Goal: Answer question/provide support

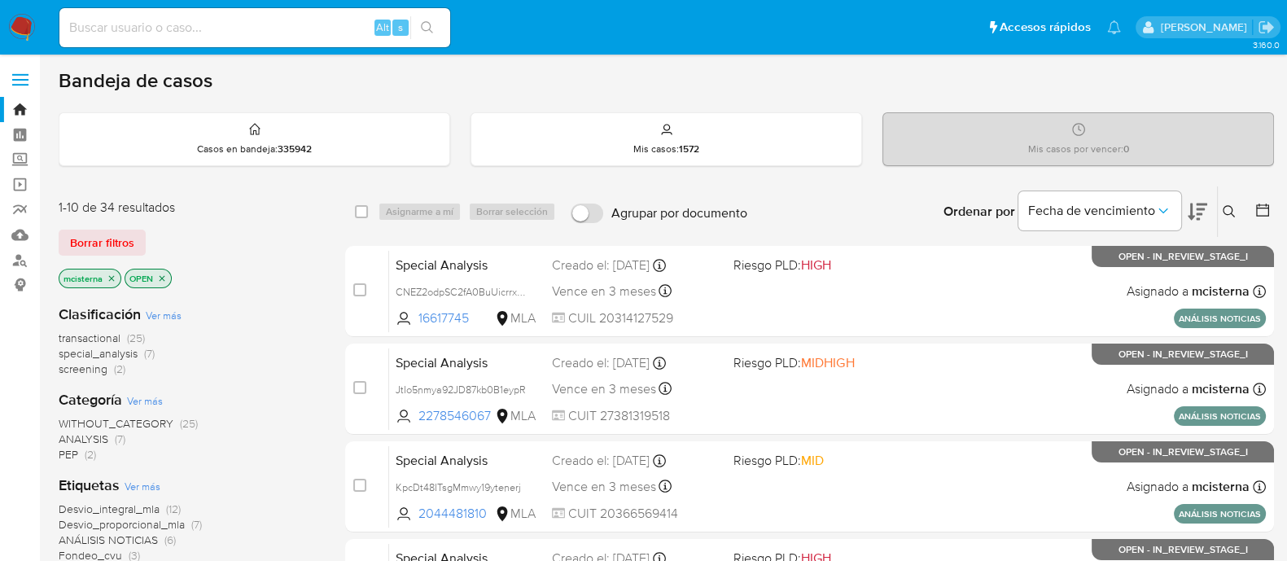
click at [238, 29] on input at bounding box center [254, 27] width 391 height 21
paste input "ExH8sDPkWvpgzSWFxBu7O83M"
type input "ExH8sDPkWvpgzSWFxBu7O83M"
click at [443, 29] on button "search-icon" at bounding box center [426, 27] width 33 height 23
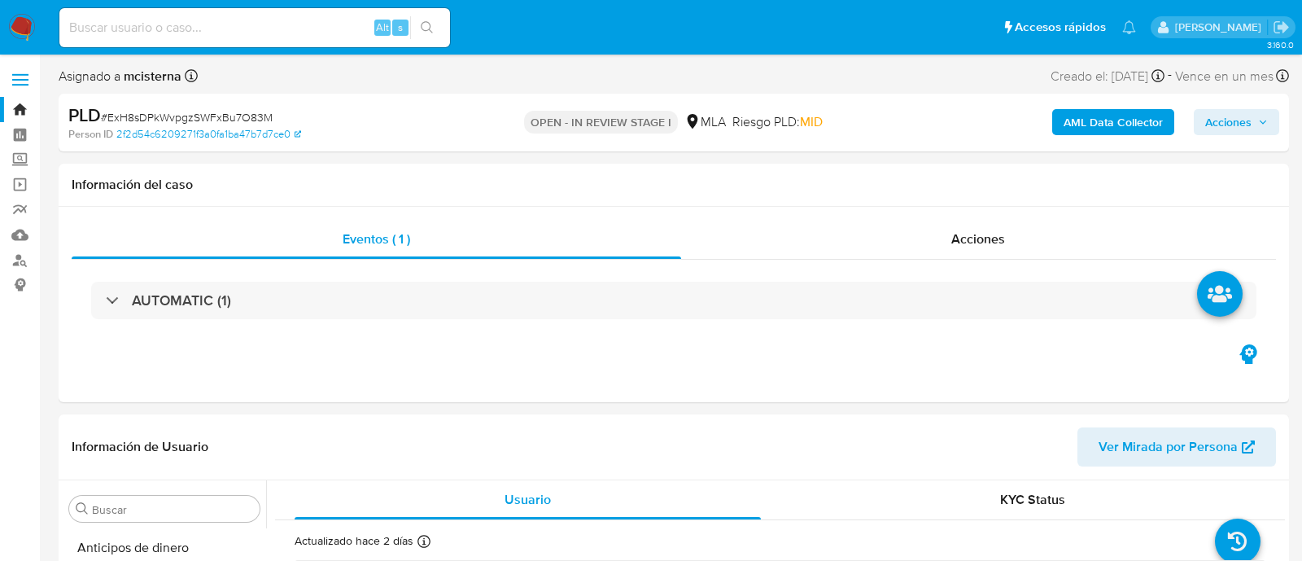
select select "10"
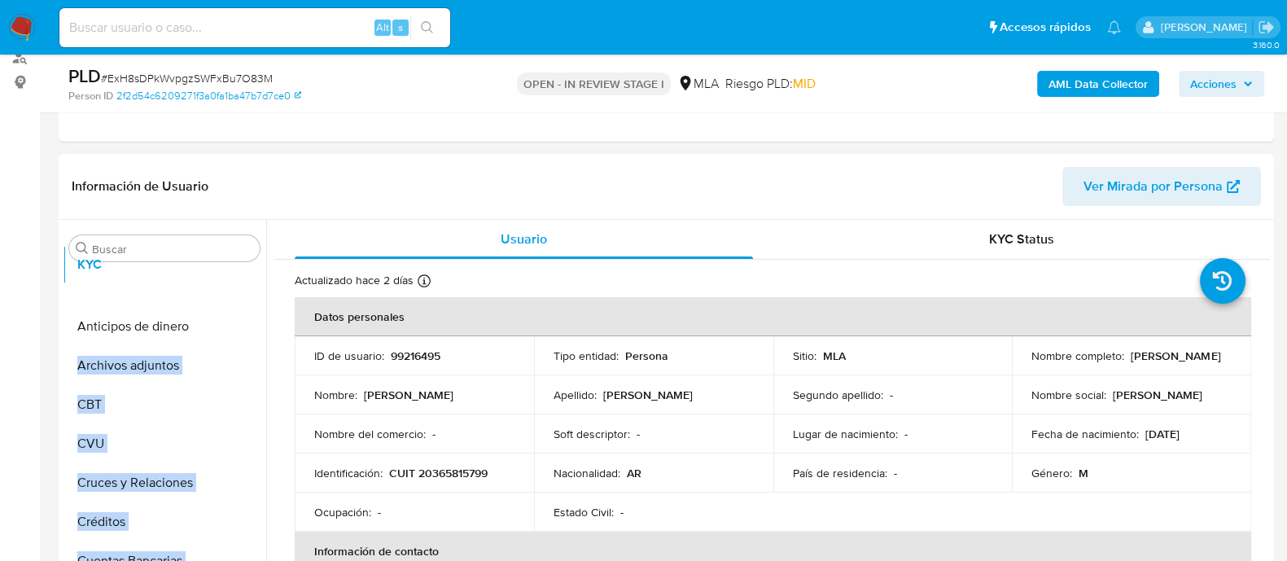
drag, startPoint x: 239, startPoint y: 361, endPoint x: 245, endPoint y: 274, distance: 86.5
click at [245, 274] on ul "Anticipos de dinero Archivos adjuntos CBT CVU Cruces y Relaciones Créditos Cuen…" at bounding box center [164, 451] width 203 height 367
click at [386, 365] on td "ID de usuario : 99216495" at bounding box center [414, 355] width 239 height 39
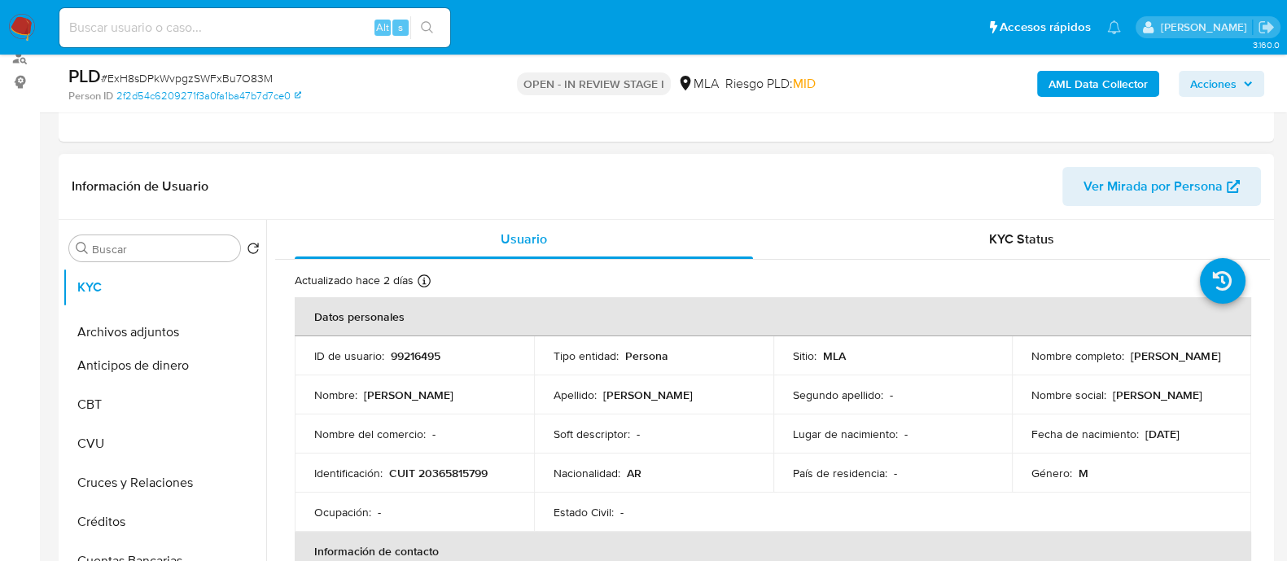
drag, startPoint x: 241, startPoint y: 365, endPoint x: 241, endPoint y: 322, distance: 42.3
click at [241, 322] on ul "KYC Anticipos de dinero Archivos adjuntos CBT CVU Cruces y Relaciones Créditos …" at bounding box center [164, 451] width 203 height 367
click at [338, 339] on td "ID de usuario : 99216495" at bounding box center [414, 355] width 239 height 39
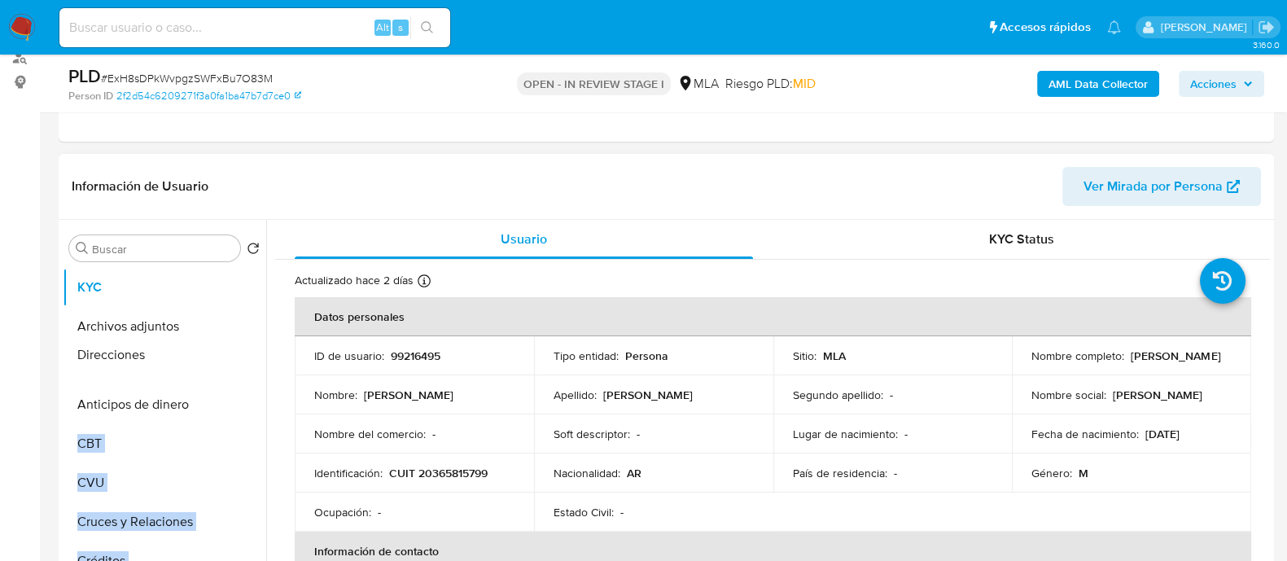
drag, startPoint x: 238, startPoint y: 474, endPoint x: 223, endPoint y: 356, distance: 118.9
click at [223, 356] on ul "KYC Archivos adjuntos Anticipos de dinero CBT CVU Cruces y Relaciones Créditos …" at bounding box center [164, 451] width 203 height 367
click at [372, 365] on td "ID de usuario : 99216495" at bounding box center [414, 355] width 239 height 39
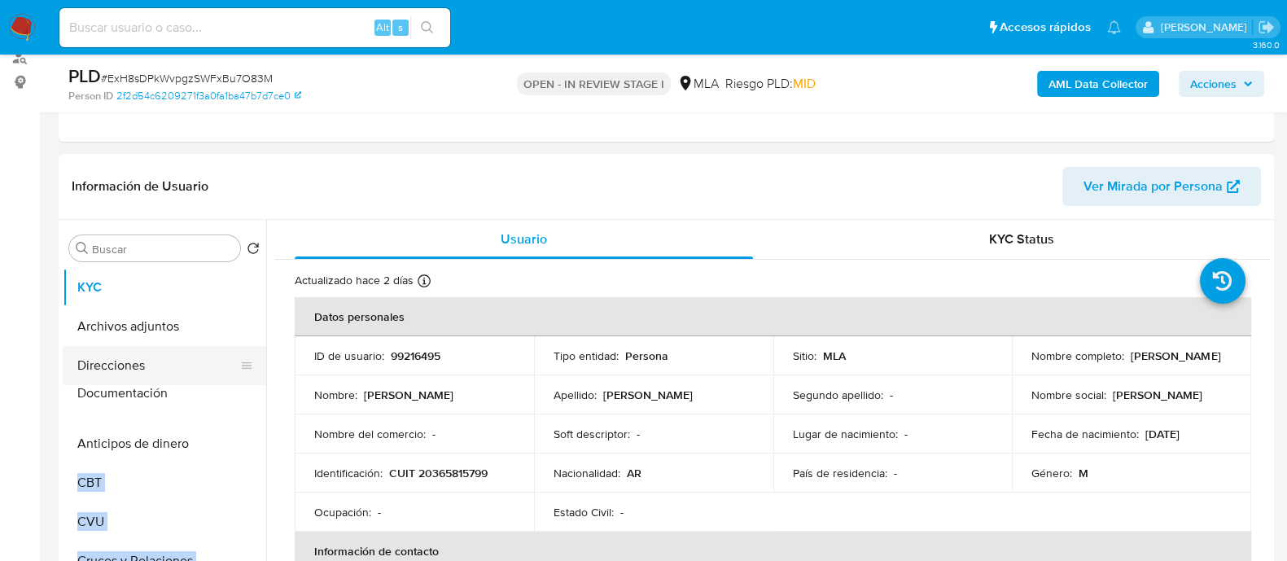
drag, startPoint x: 239, startPoint y: 553, endPoint x: 222, endPoint y: 396, distance: 158.8
click at [222, 396] on ul "KYC Archivos adjuntos Direcciones Anticipos de dinero CBT CVU Cruces y Relacion…" at bounding box center [164, 451] width 203 height 367
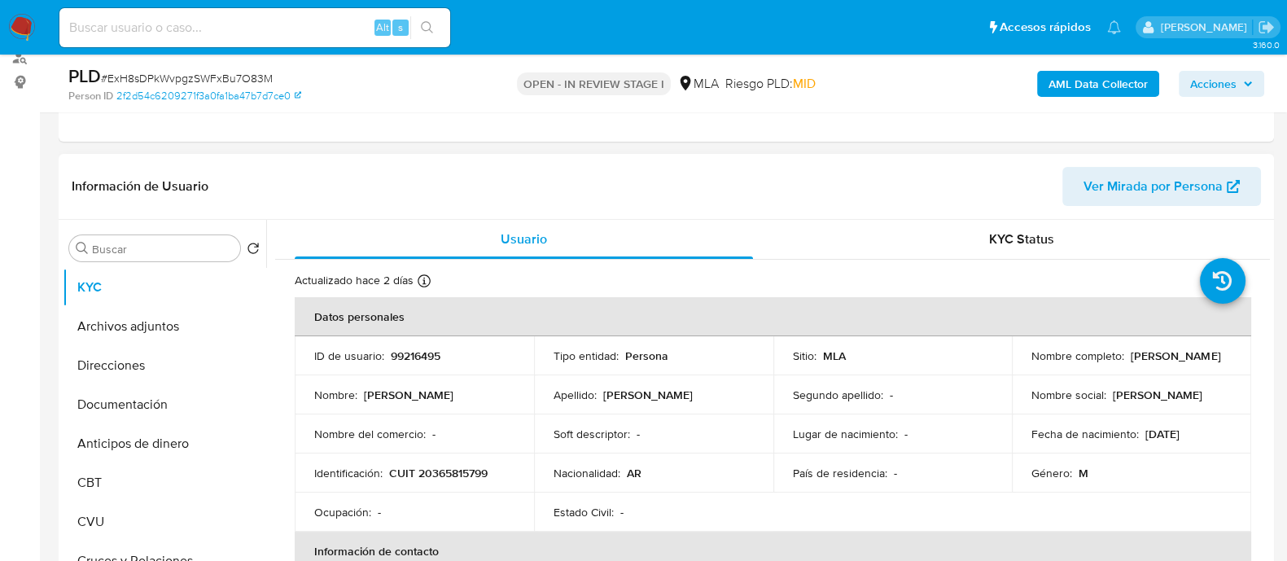
click at [409, 398] on p "[PERSON_NAME]" at bounding box center [409, 394] width 90 height 15
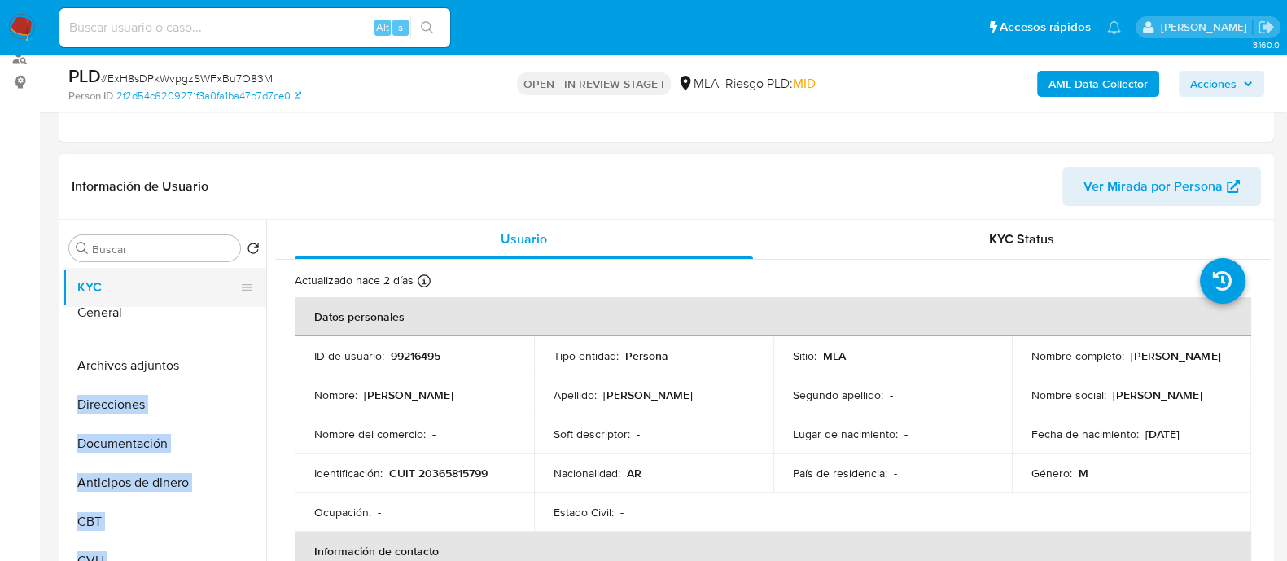
drag, startPoint x: 240, startPoint y: 530, endPoint x: 230, endPoint y: 315, distance: 215.1
click at [230, 315] on ul "KYC Archivos adjuntos Direcciones Documentación Anticipos de dinero CBT CVU Cru…" at bounding box center [164, 451] width 203 height 367
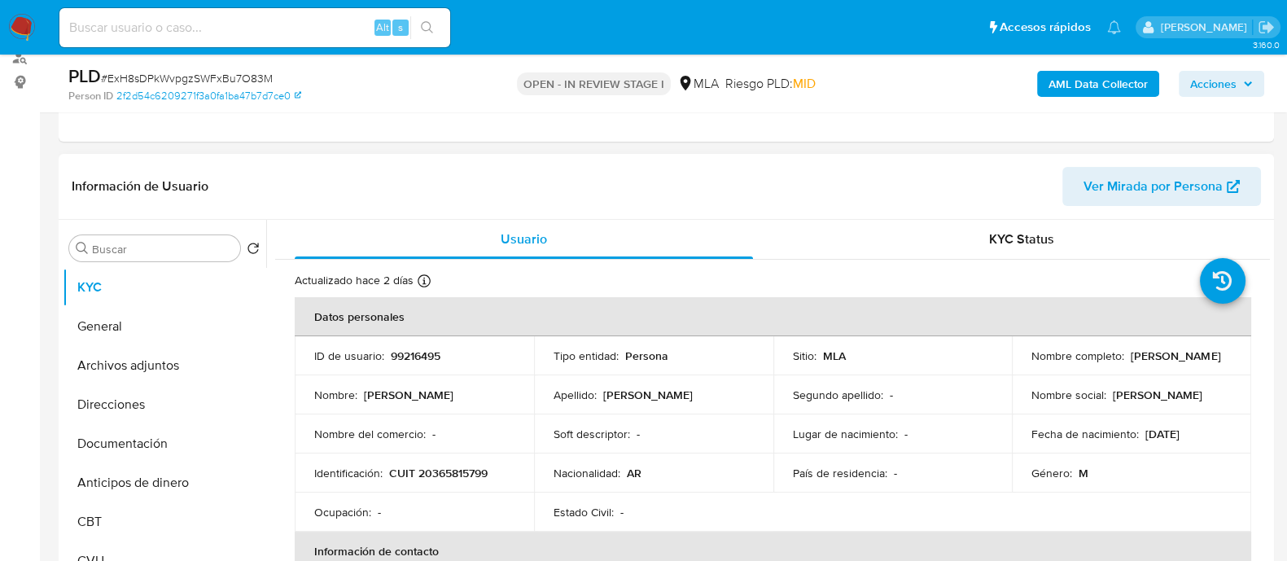
click at [330, 405] on td "Nombre : Nahuel Quimey" at bounding box center [414, 394] width 239 height 39
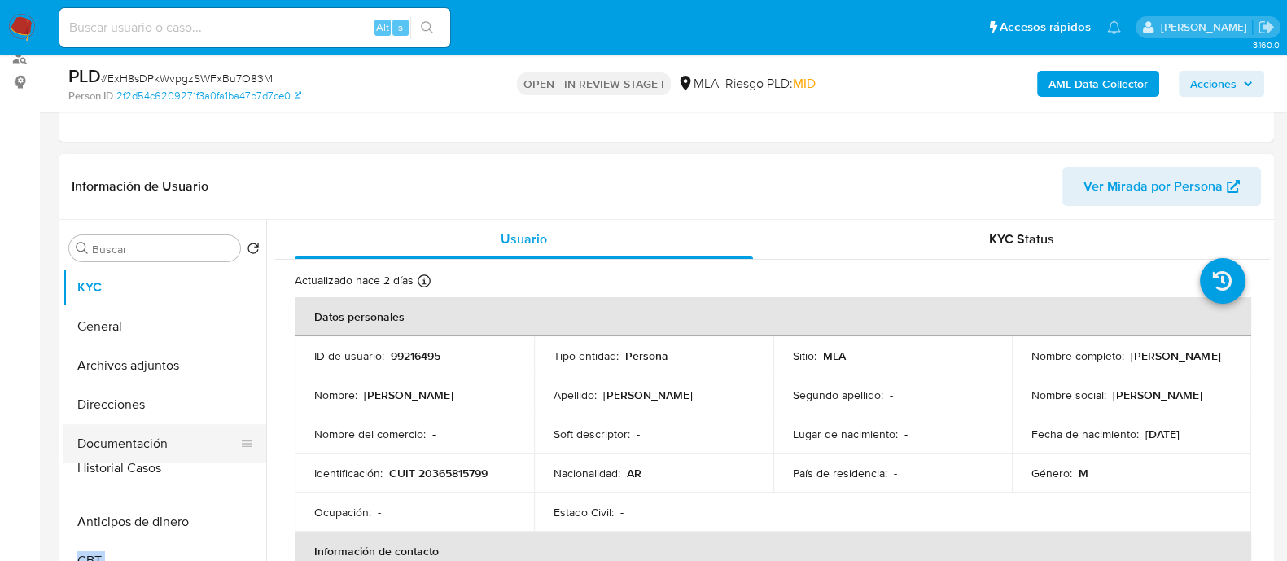
drag, startPoint x: 240, startPoint y: 465, endPoint x: 244, endPoint y: 482, distance: 16.8
click at [244, 482] on ul "KYC General Archivos adjuntos Direcciones Documentación Anticipos de dinero CBT…" at bounding box center [164, 451] width 203 height 367
click at [360, 461] on td "Identificación : CUIT 20365815799" at bounding box center [414, 472] width 239 height 39
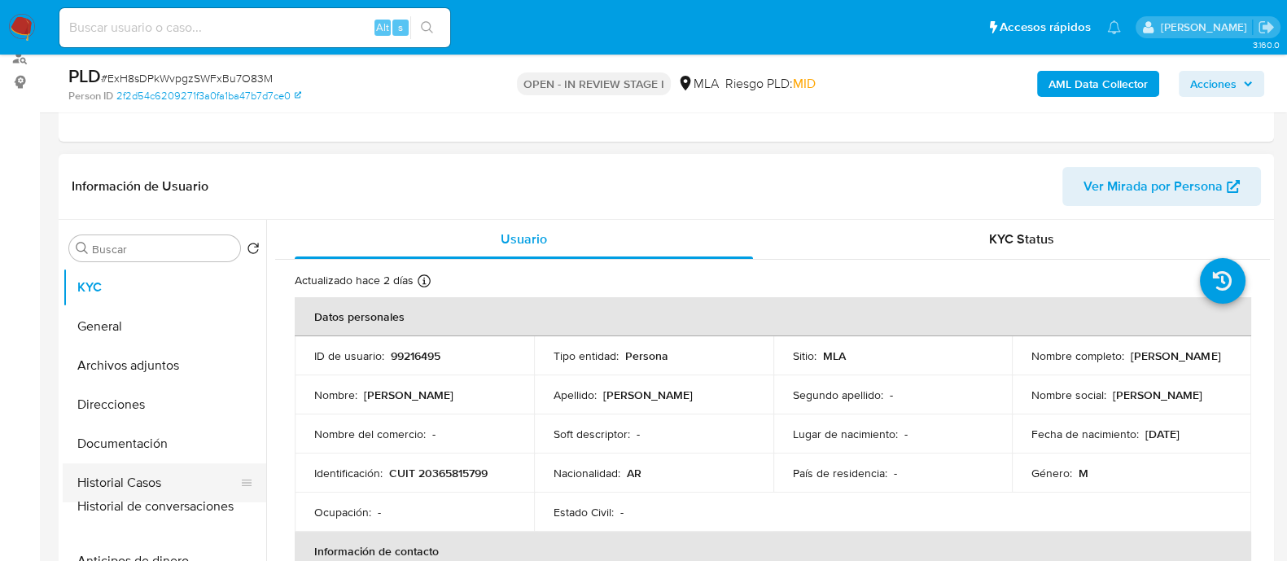
drag, startPoint x: 244, startPoint y: 540, endPoint x: 248, endPoint y: 503, distance: 36.8
click at [248, 503] on ul "KYC General Archivos adjuntos Direcciones Documentación Historial Casos Anticip…" at bounding box center [164, 451] width 203 height 367
click at [321, 477] on p "Identificación :" at bounding box center [348, 472] width 68 height 15
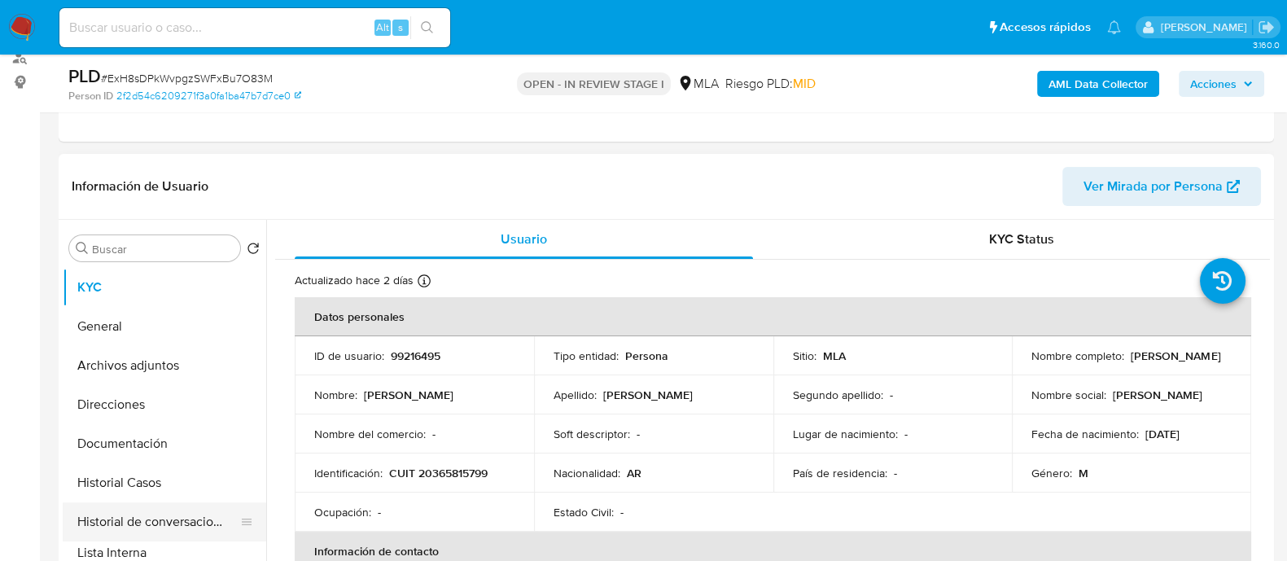
drag, startPoint x: 239, startPoint y: 470, endPoint x: 242, endPoint y: 550, distance: 80.6
click at [242, 550] on ul "KYC General Archivos adjuntos Direcciones Documentación Historial Casos Histori…" at bounding box center [164, 451] width 203 height 367
click at [321, 449] on td "Nombre del comercio : -" at bounding box center [414, 433] width 239 height 39
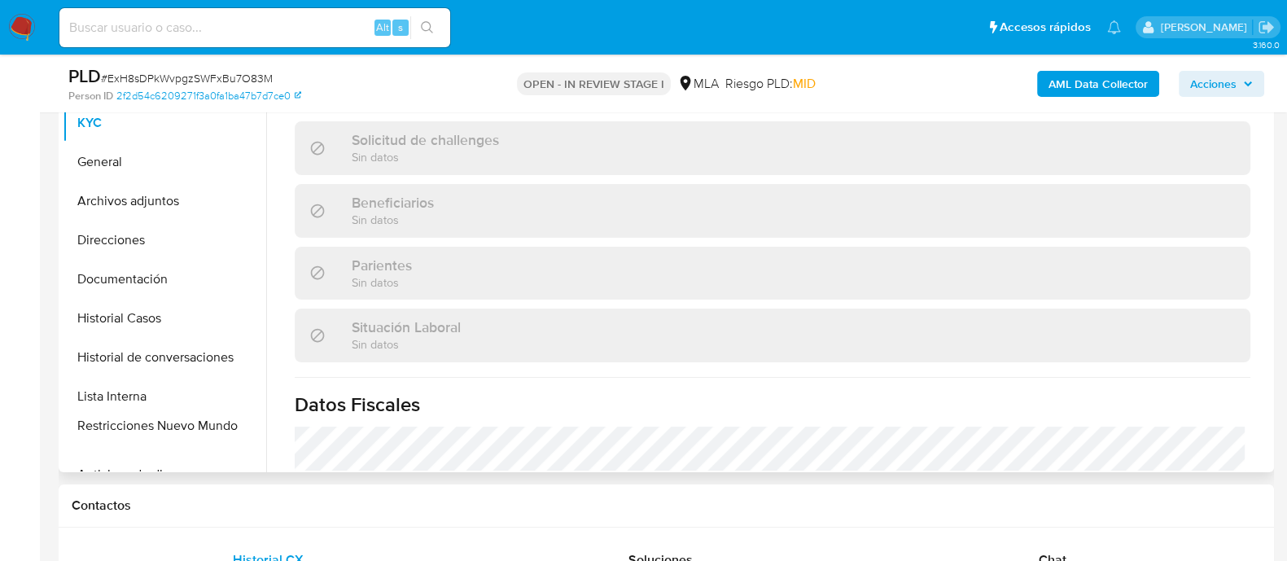
drag, startPoint x: 238, startPoint y: 409, endPoint x: 261, endPoint y: 421, distance: 26.6
click at [197, 424] on ul "KYC General Archivos adjuntos Direcciones Documentación Historial Casos Histori…" at bounding box center [164, 286] width 203 height 367
click at [211, 363] on button "Historial de conversaciones" at bounding box center [158, 357] width 190 height 39
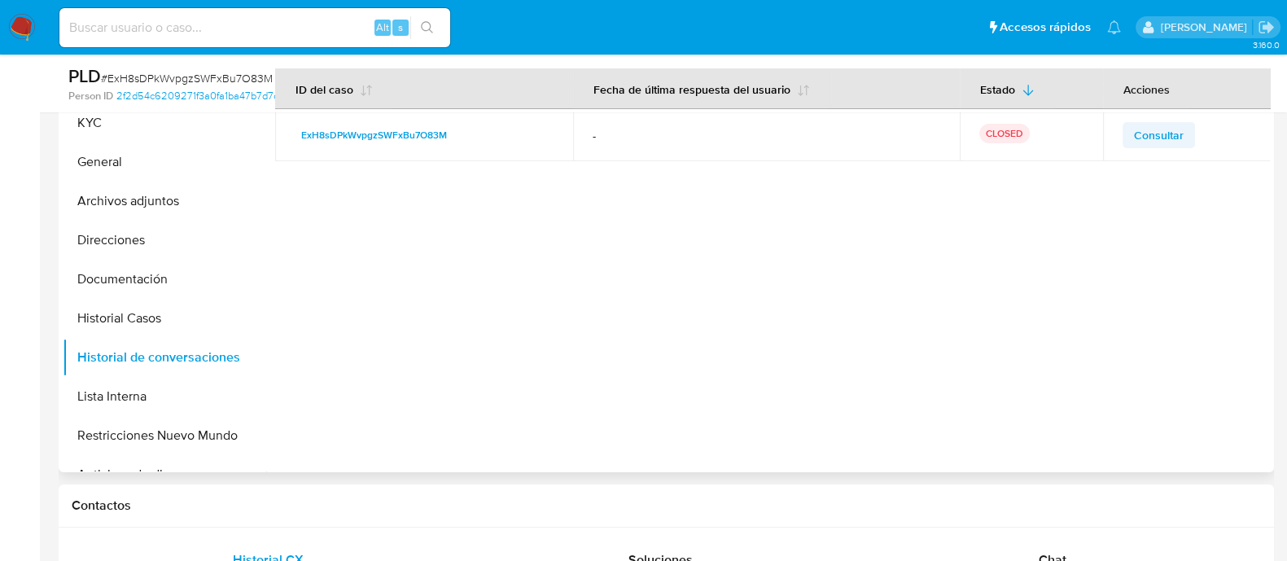
click at [1139, 146] on td "Consultar" at bounding box center [1187, 135] width 168 height 52
click at [1143, 135] on span "Consultar" at bounding box center [1159, 135] width 50 height 23
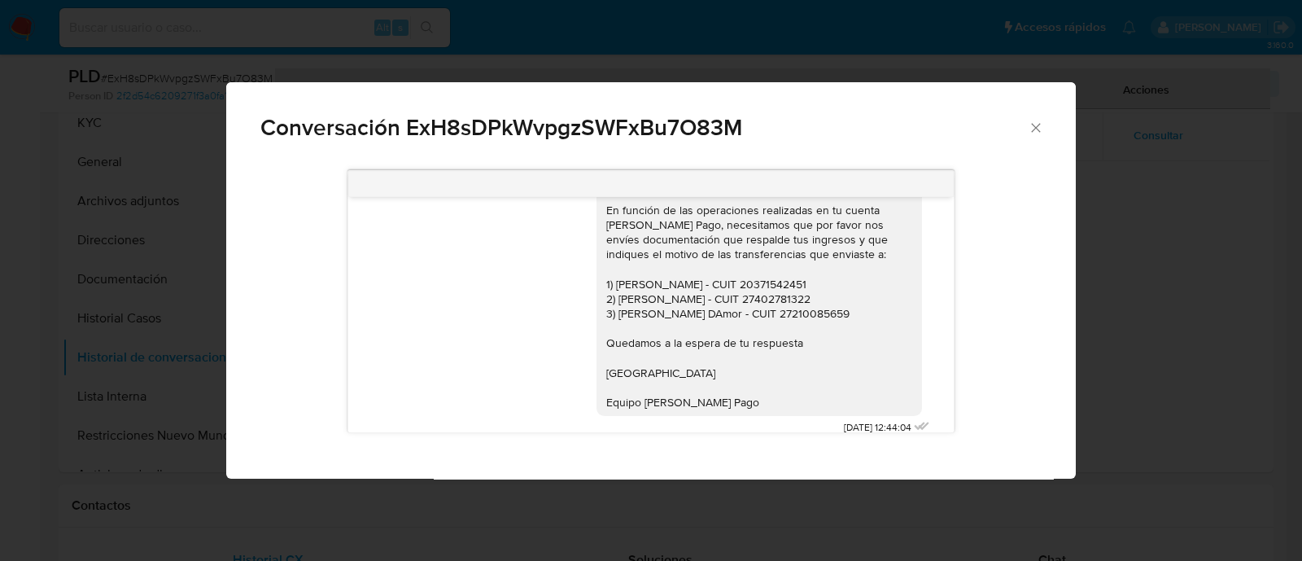
scroll to position [1329, 0]
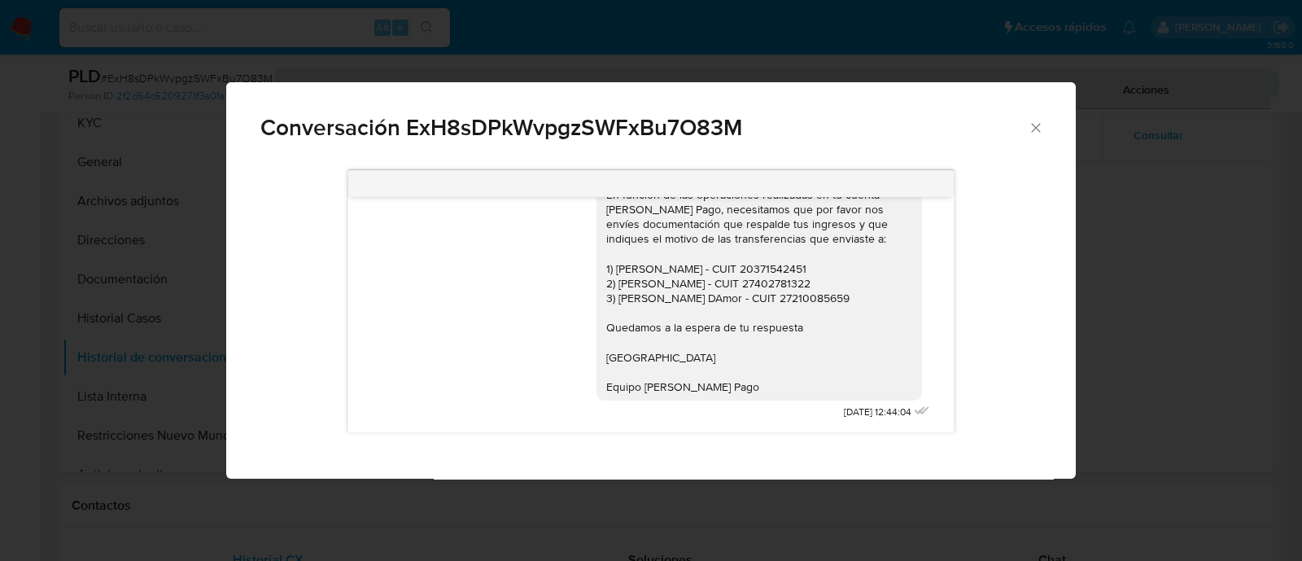
click at [1050, 138] on div "Conversación ExH8sDPkWvpgzSWFxBu7O83M" at bounding box center [651, 120] width 850 height 77
click at [1042, 129] on icon "Cerrar" at bounding box center [1036, 128] width 16 height 16
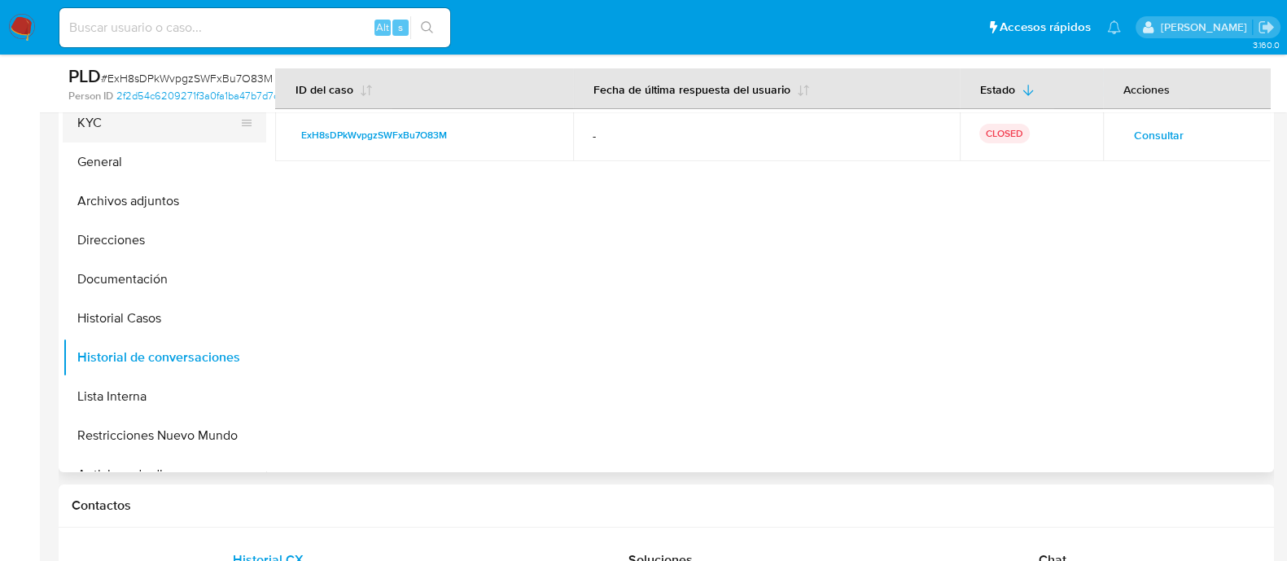
click at [175, 129] on button "KYC" at bounding box center [158, 122] width 190 height 39
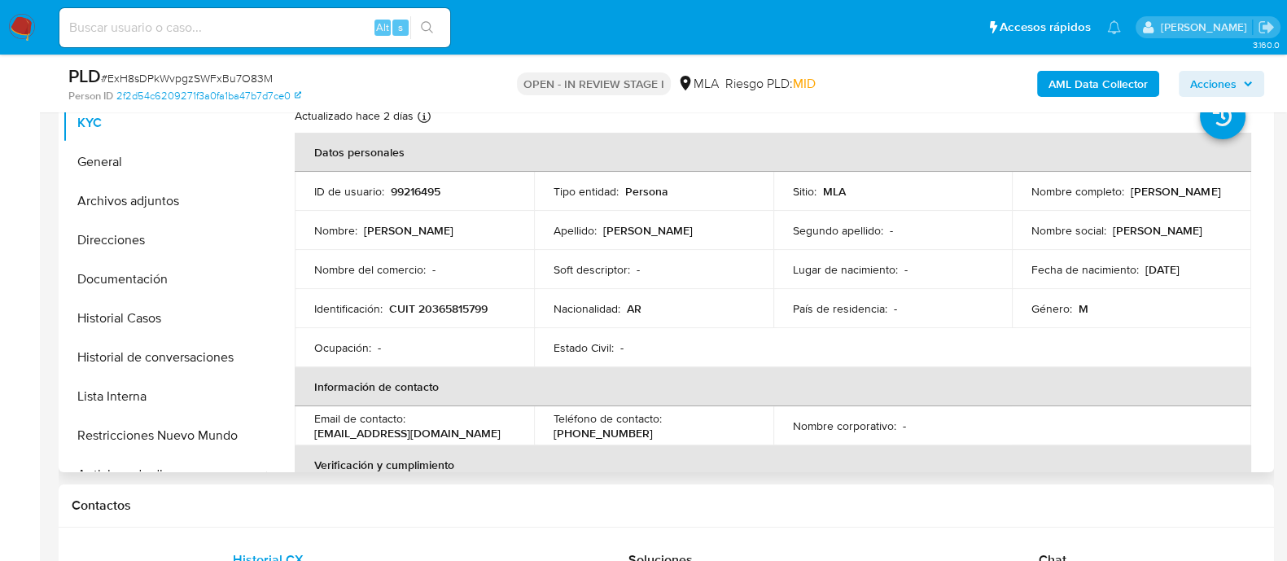
click at [451, 298] on td "Identificación : CUIT 20365815799" at bounding box center [414, 308] width 239 height 39
click at [445, 305] on p "CUIT 20365815799" at bounding box center [438, 308] width 98 height 15
copy p "20365815799"
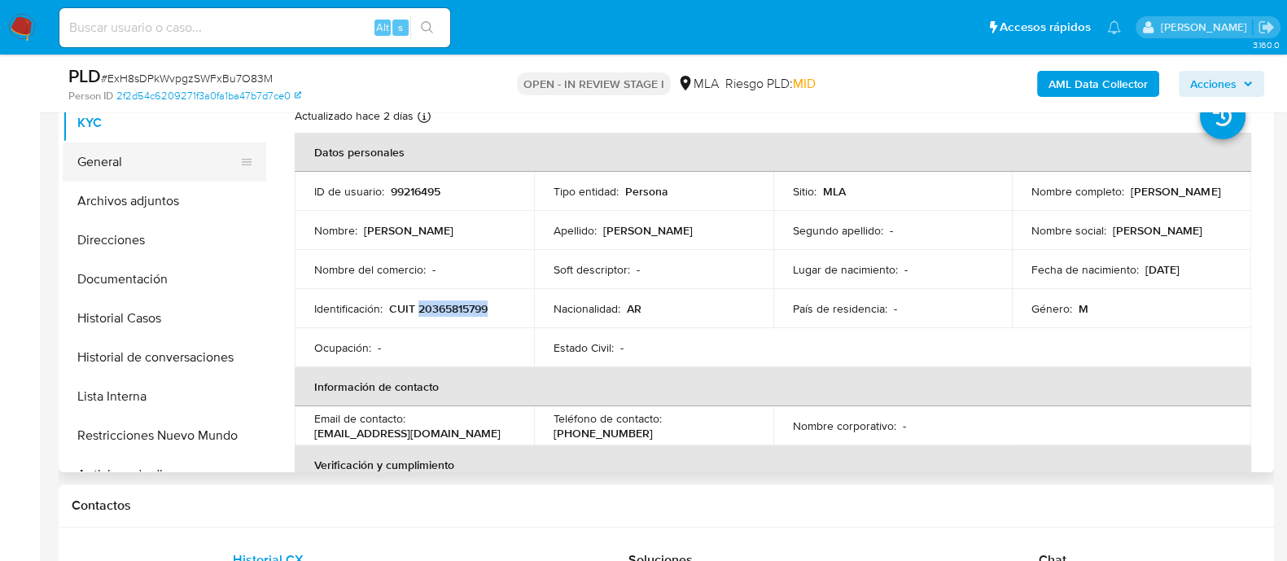
click at [112, 177] on button "General" at bounding box center [158, 161] width 190 height 39
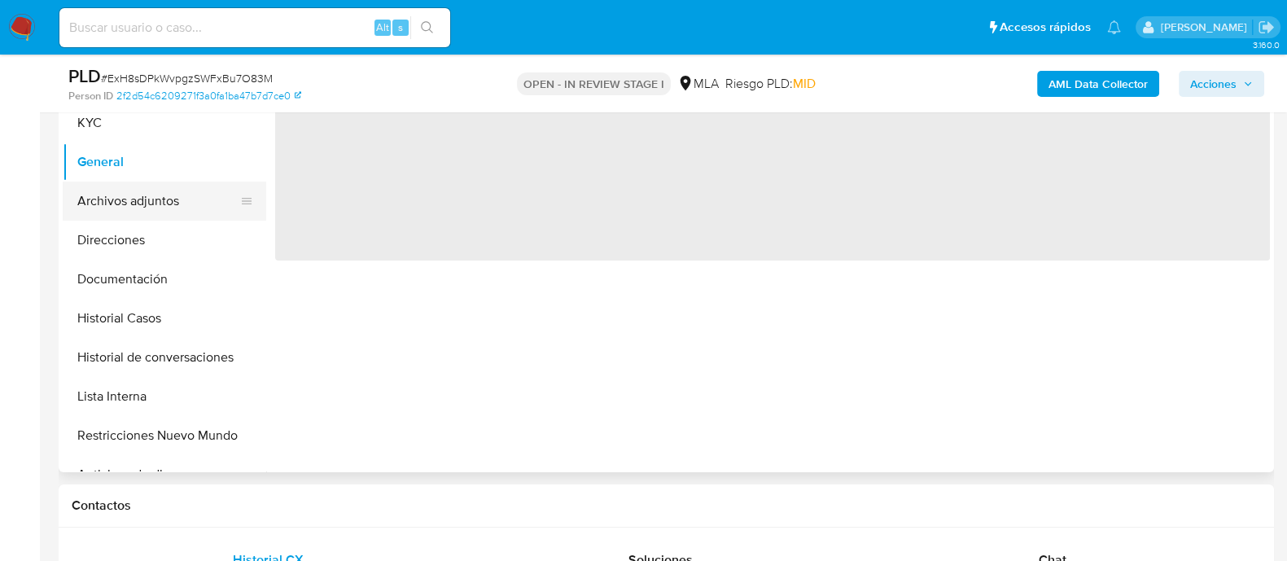
click at [100, 202] on button "Archivos adjuntos" at bounding box center [158, 200] width 190 height 39
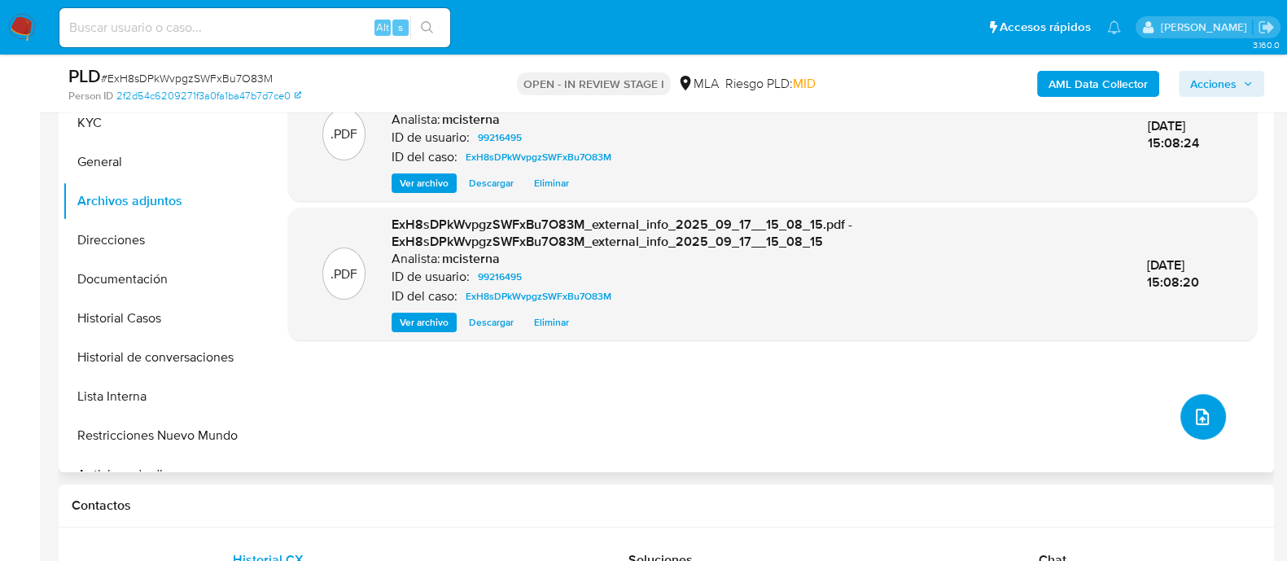
click at [1194, 411] on icon "upload-file" at bounding box center [1202, 417] width 20 height 20
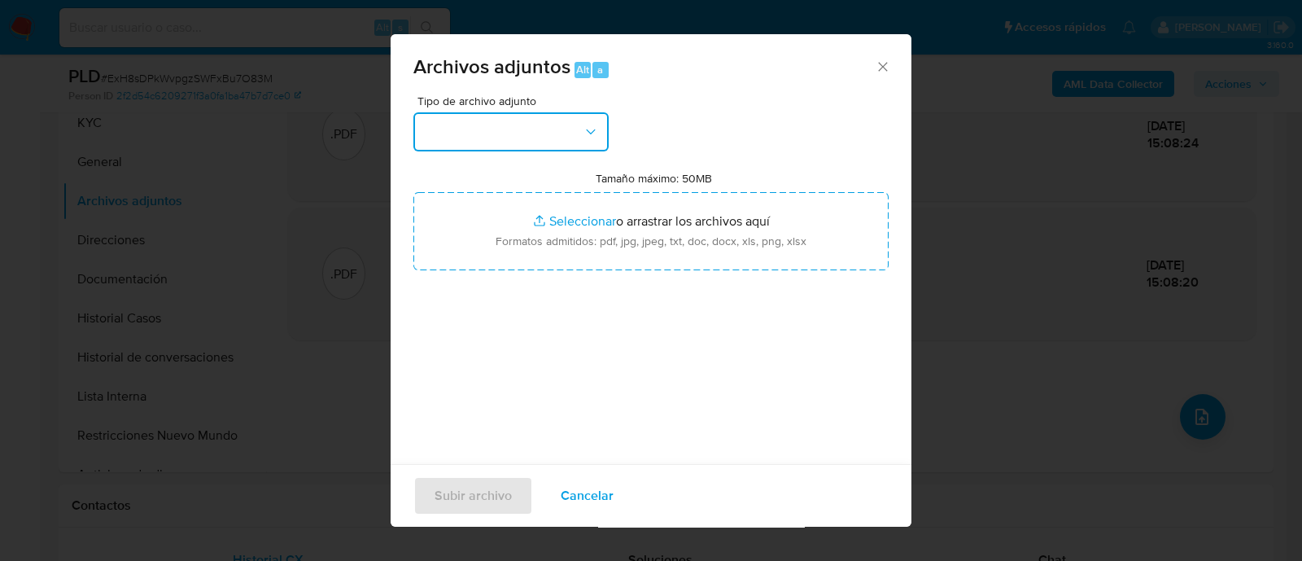
click at [563, 146] on button "button" at bounding box center [510, 131] width 195 height 39
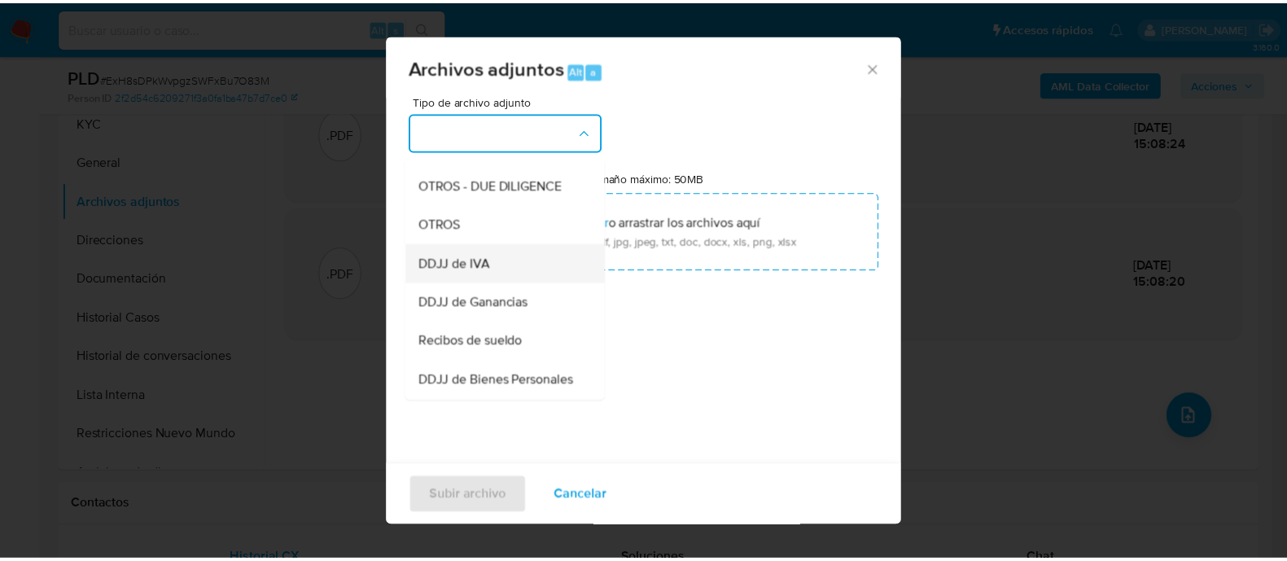
scroll to position [305, 0]
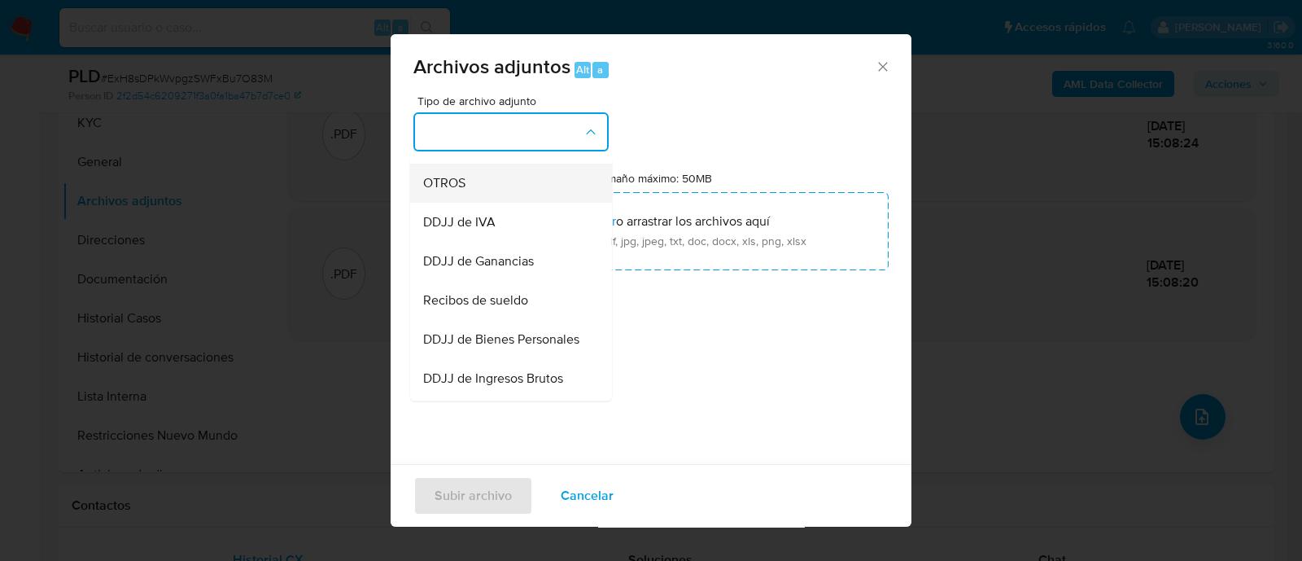
click at [488, 192] on div "OTROS" at bounding box center [506, 183] width 166 height 39
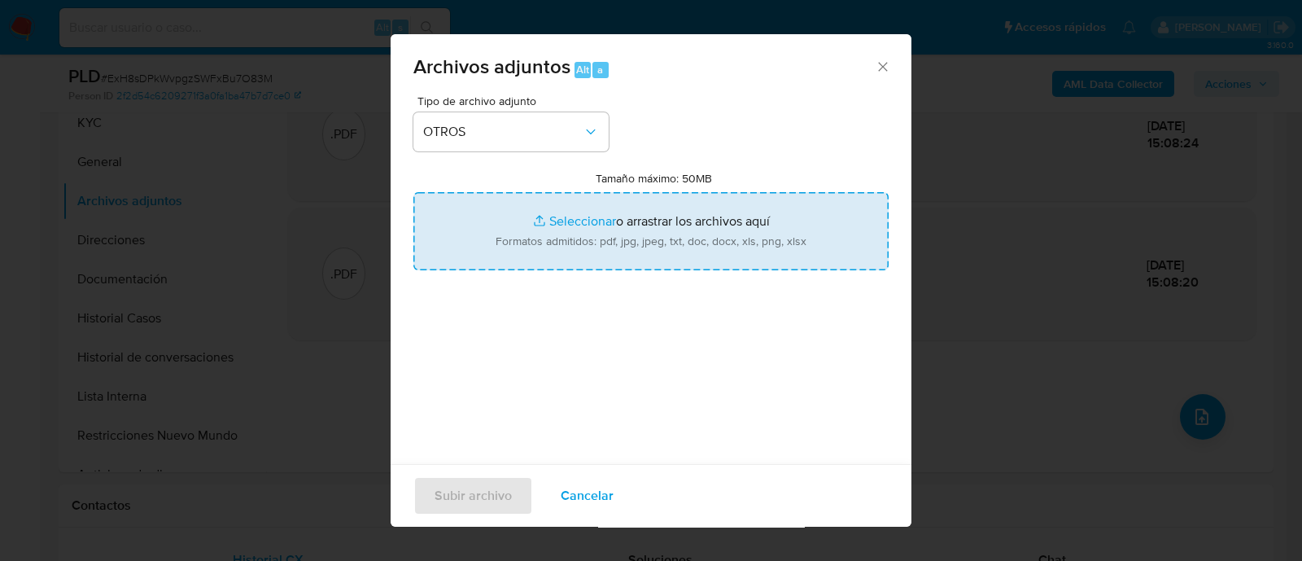
type input "C:\fakepath\Correo electronico.pdf"
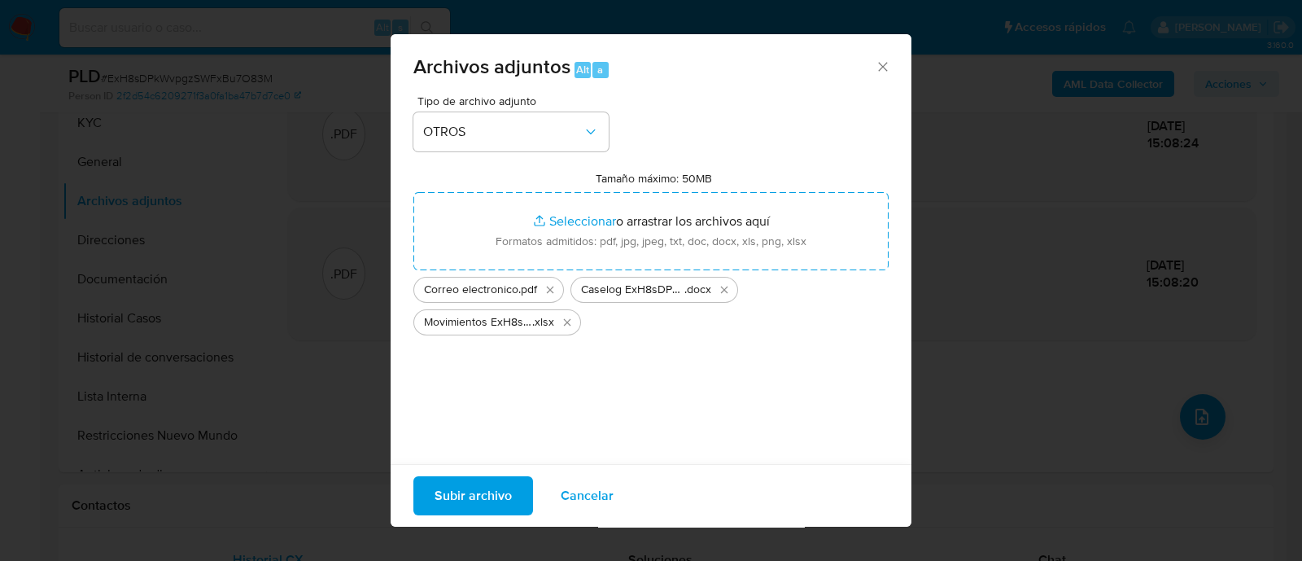
click at [474, 498] on span "Subir archivo" at bounding box center [473, 496] width 77 height 36
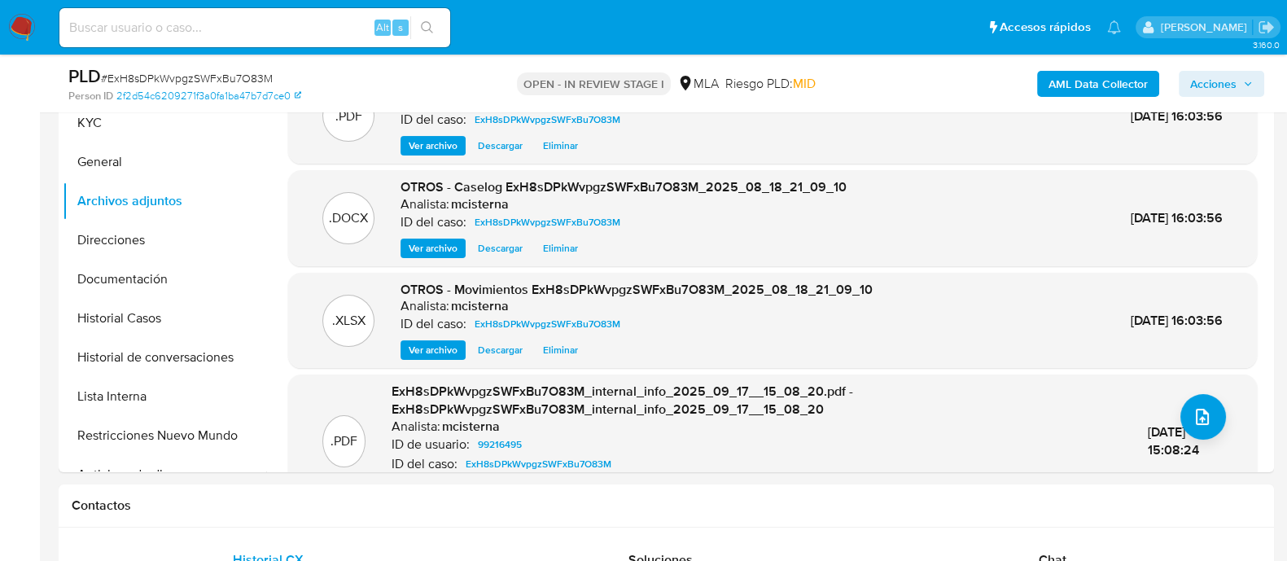
drag, startPoint x: 1230, startPoint y: 85, endPoint x: 1207, endPoint y: 91, distance: 24.5
click at [1230, 85] on span "Acciones" at bounding box center [1213, 84] width 46 height 26
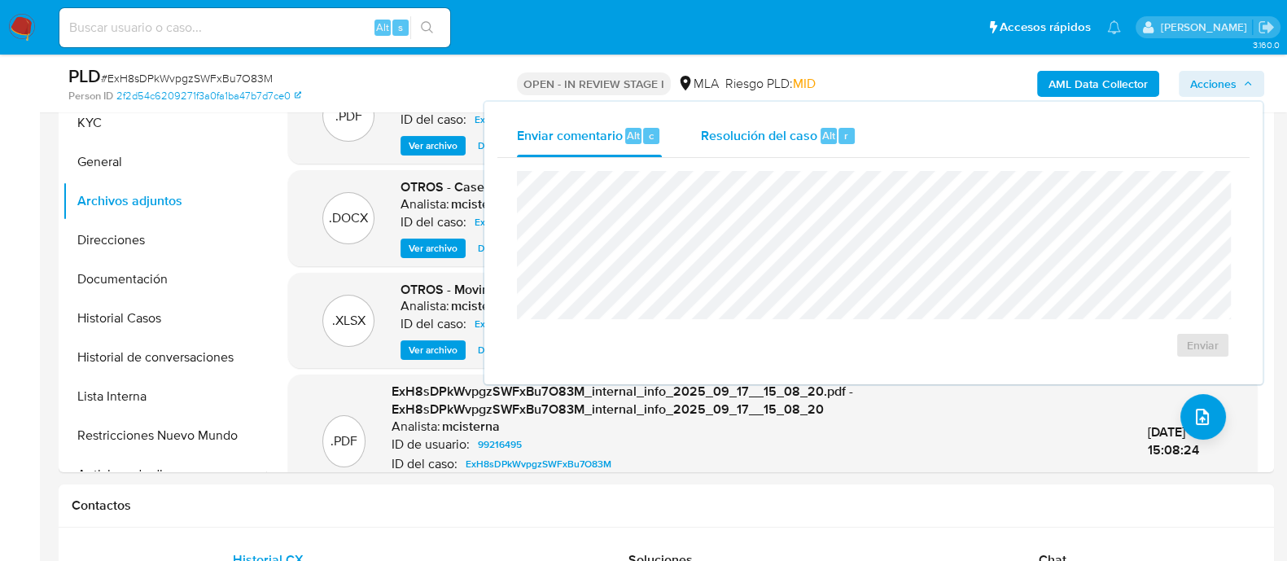
click at [830, 138] on span "Alt" at bounding box center [828, 135] width 13 height 15
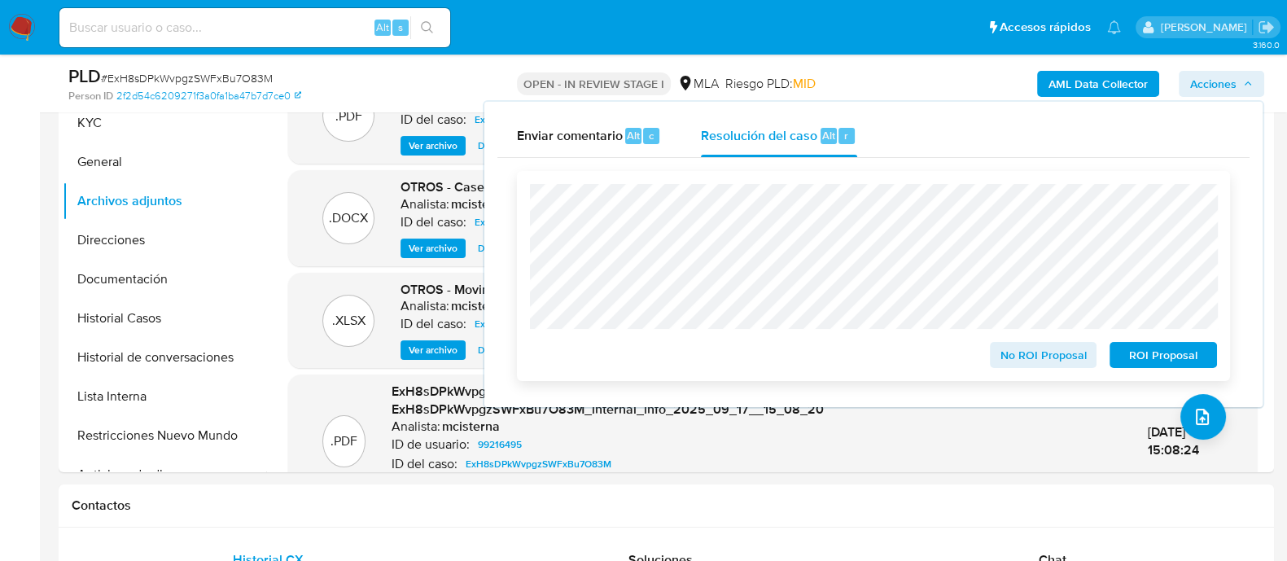
click at [1135, 343] on div "ROI Proposal" at bounding box center [1160, 351] width 114 height 33
click at [1135, 360] on span "ROI Proposal" at bounding box center [1163, 354] width 85 height 23
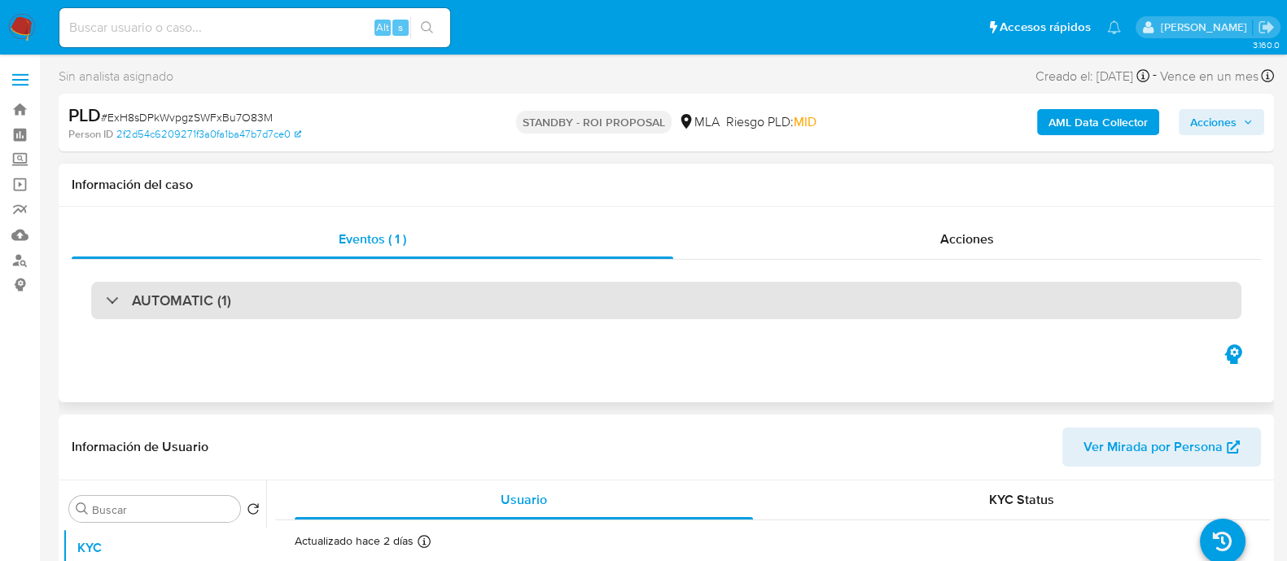
select select "10"
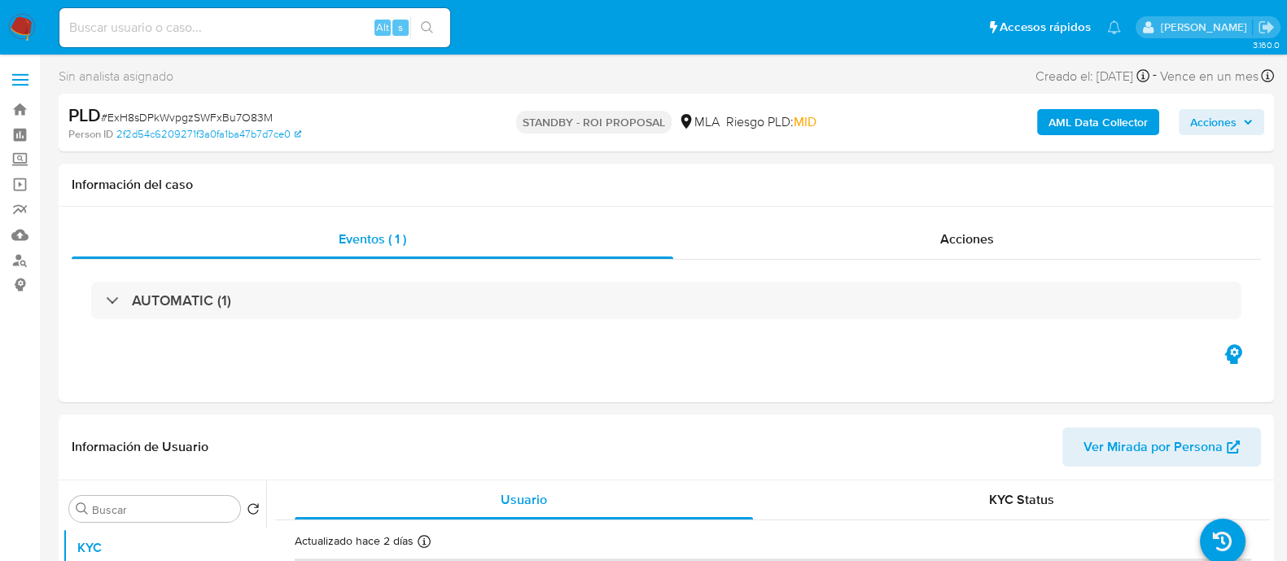
click at [275, 24] on input at bounding box center [254, 27] width 391 height 21
paste input "abX0zJxlbazguzVPYFmajIRt"
type input "abX0zJxlbazguzVPYFmajIRt"
click at [431, 22] on icon "search-icon" at bounding box center [427, 27] width 13 height 13
select select "10"
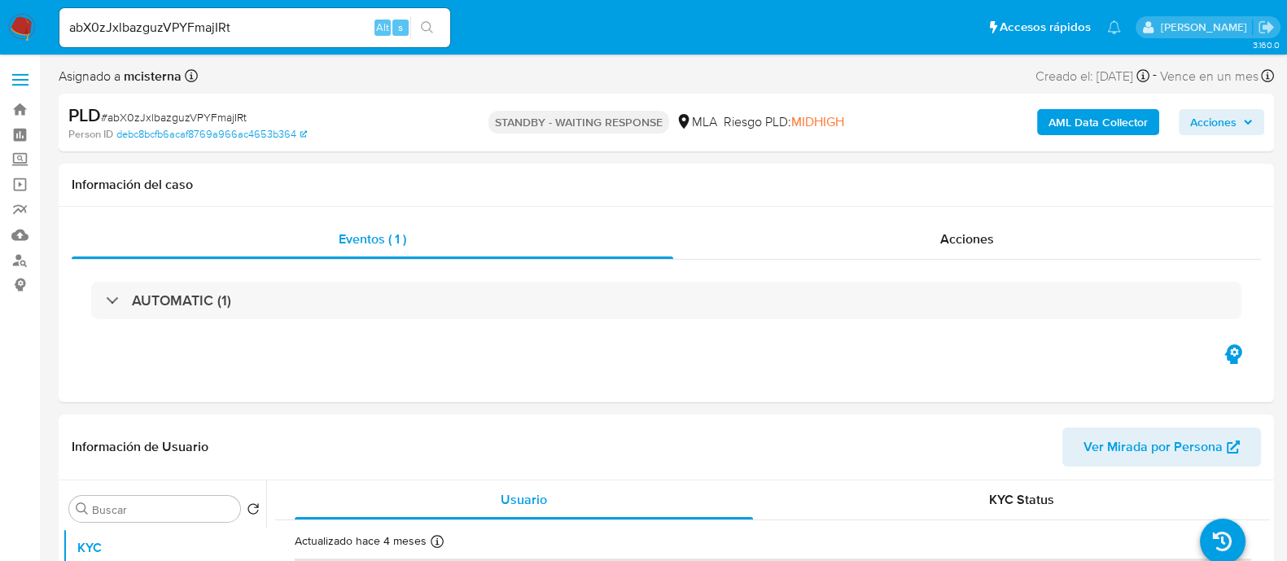
click at [345, 28] on input "abX0zJxlbazguzVPYFmajIRt" at bounding box center [254, 27] width 391 height 21
paste input "2lNZlfHmCm8N7W8PLdHyK9rF"
type input "2lNZlfHmCm8N7W8PLdHyK9rF"
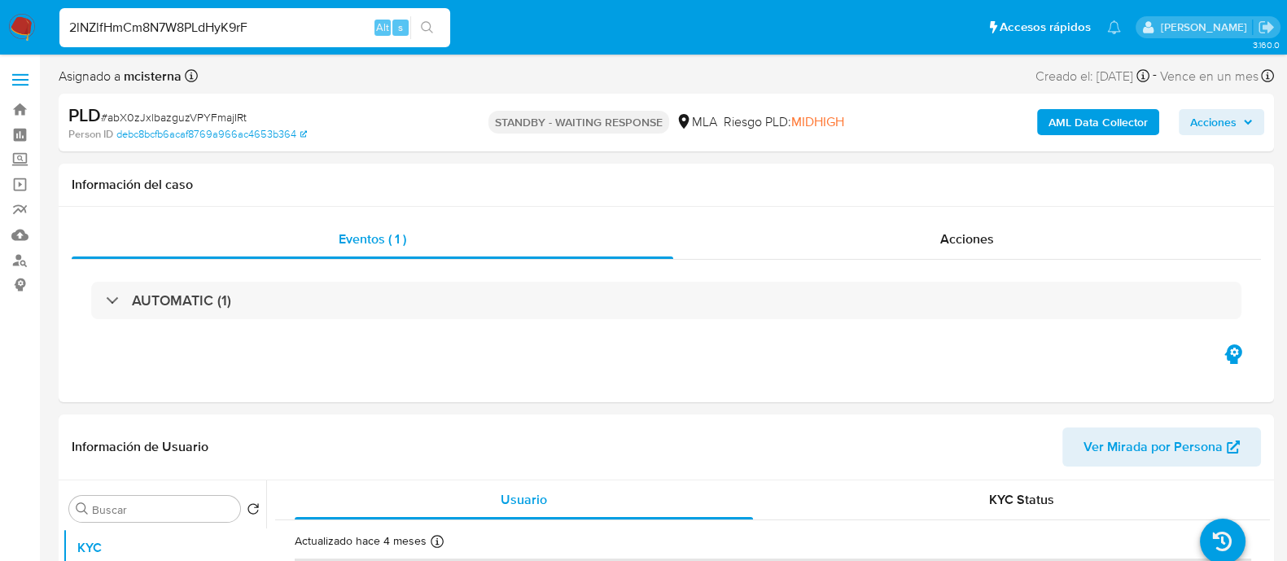
click at [435, 26] on button "search-icon" at bounding box center [426, 27] width 33 height 23
select select "10"
click at [347, 36] on input "2lNZlfHmCm8N7W8PLdHyK9rF" at bounding box center [254, 27] width 391 height 21
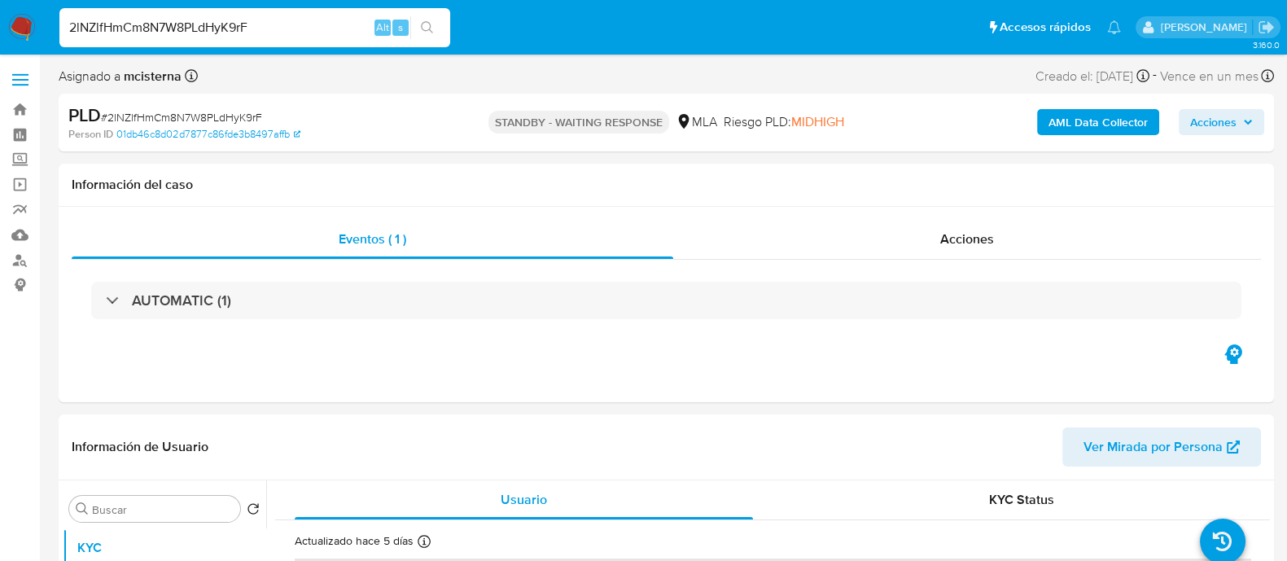
paste input "poH9FfFCKu1vjEqd6xuPt4gt"
type input "poH9FfFCKu1vjEqd6xuPt4gt"
click at [419, 20] on button "search-icon" at bounding box center [426, 27] width 33 height 23
select select "10"
click at [318, 26] on input "poH9FfFCKu1vjEqd6xuPt4gt" at bounding box center [254, 27] width 391 height 21
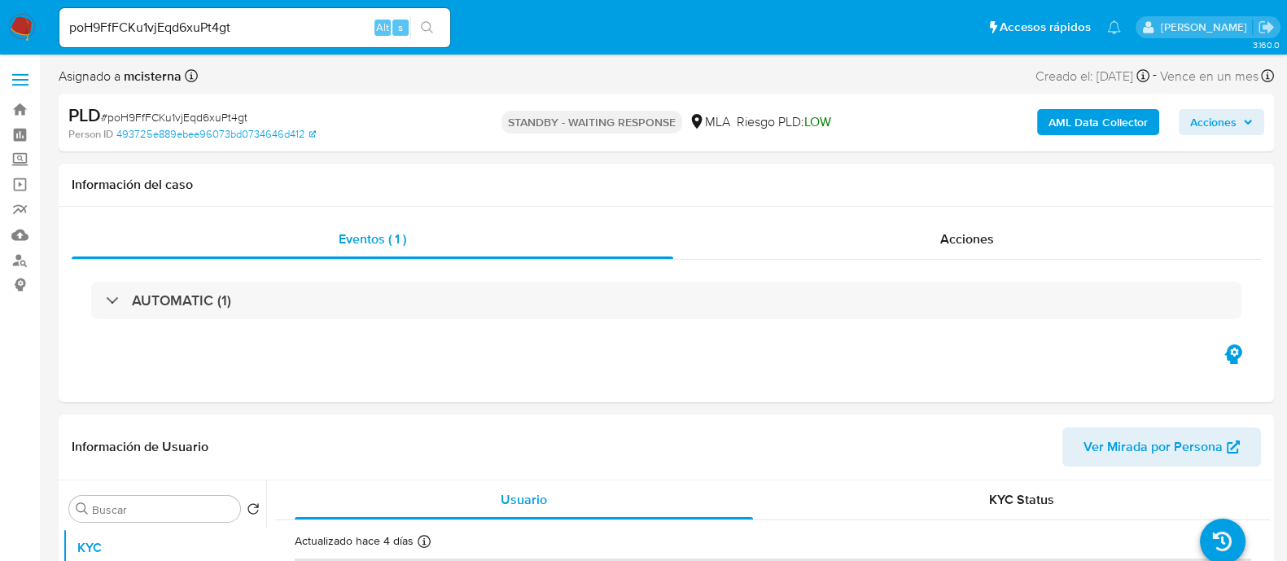
click at [318, 26] on input "poH9FfFCKu1vjEqd6xuPt4gt" at bounding box center [254, 27] width 391 height 21
paste input "OhMTzY0Ij47Brds2qHmn5pE9"
type input "OhMTzY0Ij47Brds2qHmn5pE9"
click at [427, 30] on icon "search-icon" at bounding box center [427, 27] width 13 height 13
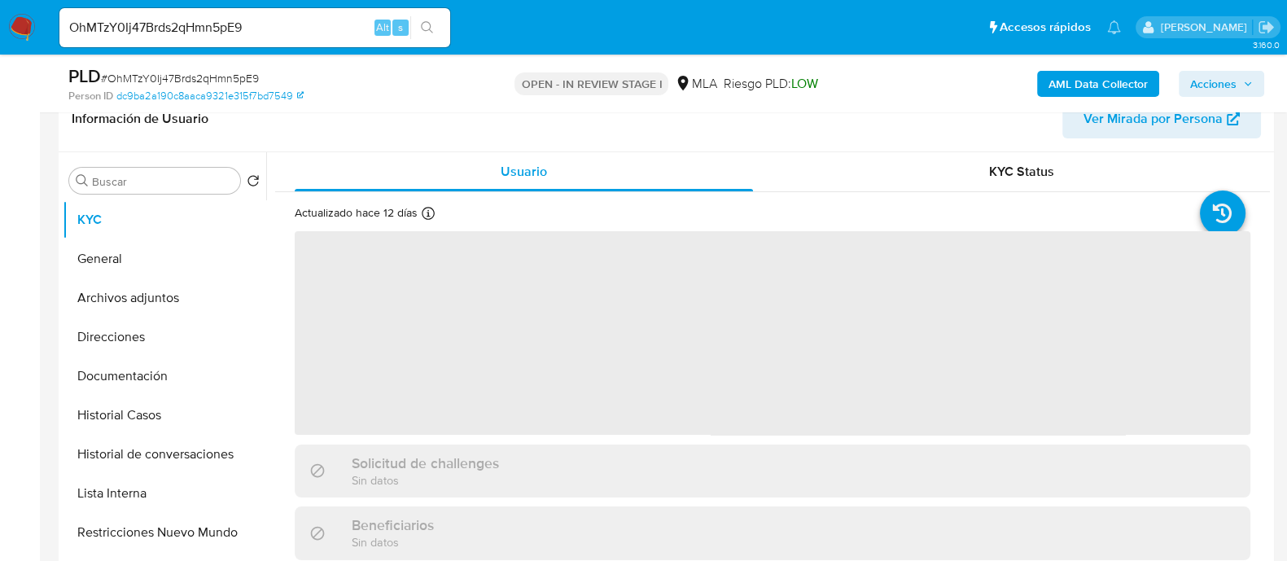
scroll to position [305, 0]
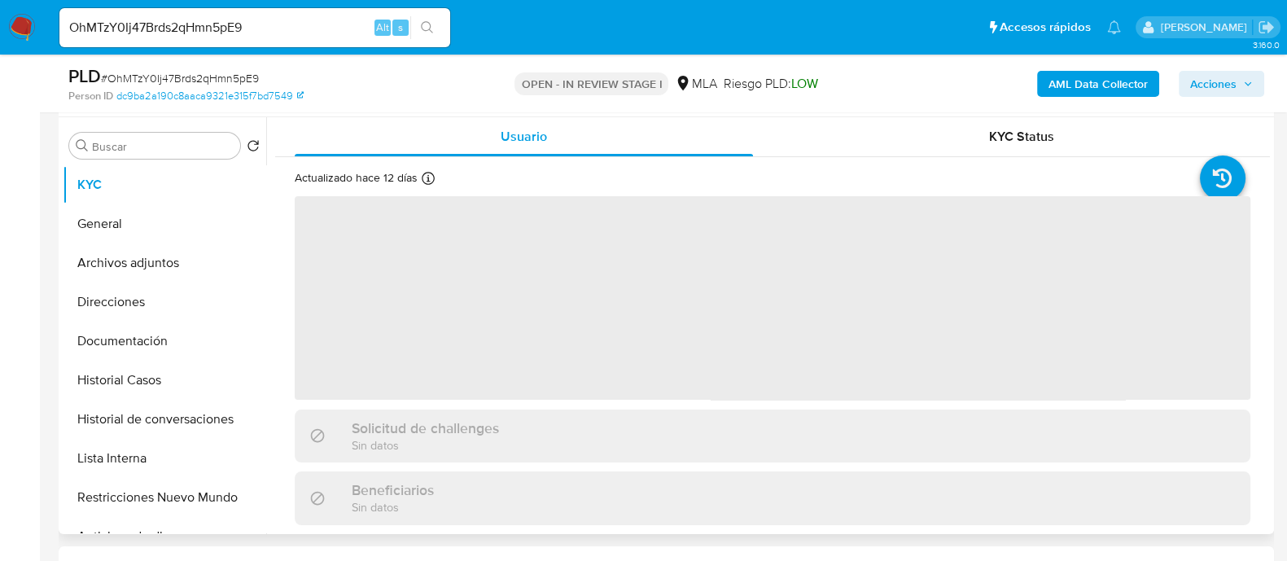
select select "10"
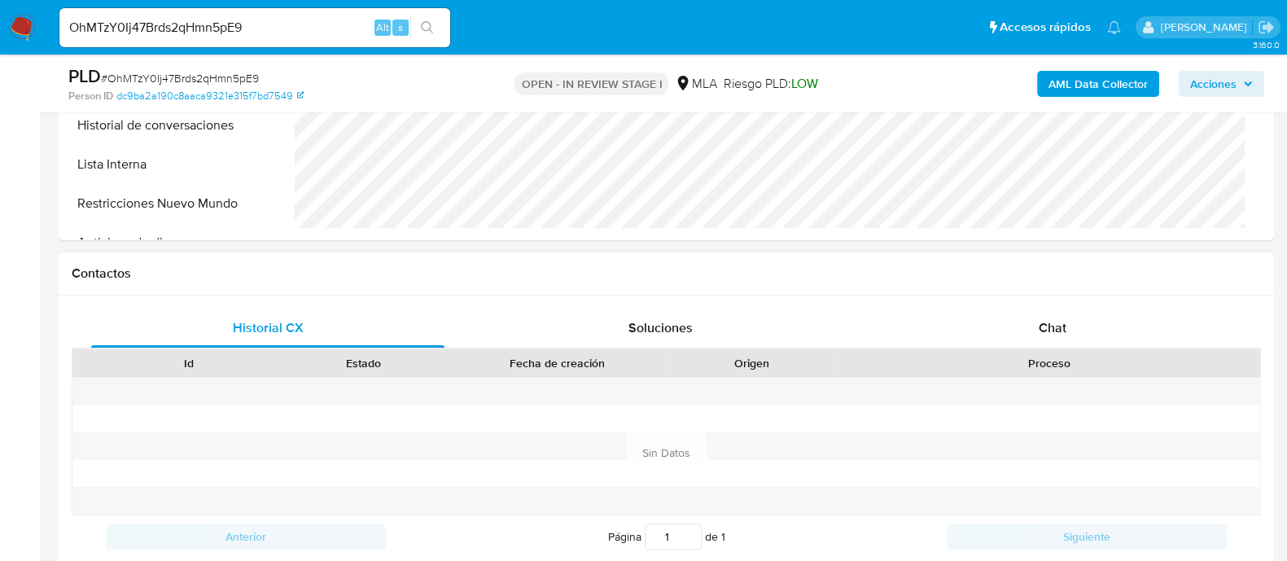
scroll to position [711, 0]
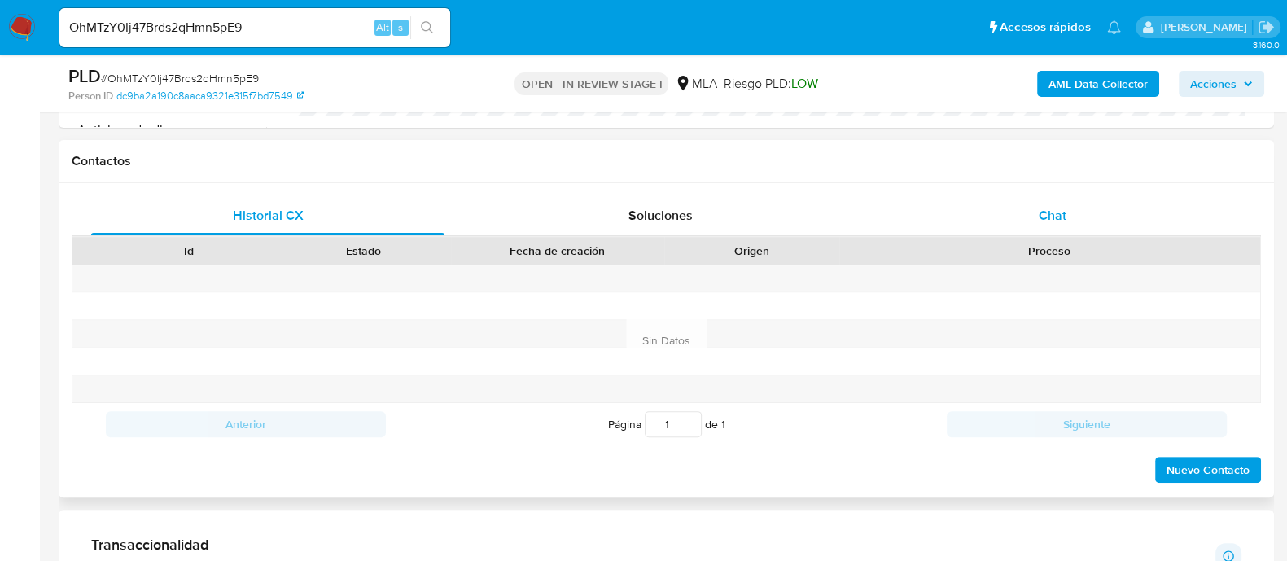
click at [1077, 197] on div "Chat" at bounding box center [1052, 215] width 353 height 39
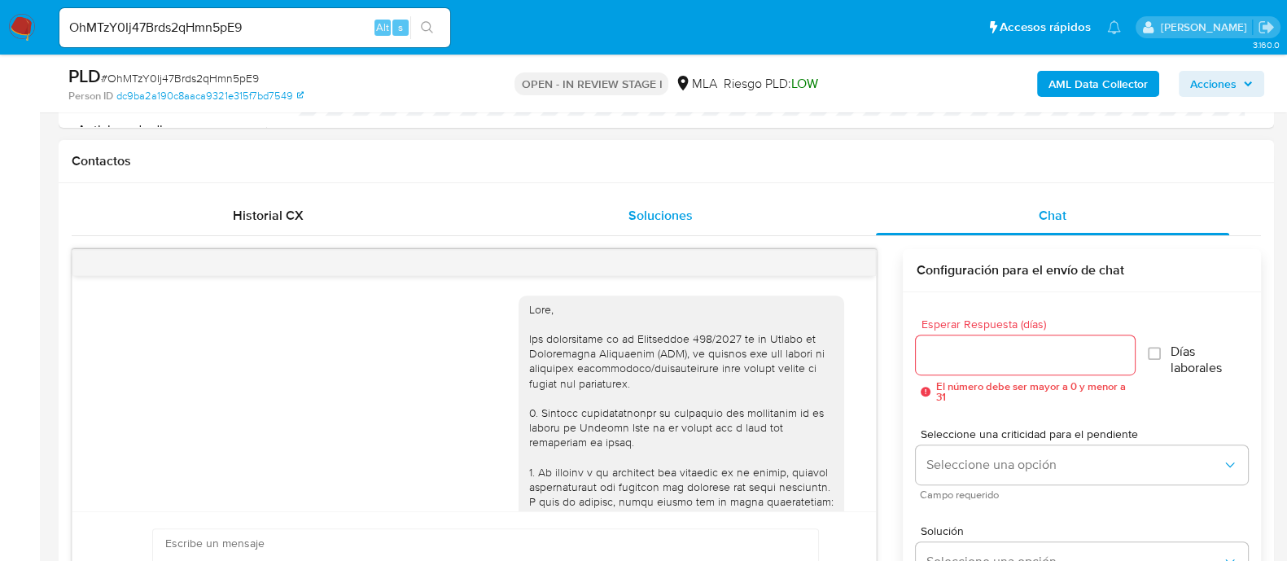
scroll to position [2092, 0]
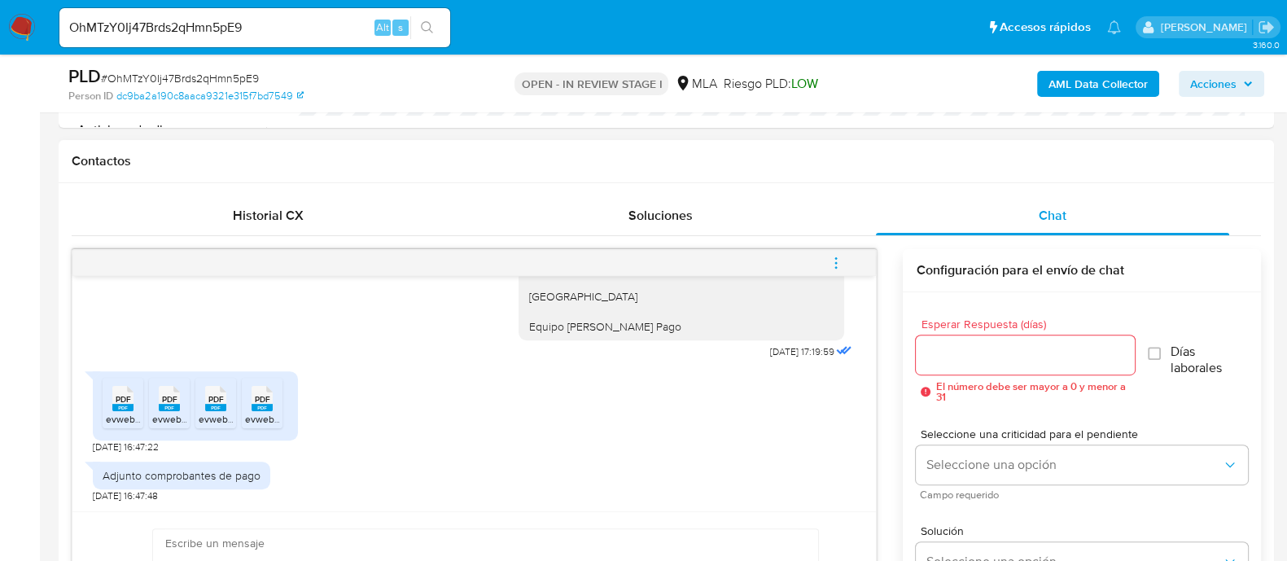
click at [113, 404] on rect at bounding box center [122, 407] width 21 height 7
click at [166, 404] on rect at bounding box center [169, 407] width 21 height 7
click at [207, 404] on rect at bounding box center [215, 407] width 21 height 7
drag, startPoint x: 268, startPoint y: 406, endPoint x: 309, endPoint y: 413, distance: 42.1
click at [268, 406] on rect at bounding box center [261, 407] width 21 height 7
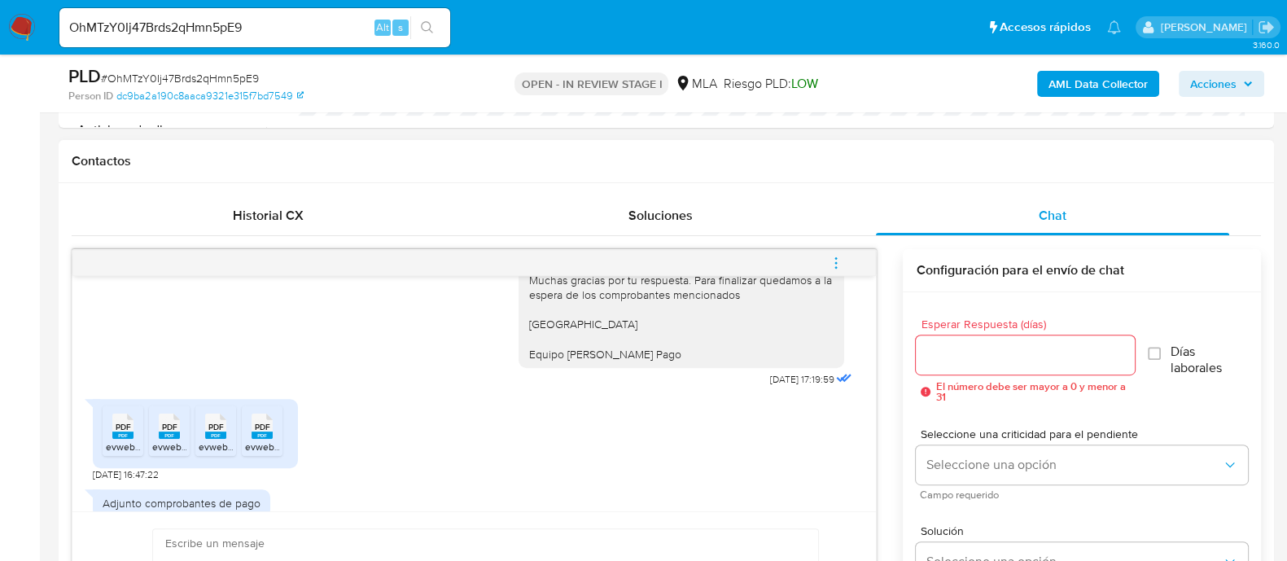
scroll to position [1991, 0]
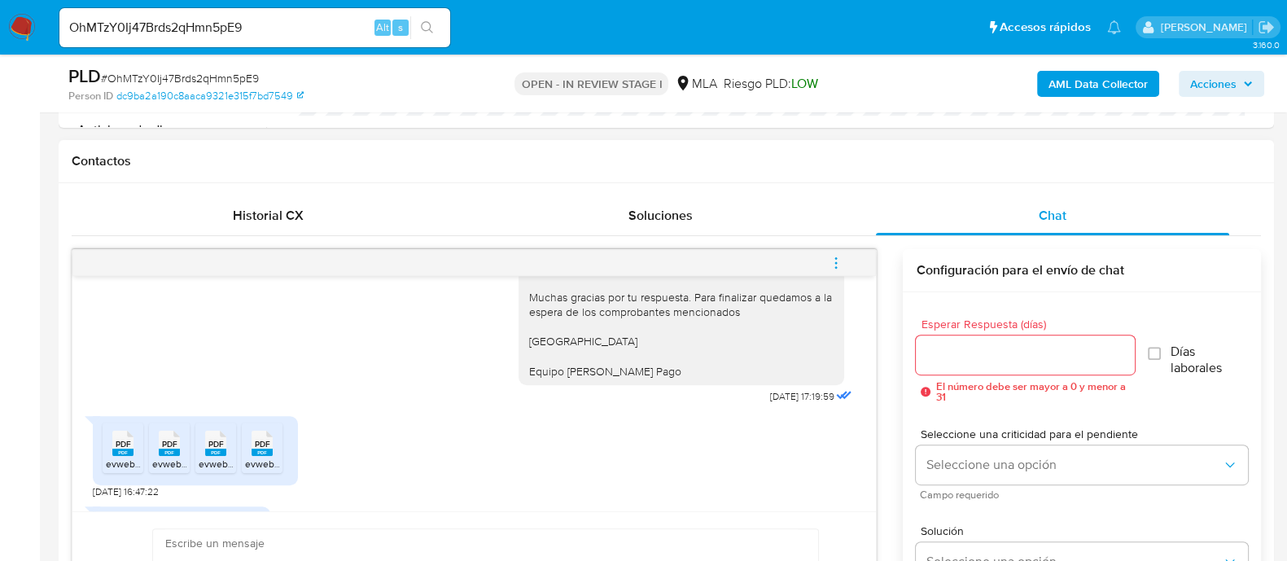
click at [552, 322] on div "Hola Pedro Miguel Rodriguez Ortiz Muchas gracias por tu respuesta. Para finaliz…" at bounding box center [681, 319] width 306 height 119
copy div "Hola Pedro Miguel Rodriguez Ortiz"
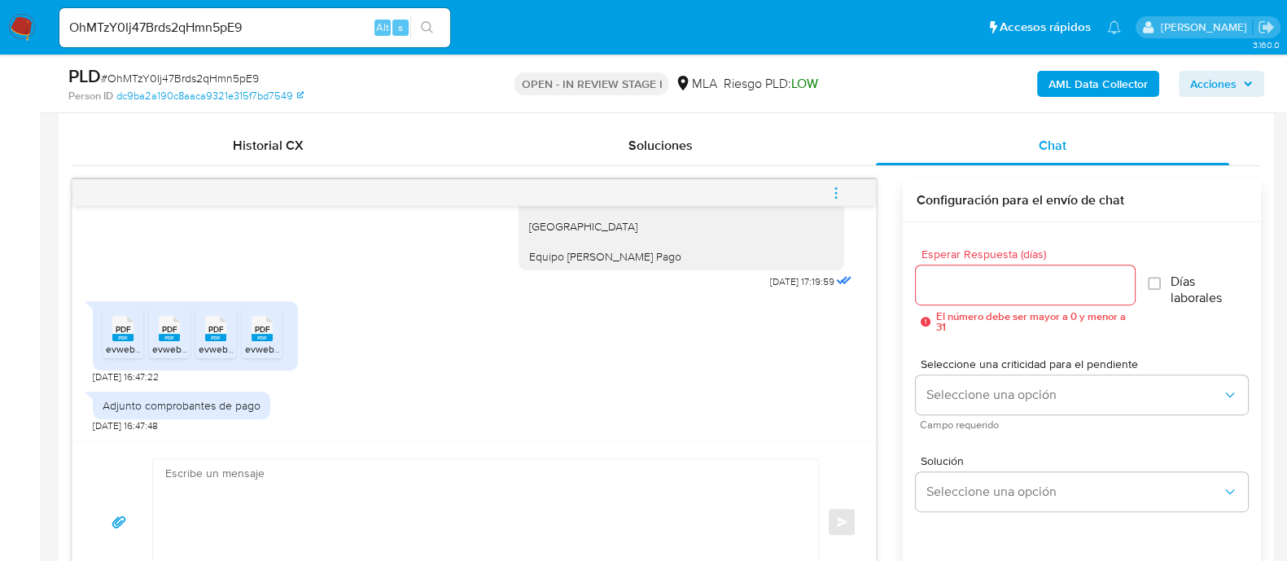
scroll to position [813, 0]
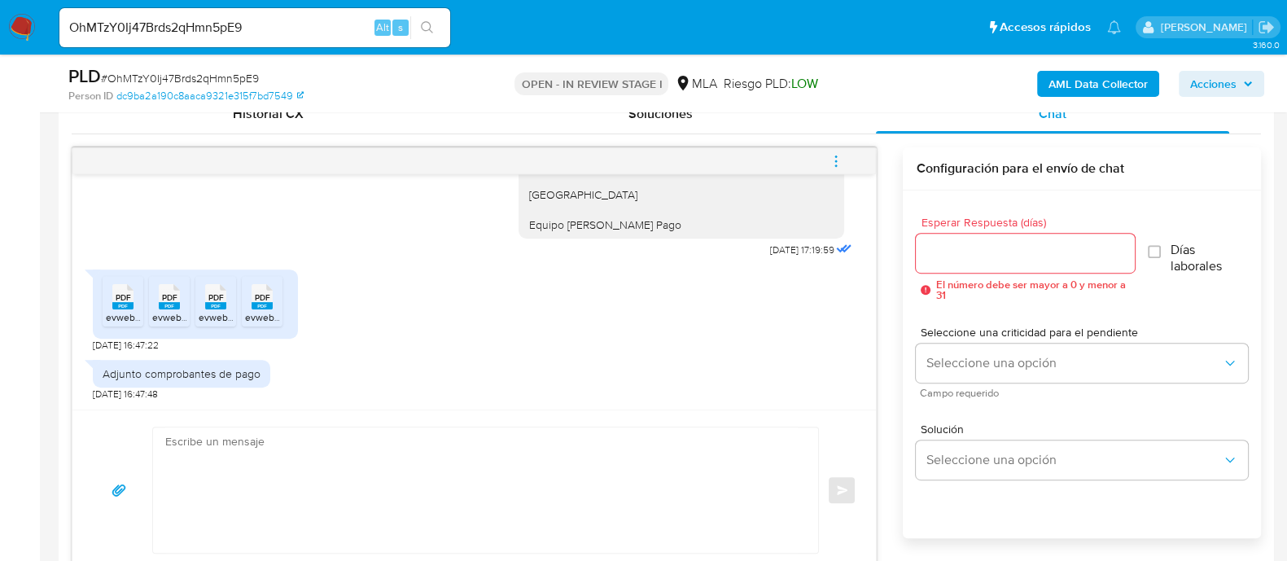
click at [377, 472] on textarea at bounding box center [481, 489] width 632 height 125
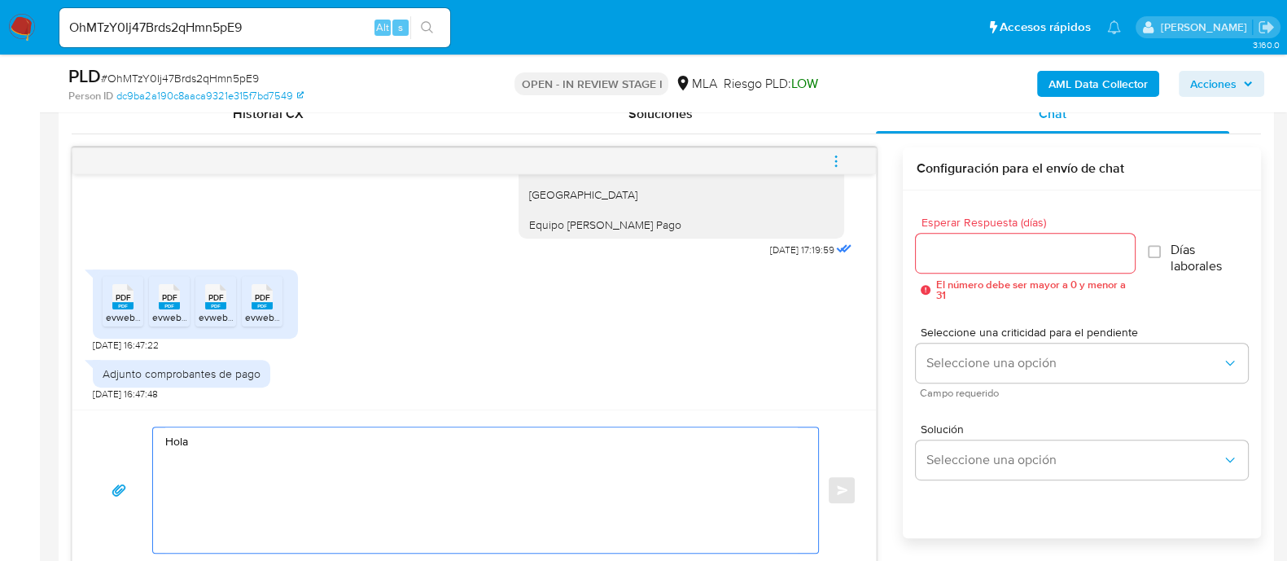
paste textarea "Hola Pedro Miguel Rodriguez Ortiz"
click at [171, 442] on textarea "Hola Hola Pedro Miguel Rodriguez Ortiz" at bounding box center [481, 489] width 632 height 125
click at [208, 494] on textarea "Hola Pedro Miguel Rodriguez Ortiz" at bounding box center [481, 489] width 632 height 125
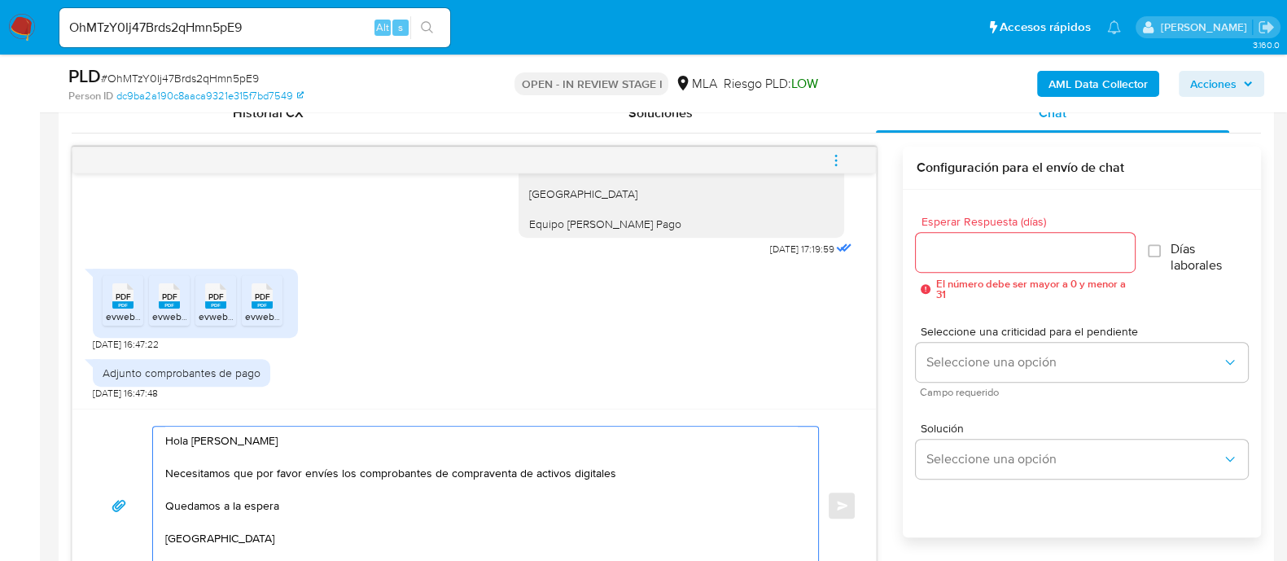
scroll to position [830, 0]
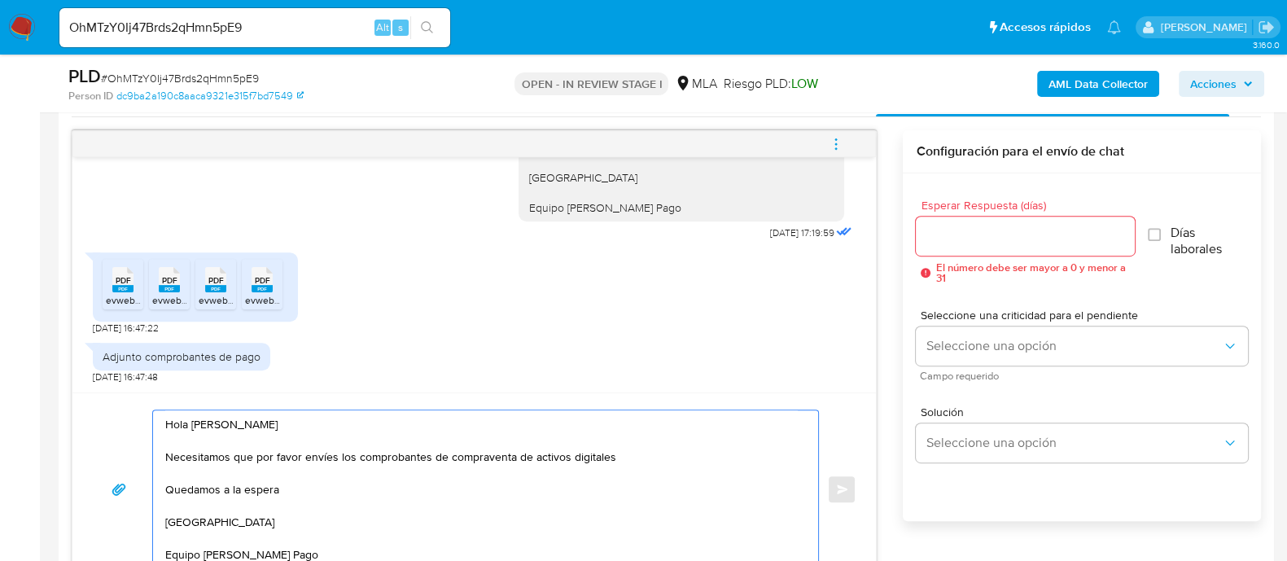
click at [174, 450] on textarea "Hola Pedro Miguel Rodriguez Ortiz Necesitamos que por favor envíes los comproba…" at bounding box center [481, 489] width 632 height 158
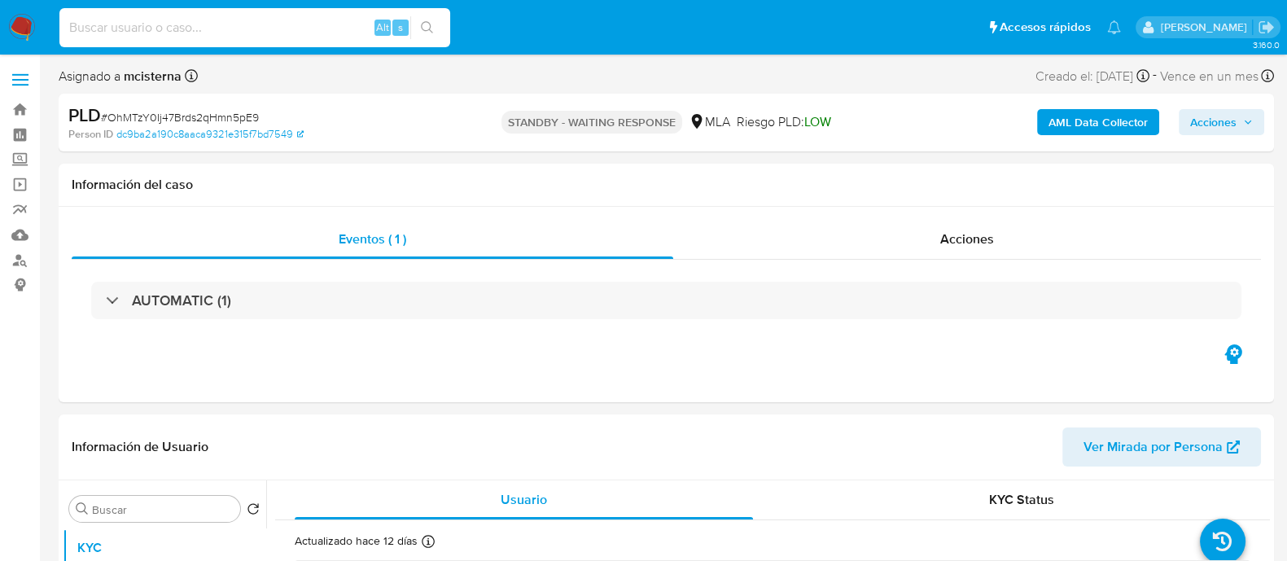
click at [326, 22] on input at bounding box center [254, 27] width 391 height 21
select select "10"
paste input "Rf2HySBGU9bFnwI9YeVowYj6"
type input "Rf2HySBGU9bFnwI9YeVowYj6"
click at [442, 25] on button "search-icon" at bounding box center [426, 27] width 33 height 23
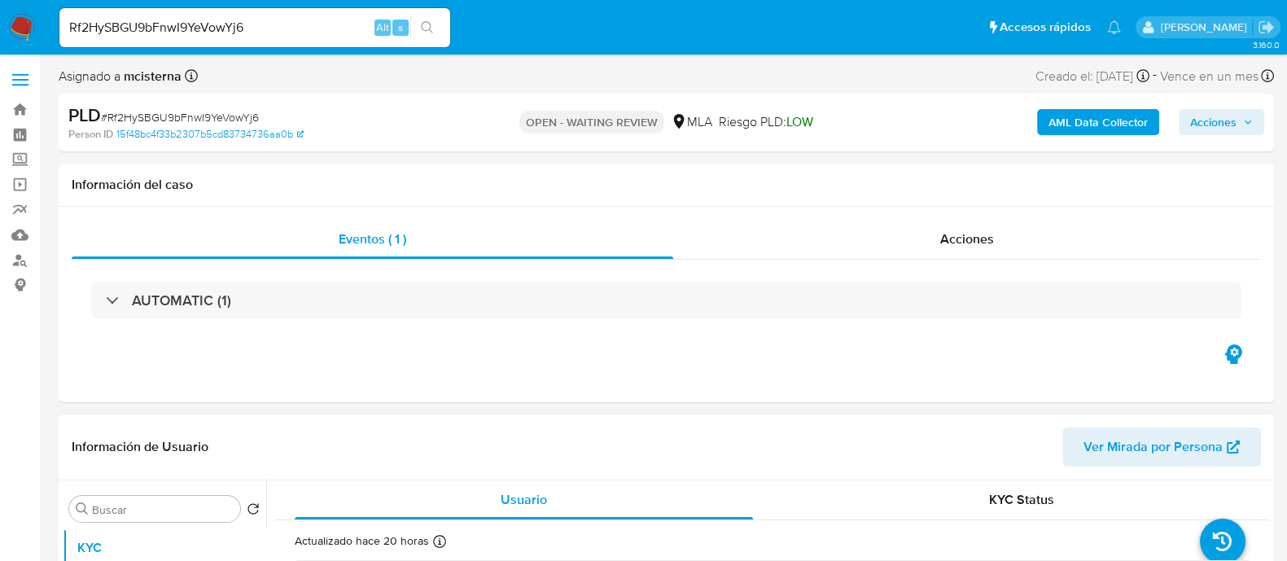
scroll to position [65, 0]
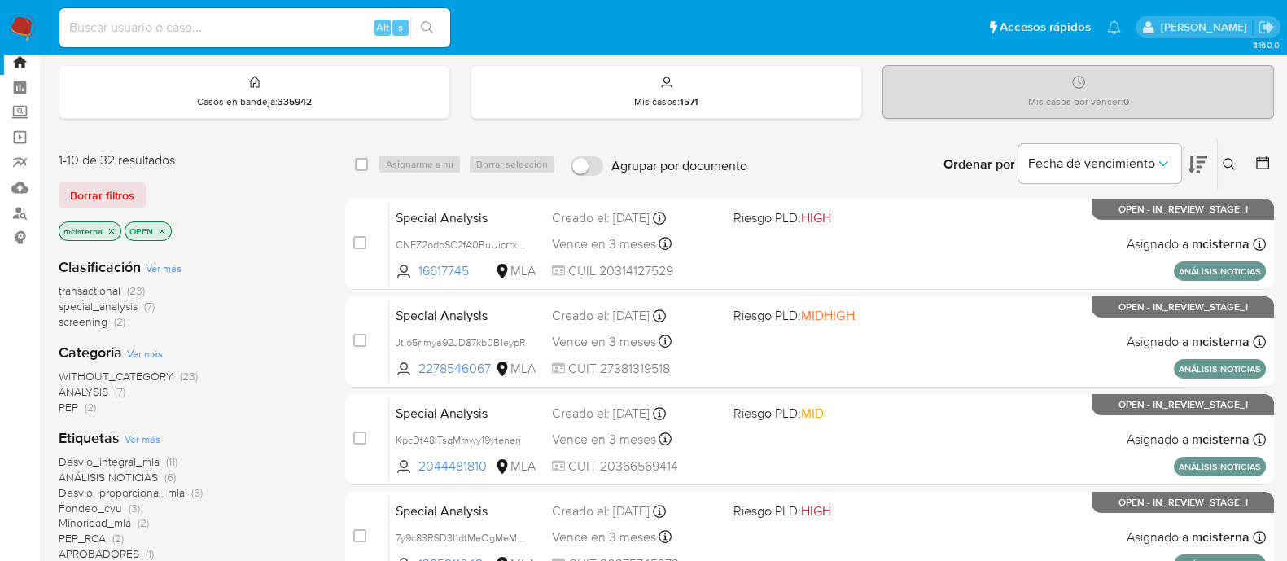
scroll to position [203, 0]
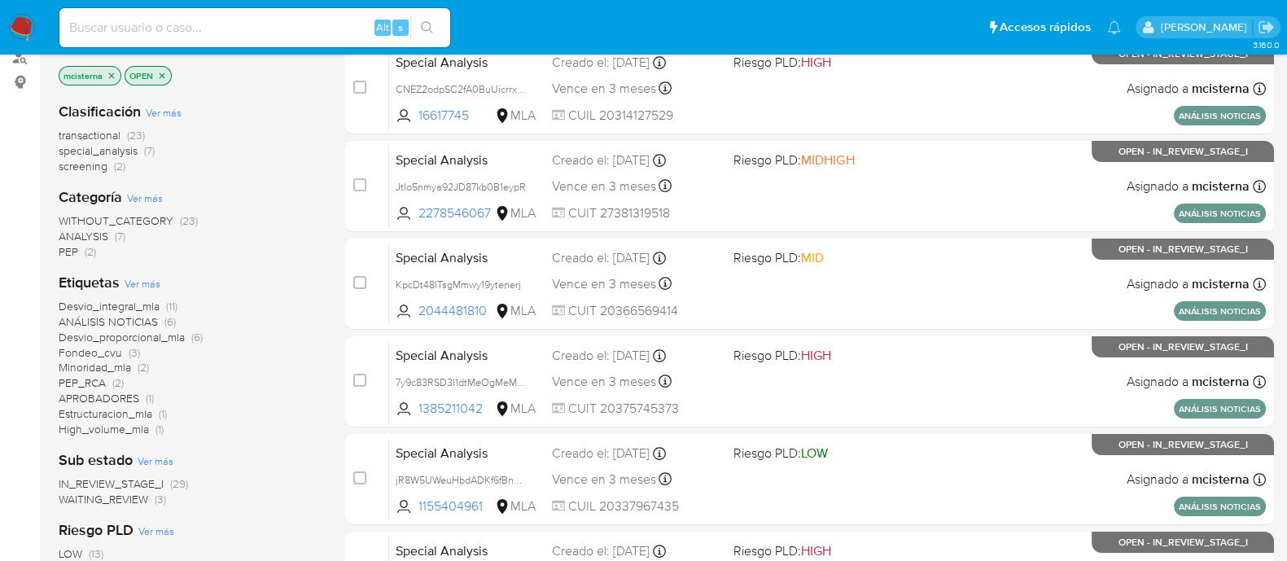
click at [136, 497] on span "WAITING_REVIEW" at bounding box center [104, 499] width 90 height 16
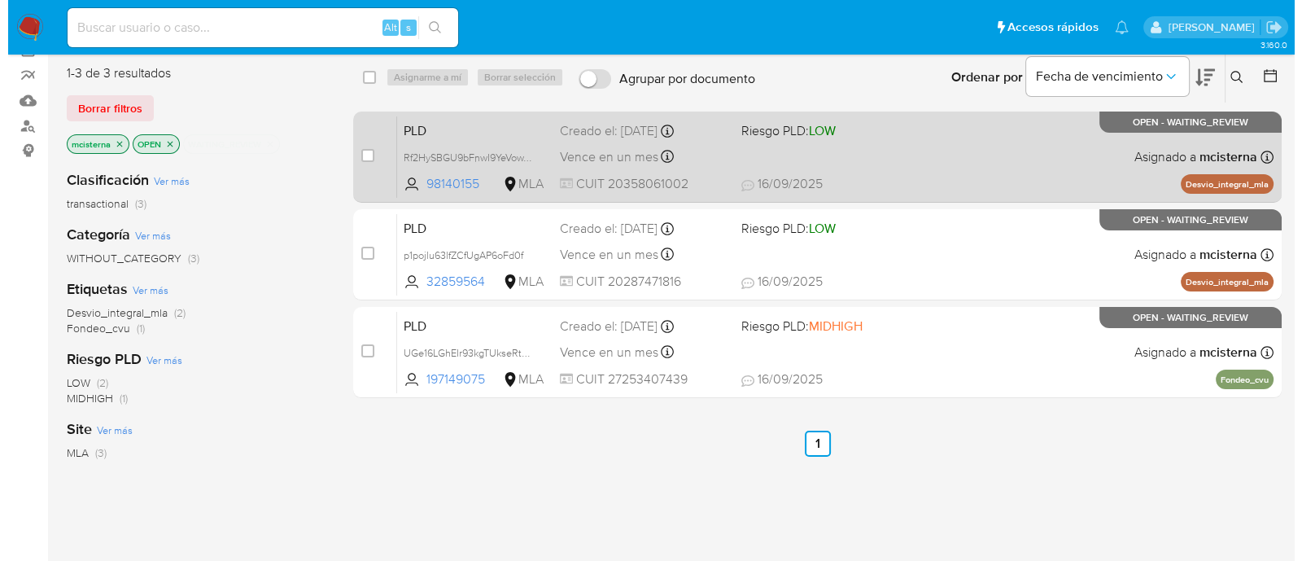
scroll to position [101, 0]
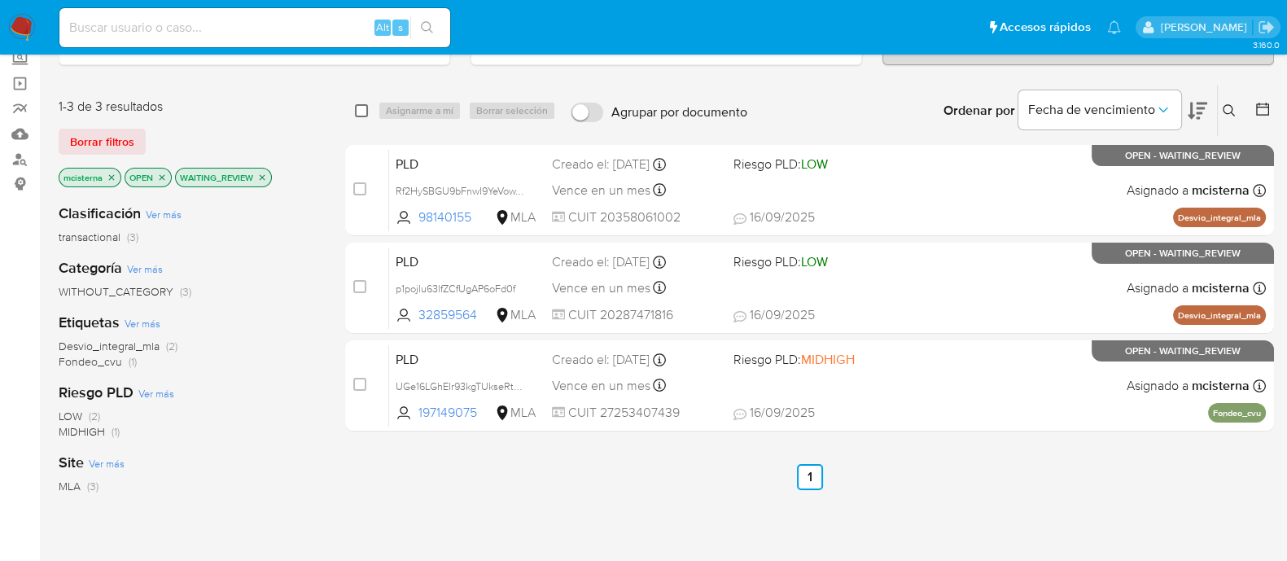
click at [357, 108] on input "checkbox" at bounding box center [361, 110] width 13 height 13
checkbox input "true"
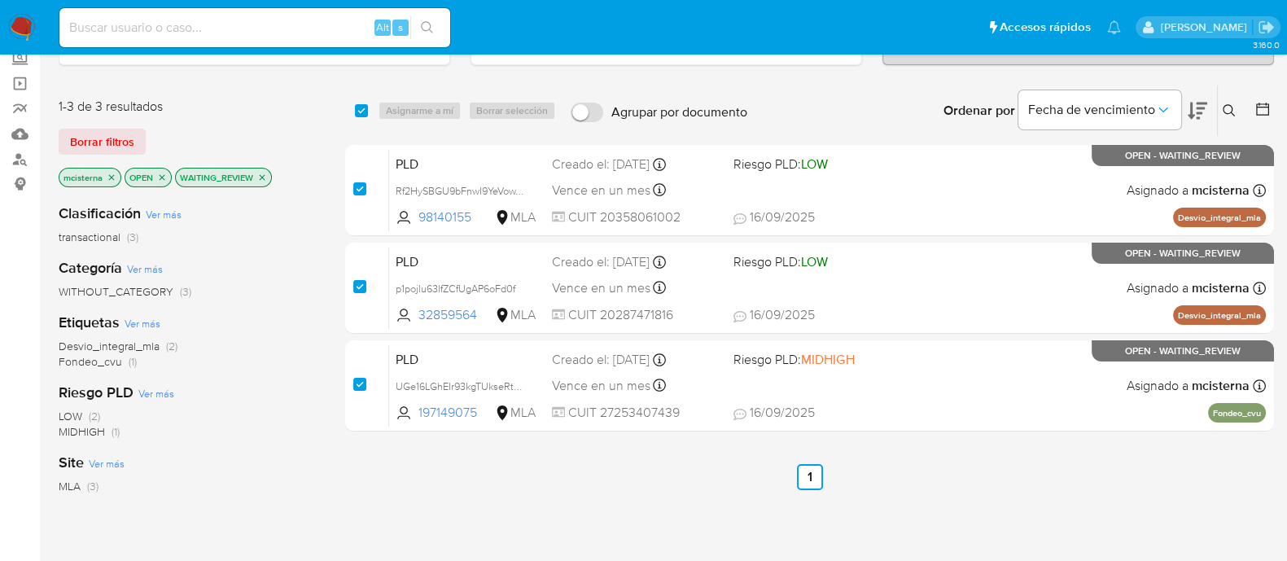
click at [470, 111] on button "Borrar selección" at bounding box center [512, 111] width 88 height 20
checkbox input "false"
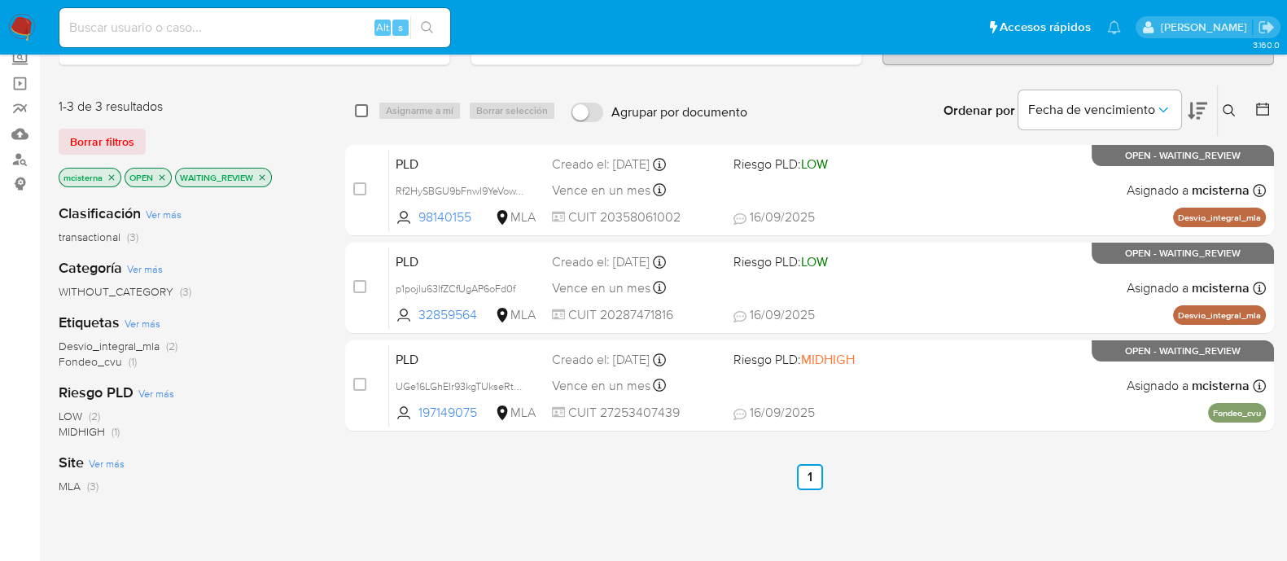
click at [362, 108] on input "checkbox" at bounding box center [361, 110] width 13 height 13
checkbox input "true"
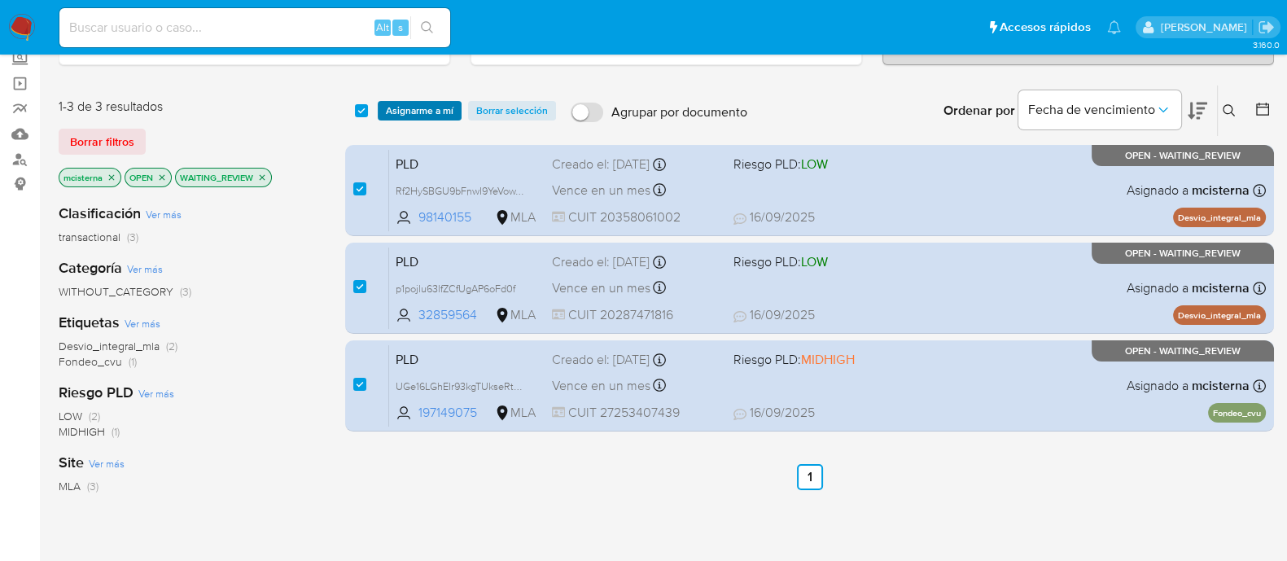
click at [422, 108] on span "Asignarme a mí" at bounding box center [420, 111] width 68 height 16
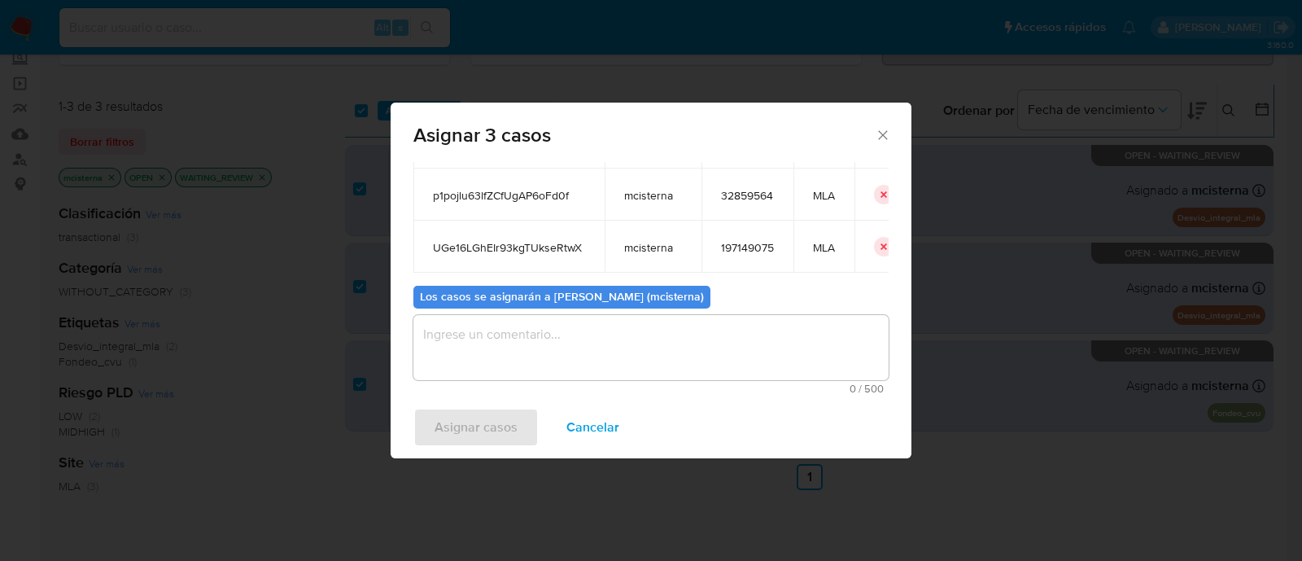
scroll to position [146, 0]
click at [644, 347] on textarea "assign-modal" at bounding box center [650, 347] width 475 height 65
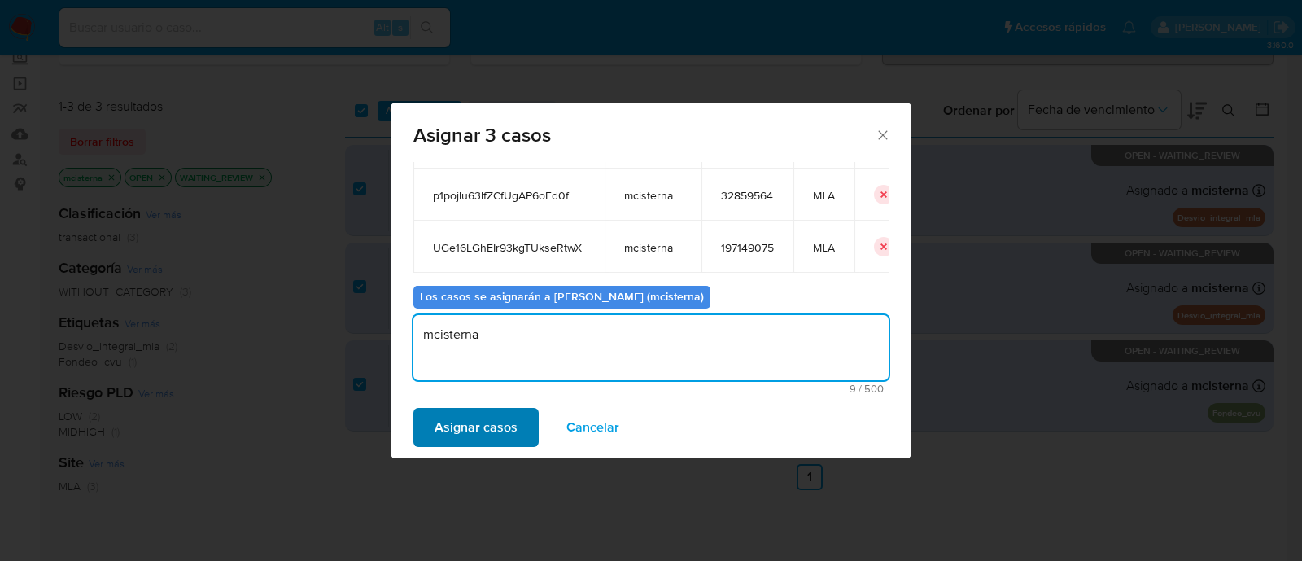
type textarea "mcisterna"
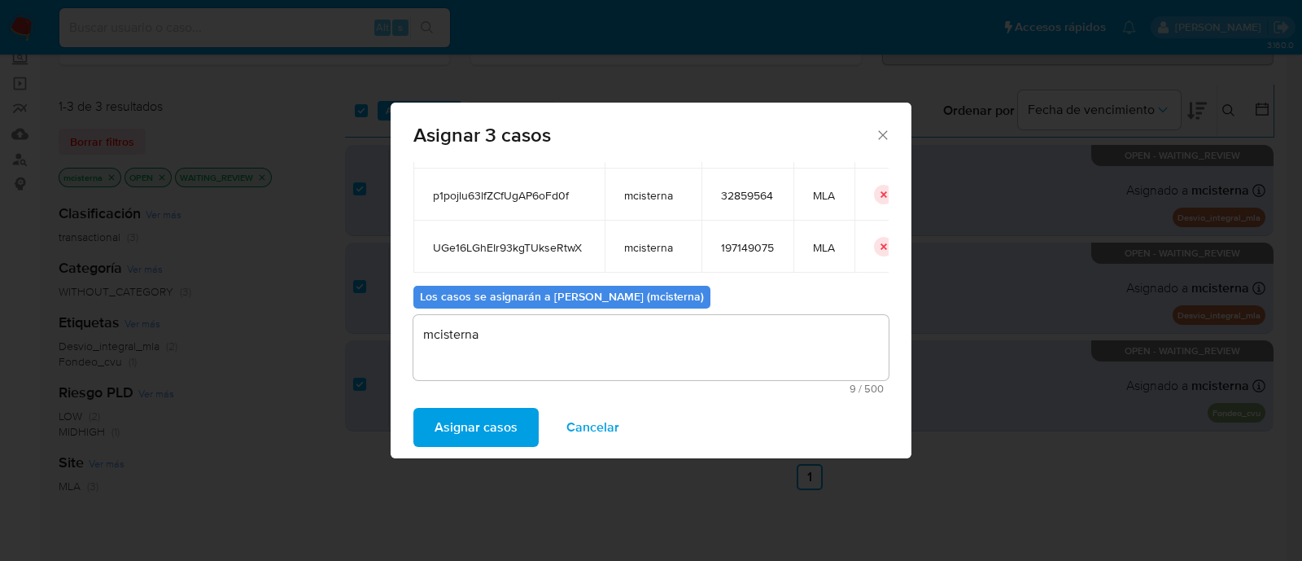
click at [495, 417] on span "Asignar casos" at bounding box center [476, 427] width 83 height 36
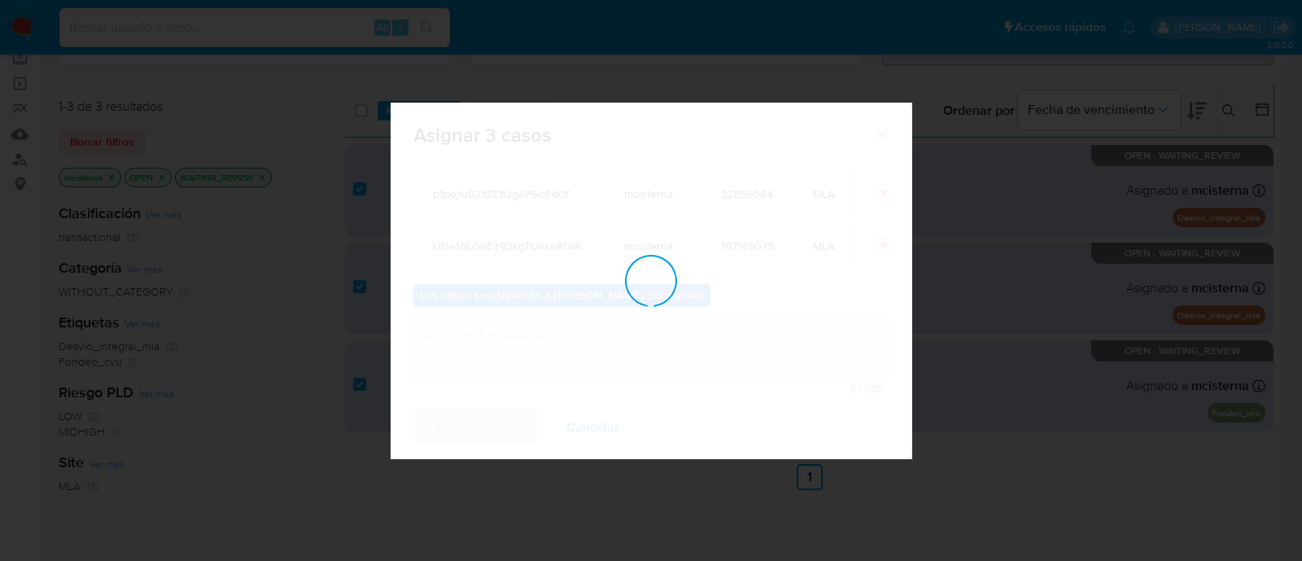
checkbox input "false"
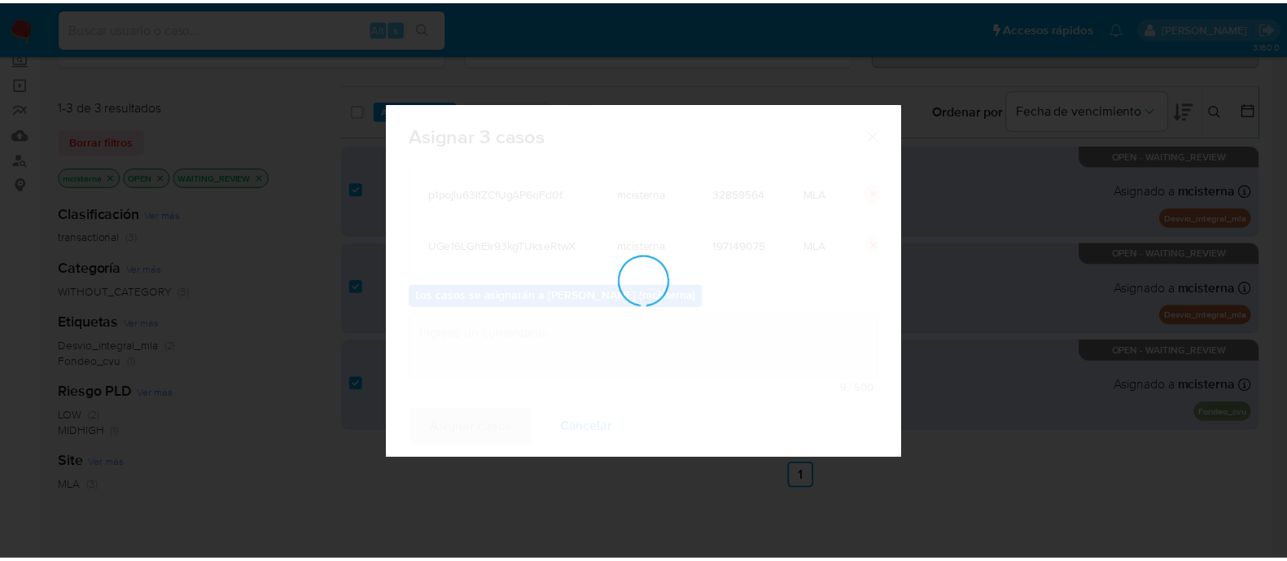
scroll to position [97, 0]
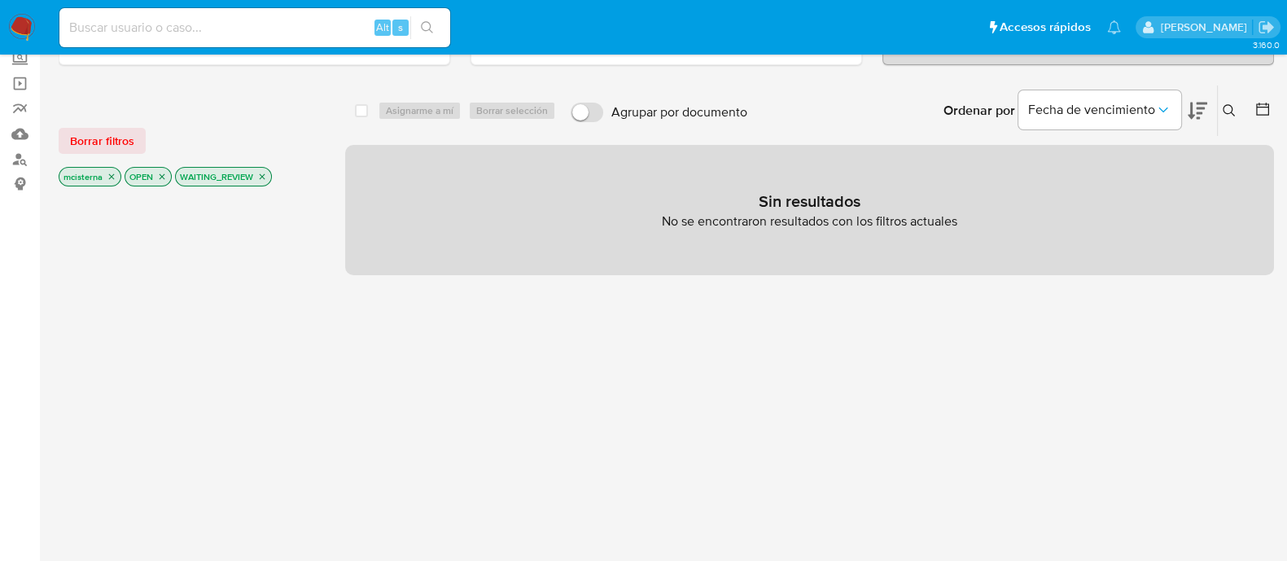
click at [226, 37] on input at bounding box center [254, 27] width 391 height 21
paste input "Rf2HySBGU9bFnwI9YeVowYj6"
type input "Rf2HySBGU9bFnwI9YeVowYj6"
click at [428, 37] on button "search-icon" at bounding box center [426, 27] width 33 height 23
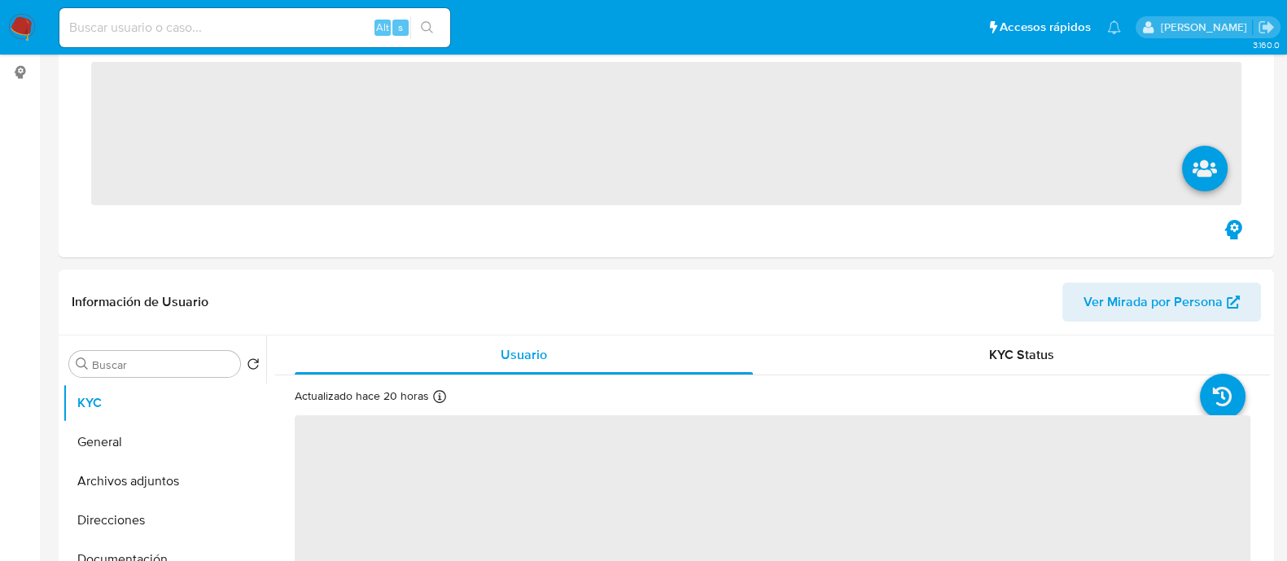
scroll to position [509, 0]
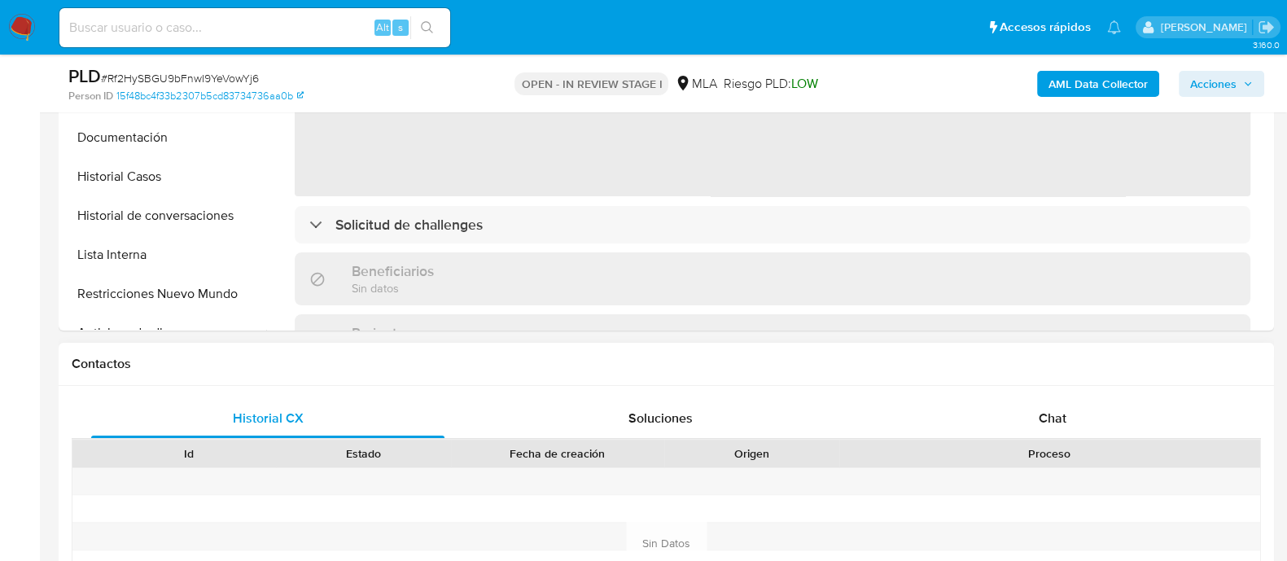
click at [1050, 476] on span at bounding box center [1048, 481] width 3 height 16
click at [1056, 413] on span "Chat" at bounding box center [1052, 418] width 28 height 19
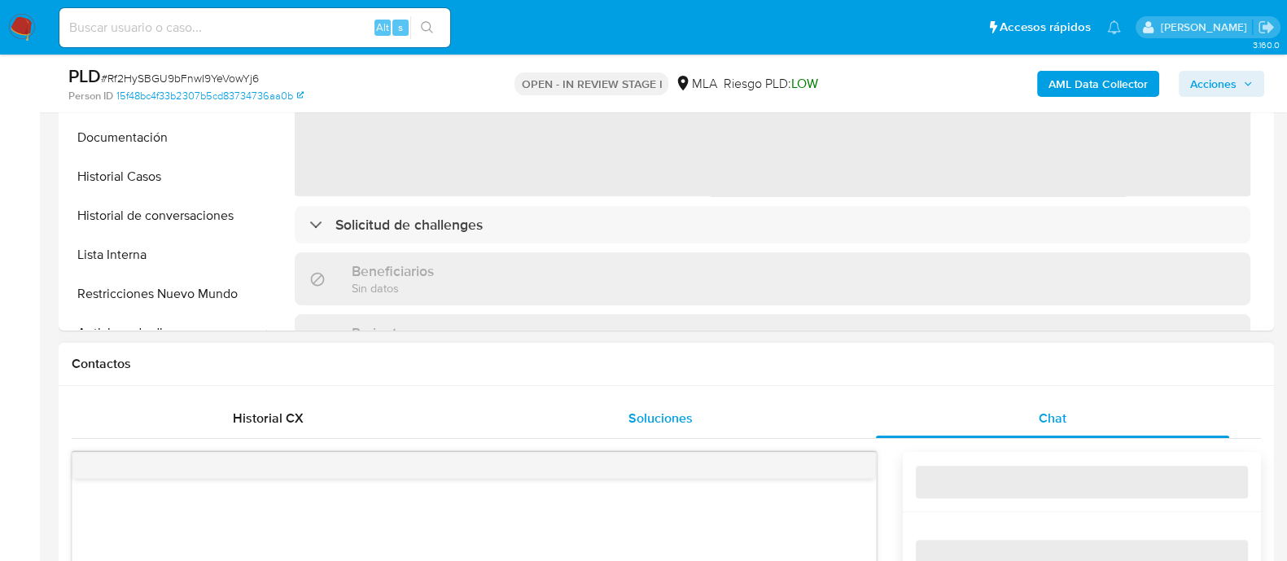
select select "10"
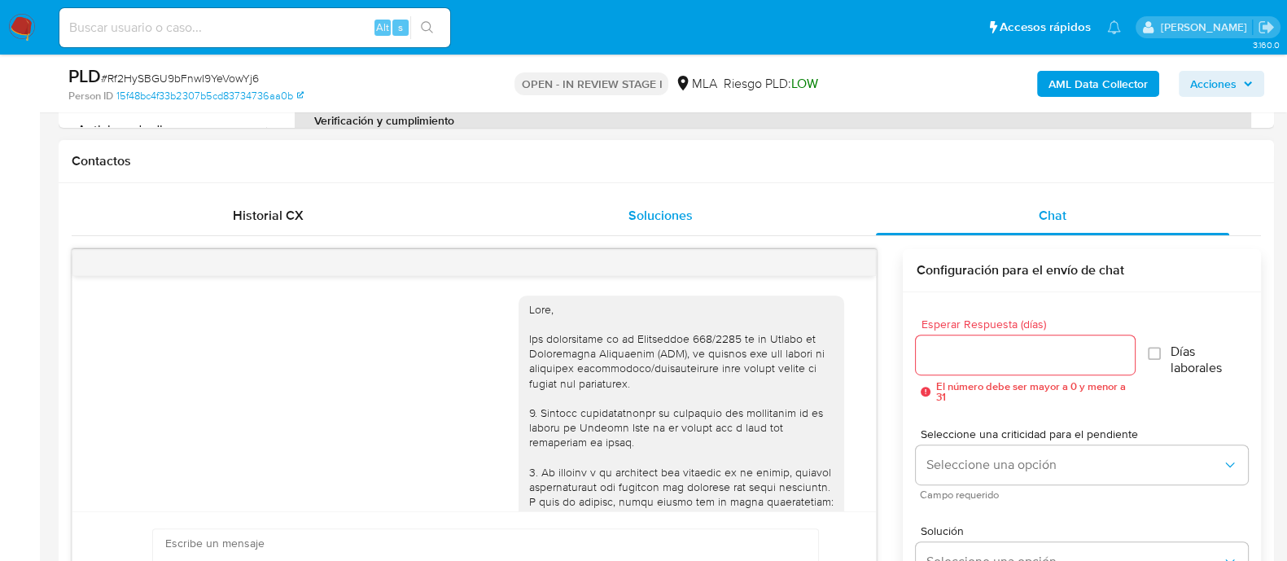
scroll to position [2758, 0]
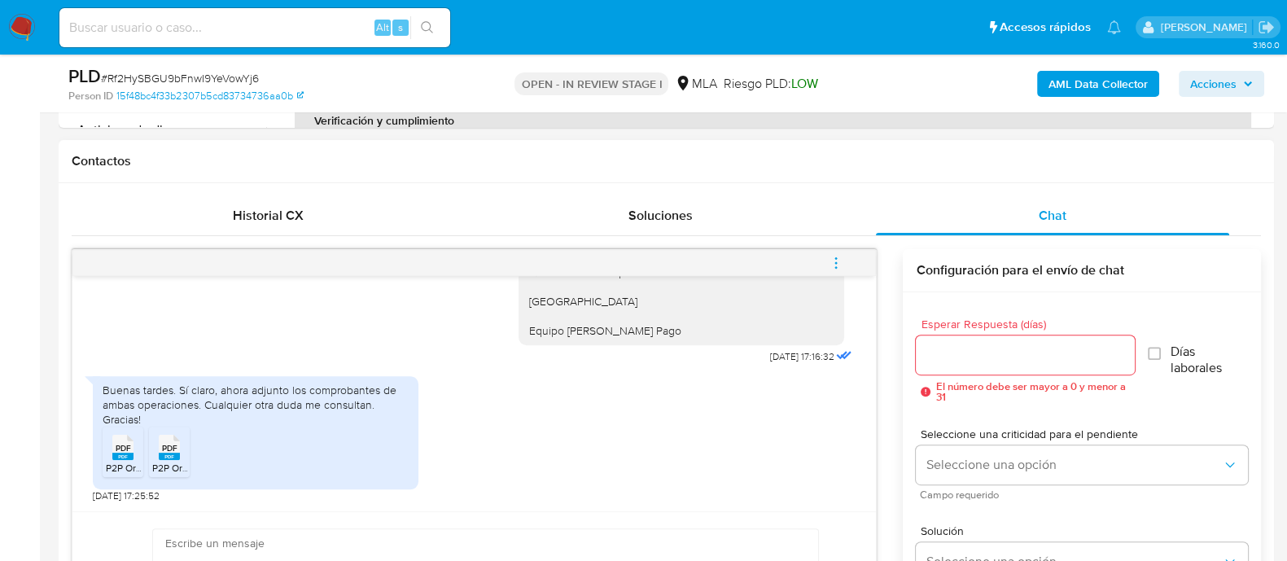
click at [123, 449] on span "PDF" at bounding box center [123, 448] width 15 height 11
click at [168, 449] on span "PDF" at bounding box center [169, 448] width 15 height 11
click at [678, 487] on div "Buenas tardes. Sí claro, ahora adjunto los comprobantes de ambas operaciones. C…" at bounding box center [474, 435] width 763 height 135
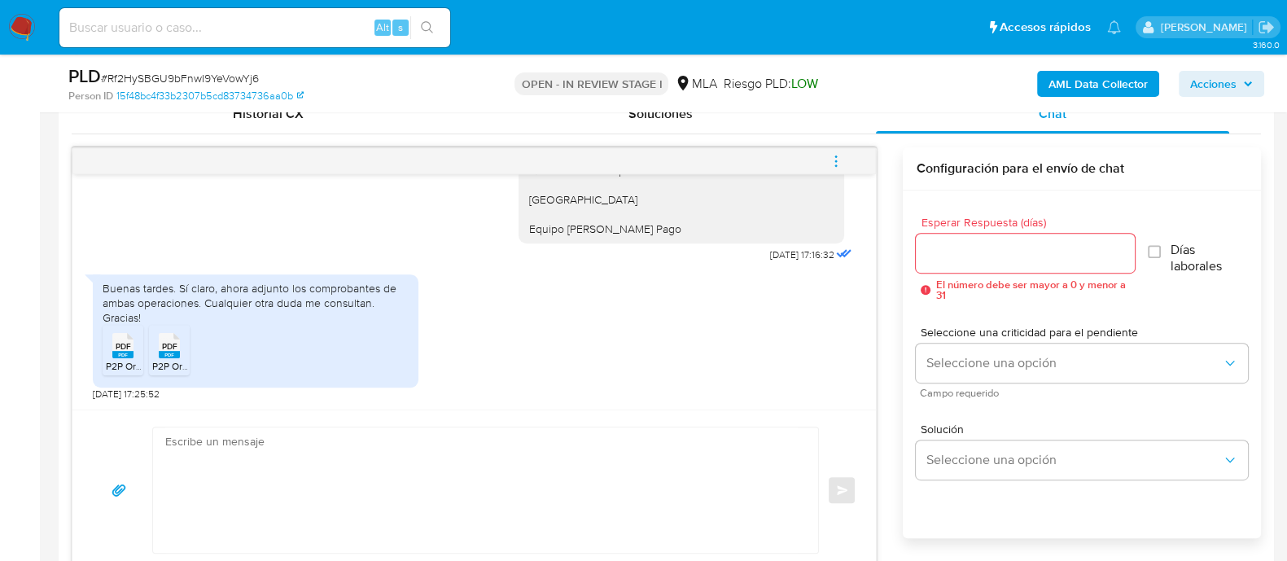
click at [546, 482] on textarea at bounding box center [481, 489] width 632 height 125
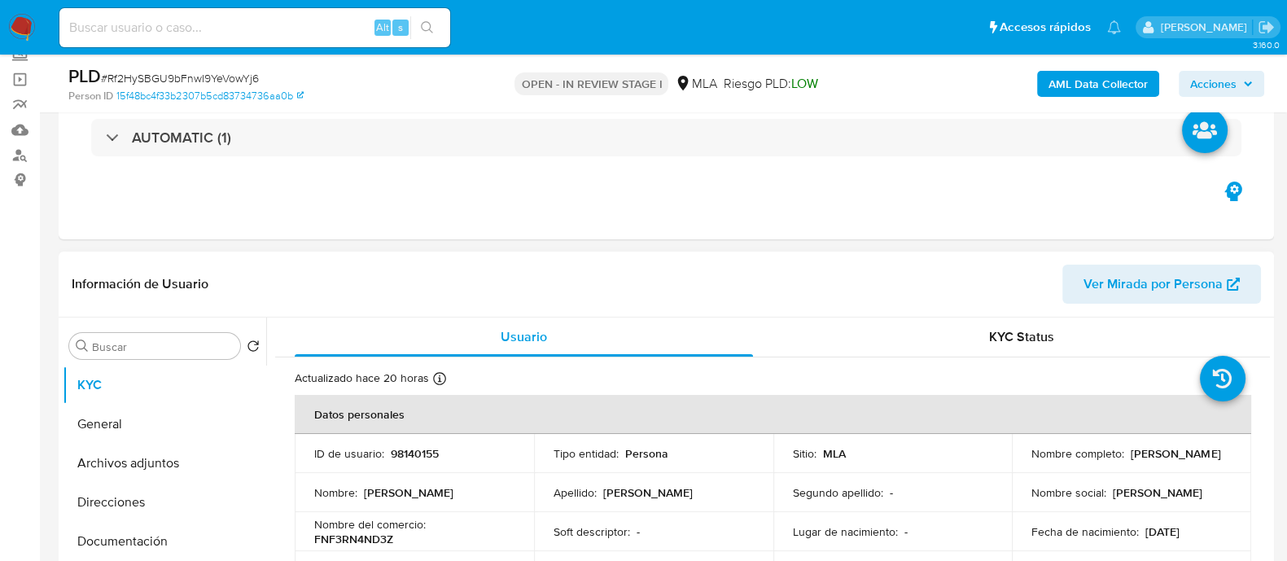
scroll to position [101, 0]
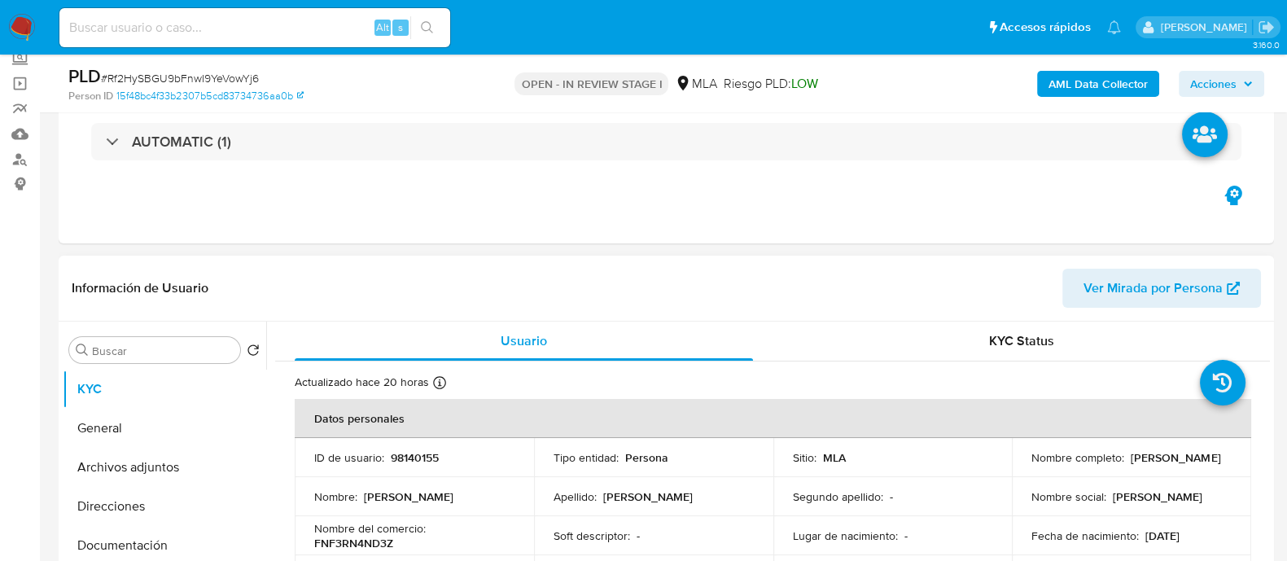
drag, startPoint x: 1050, startPoint y: 462, endPoint x: 1174, endPoint y: 461, distance: 124.5
click at [1174, 461] on div "Nombre completo : Flavio Nicolàs Fernandez" at bounding box center [1131, 457] width 200 height 15
copy p "Flavio Nicolàs Fernandez"
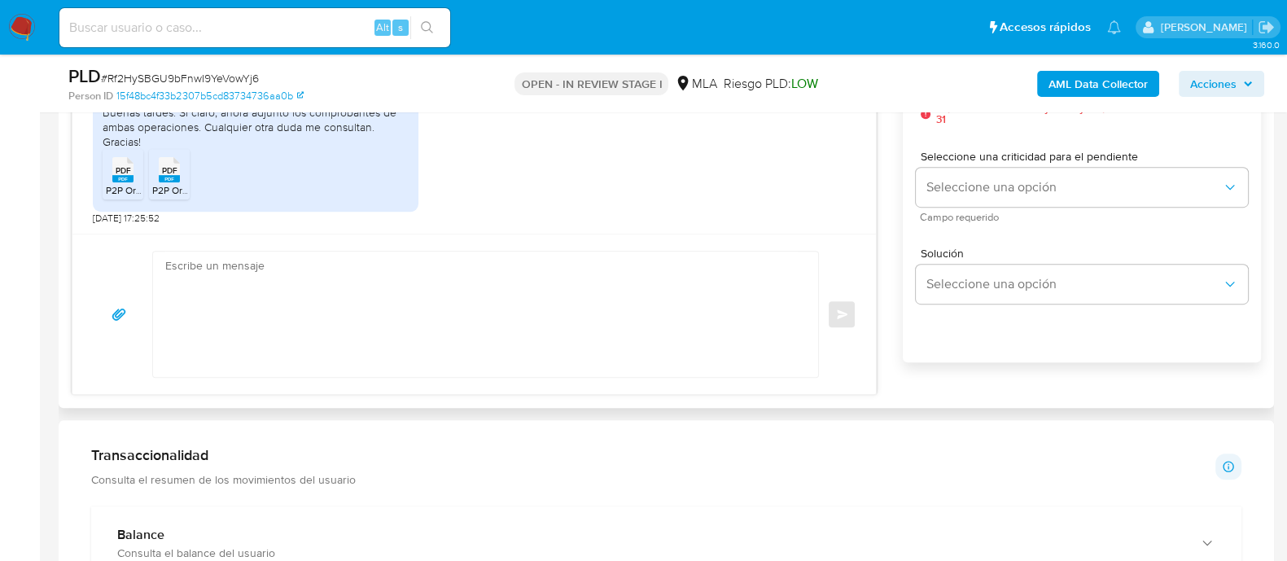
scroll to position [916, 0]
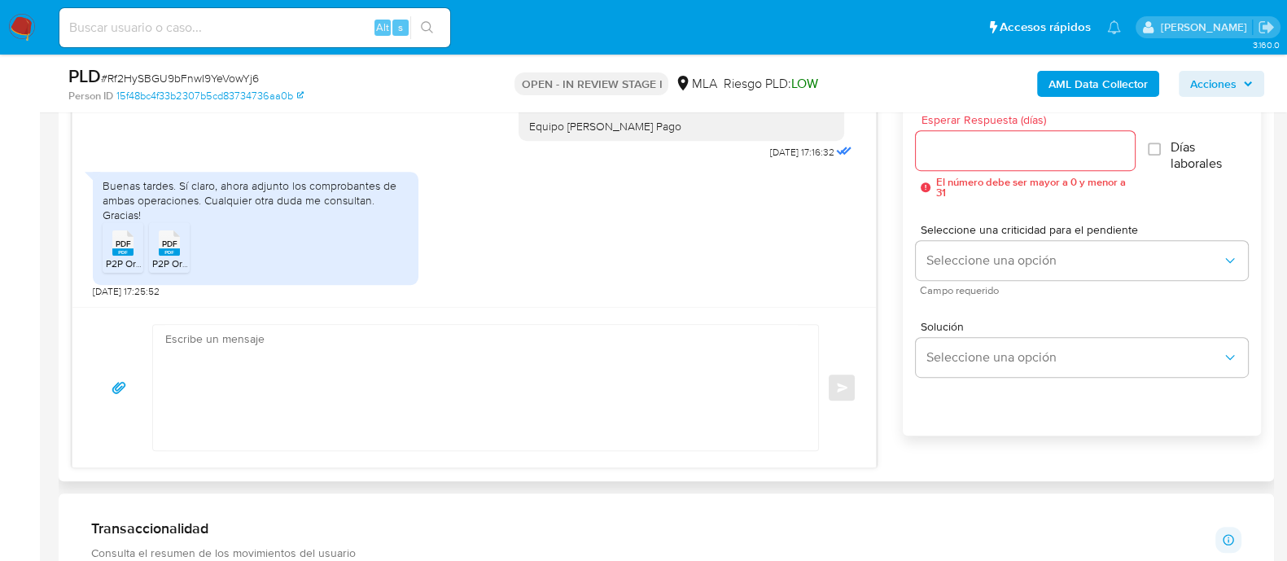
click at [544, 301] on div "18/08/2025 17:30:22 Buenas tardes, utilicé la cuenta en el último año para todo…" at bounding box center [473, 189] width 803 height 235
click at [568, 348] on textarea at bounding box center [481, 387] width 632 height 125
paste textarea "Flavio Nicolàs Fernandez"
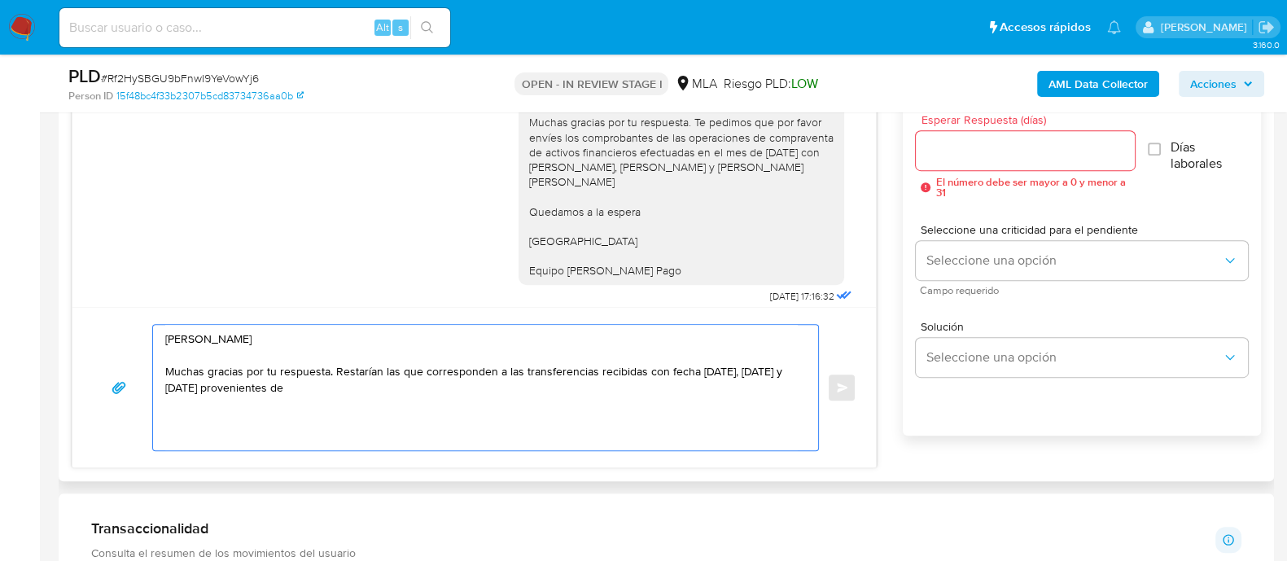
scroll to position [2555, 0]
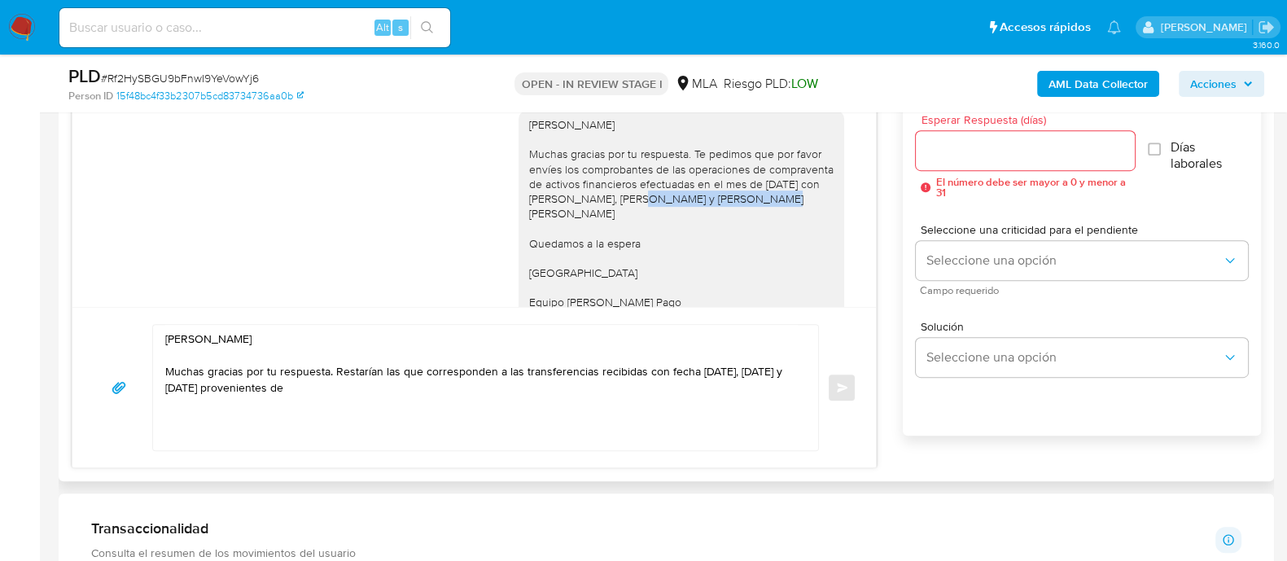
drag, startPoint x: 534, startPoint y: 227, endPoint x: 692, endPoint y: 221, distance: 158.0
click at [692, 221] on div "Hola Flavio Nicolàs Fernandez Muchas gracias por tu respuesta. Te pedimos que p…" at bounding box center [681, 213] width 306 height 192
copy div "ACEVEDO LEANDRO EZEQUIEL"
click at [562, 390] on textarea "Hola Flavio Nicolàs Fernandez Muchas gracias por tu respuesta. Restarían las qu…" at bounding box center [481, 387] width 632 height 125
paste textarea "ACEVEDO LEANDRO EZEQUIEL"
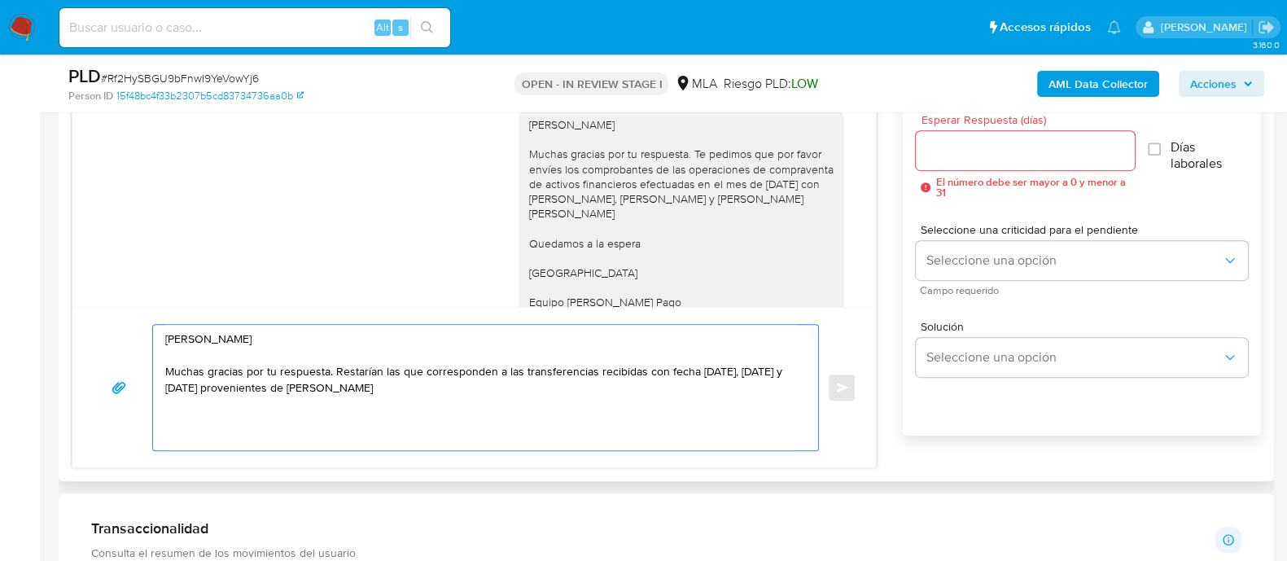
click at [665, 381] on textarea "Hola Flavio Nicolàs Fernandez Muchas gracias por tu respuesta. Restarían las qu…" at bounding box center [481, 387] width 632 height 125
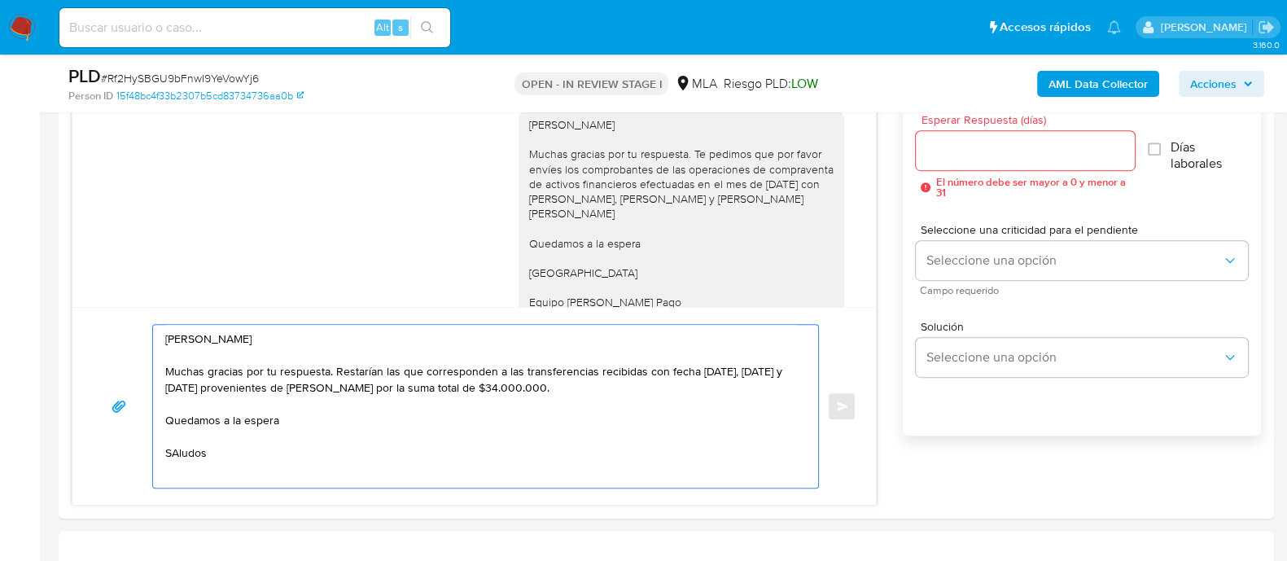
scroll to position [6, 0]
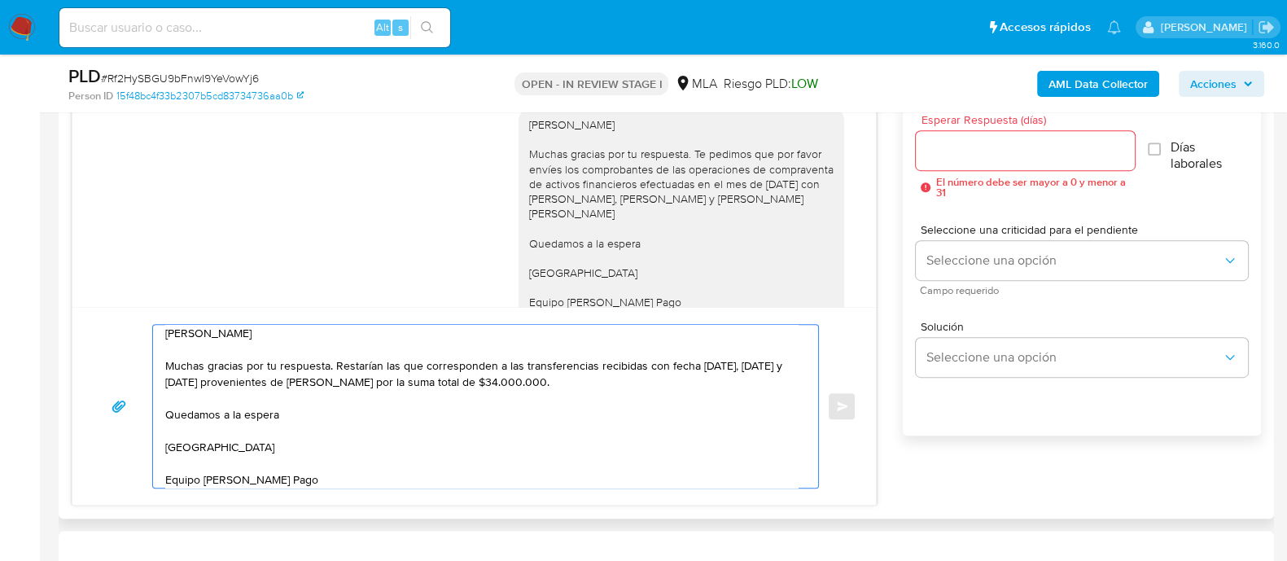
click at [659, 382] on textarea "Hola Flavio Nicolàs Fernandez Muchas gracias por tu respuesta. Restarían las qu…" at bounding box center [481, 406] width 632 height 163
click at [759, 379] on textarea "Hola Flavio Nicolàs Fernandez Muchas gracias por tu respuesta. Restarían las qu…" at bounding box center [481, 406] width 632 height 163
type textarea "Hola Flavio Nicolàs Fernandez Muchas gracias por tu respuesta. Restarían las qu…"
click at [943, 146] on input "Esperar Respuesta (días)" at bounding box center [1025, 150] width 218 height 21
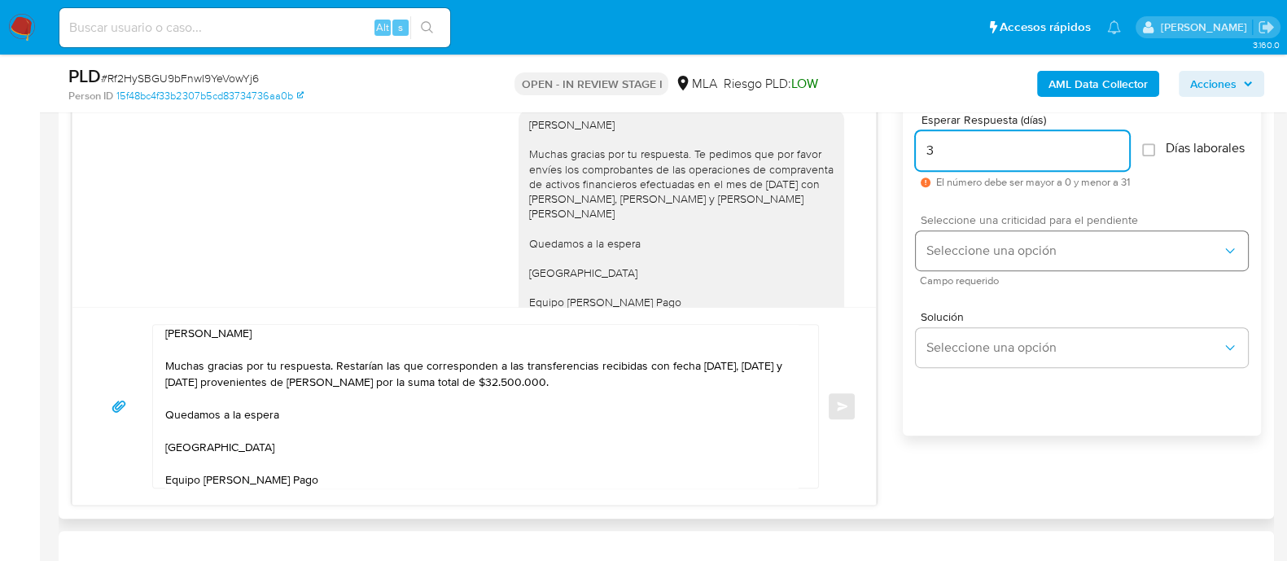
type input "3"
click at [972, 253] on span "Seleccione una opción" at bounding box center [1073, 251] width 296 height 16
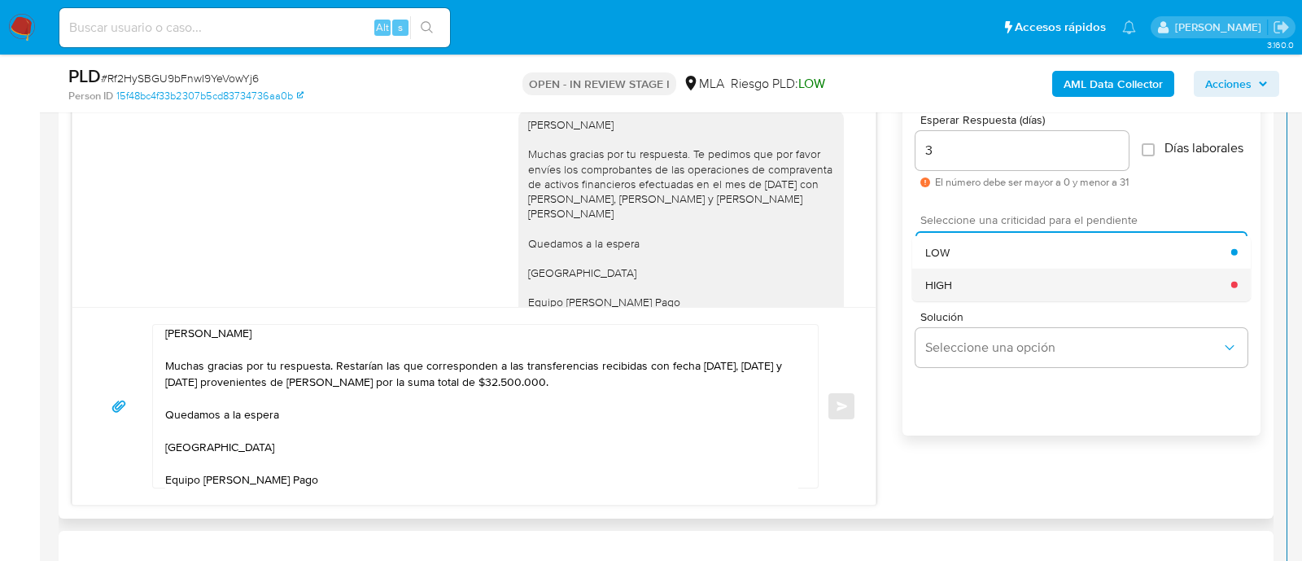
click at [971, 286] on div "HIGH" at bounding box center [1078, 284] width 306 height 33
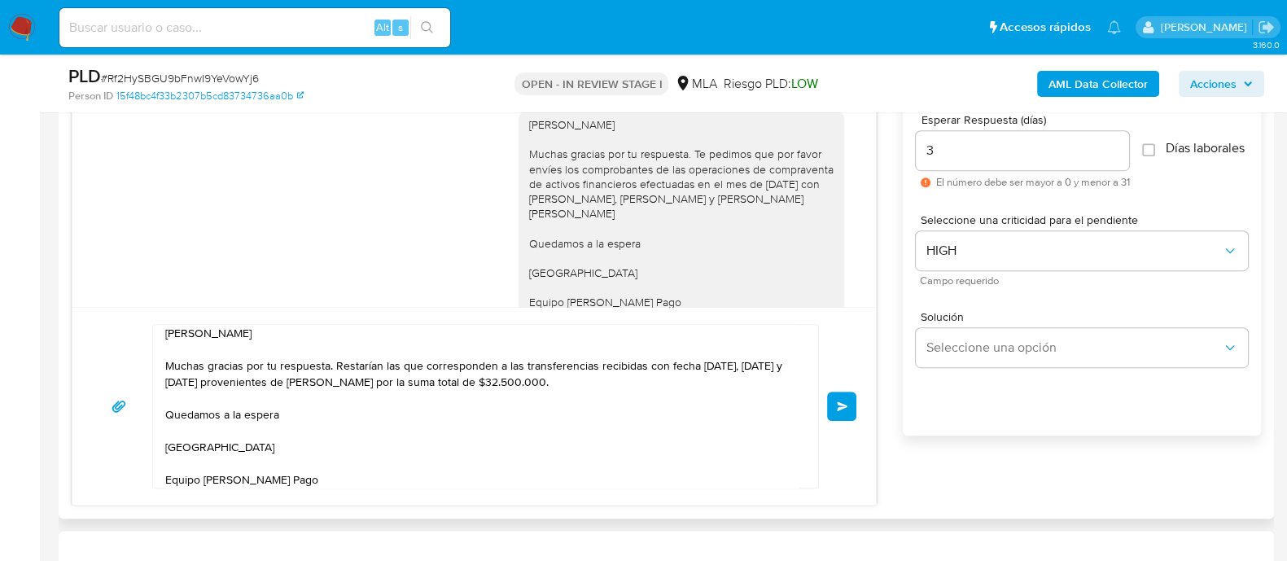
click at [838, 408] on span "Enviar" at bounding box center [842, 406] width 11 height 10
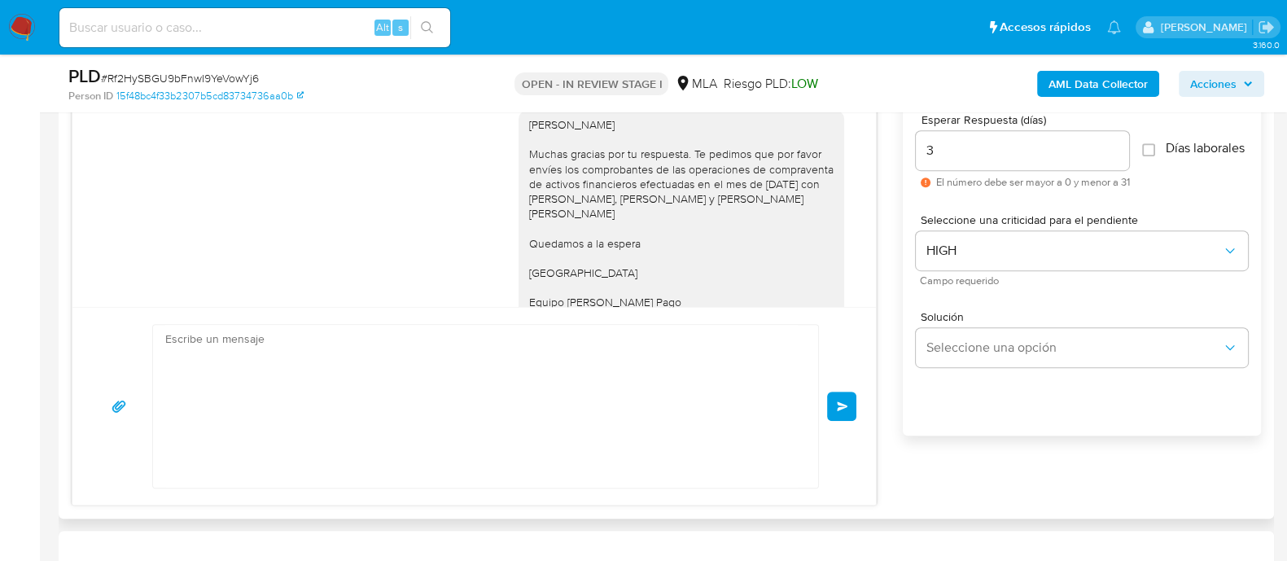
scroll to position [3012, 0]
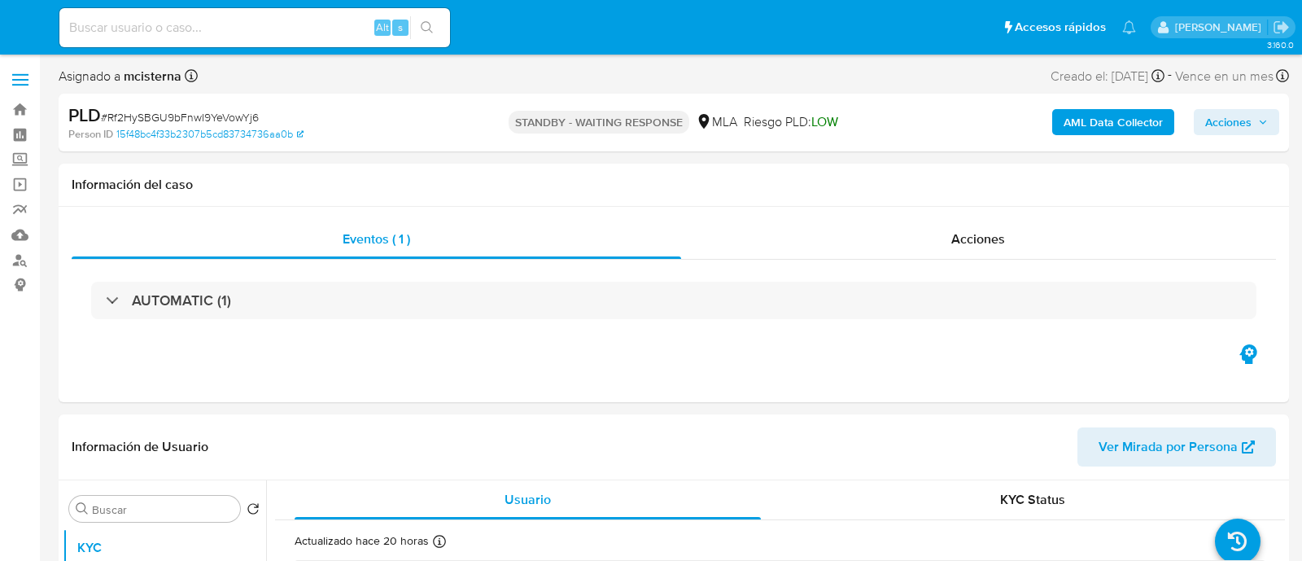
select select "10"
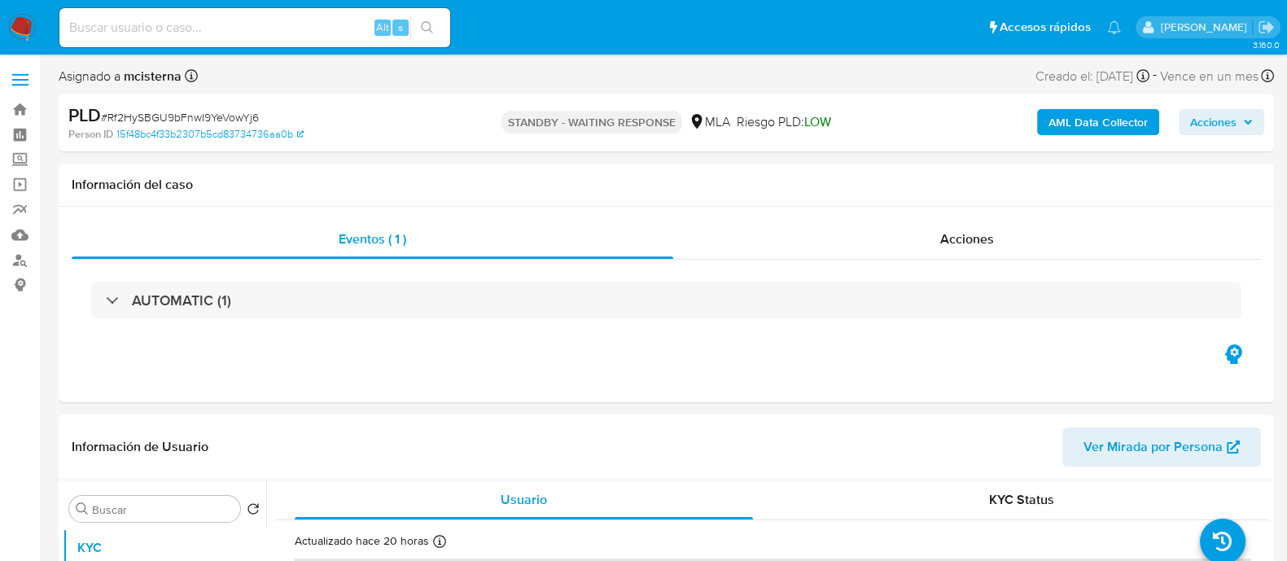
click at [286, 33] on input at bounding box center [254, 27] width 391 height 21
paste input "TxEDr0ILmQuRmC1EFyDlymOR"
type input "TxEDr0ILmQuRmC1EFyDlymOR"
click at [425, 31] on button "search-icon" at bounding box center [426, 27] width 33 height 23
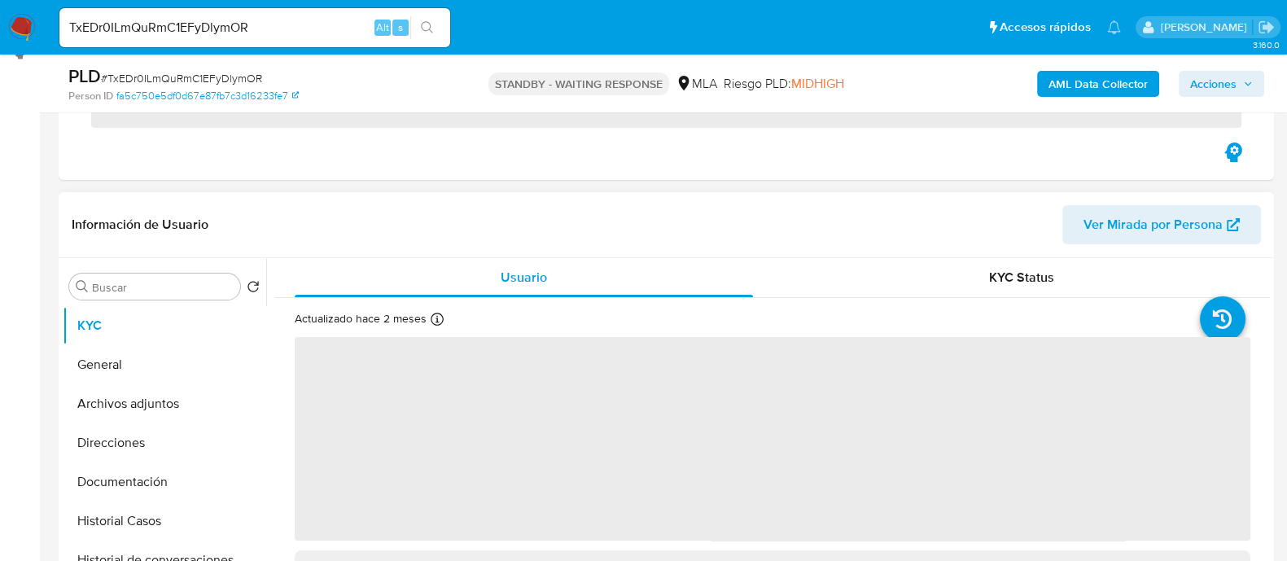
scroll to position [305, 0]
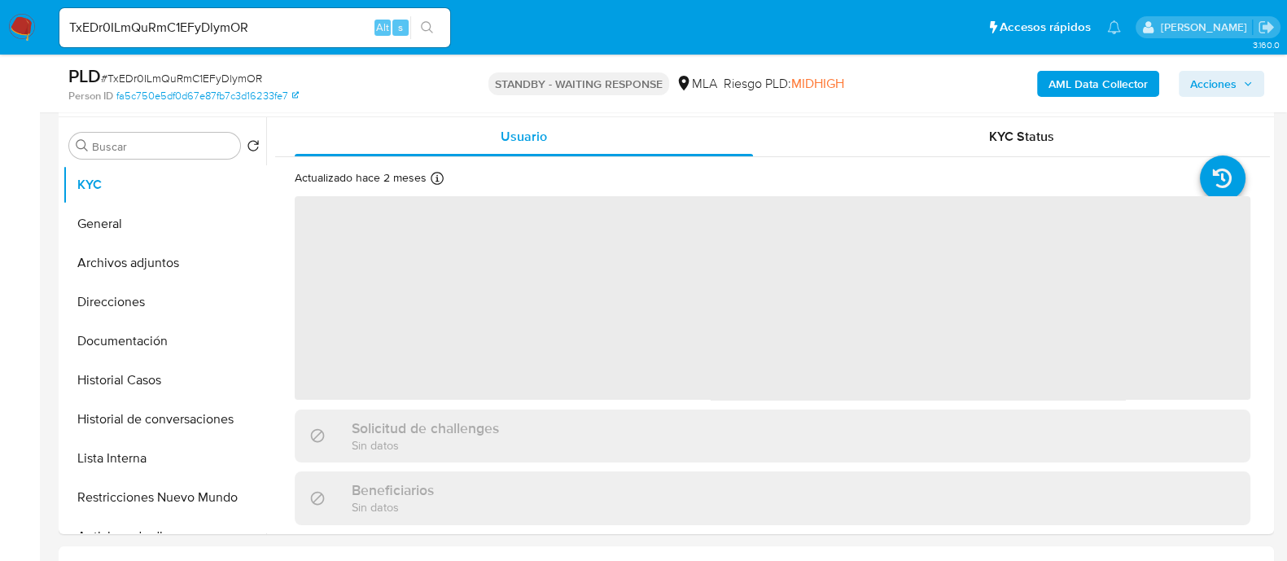
select select "10"
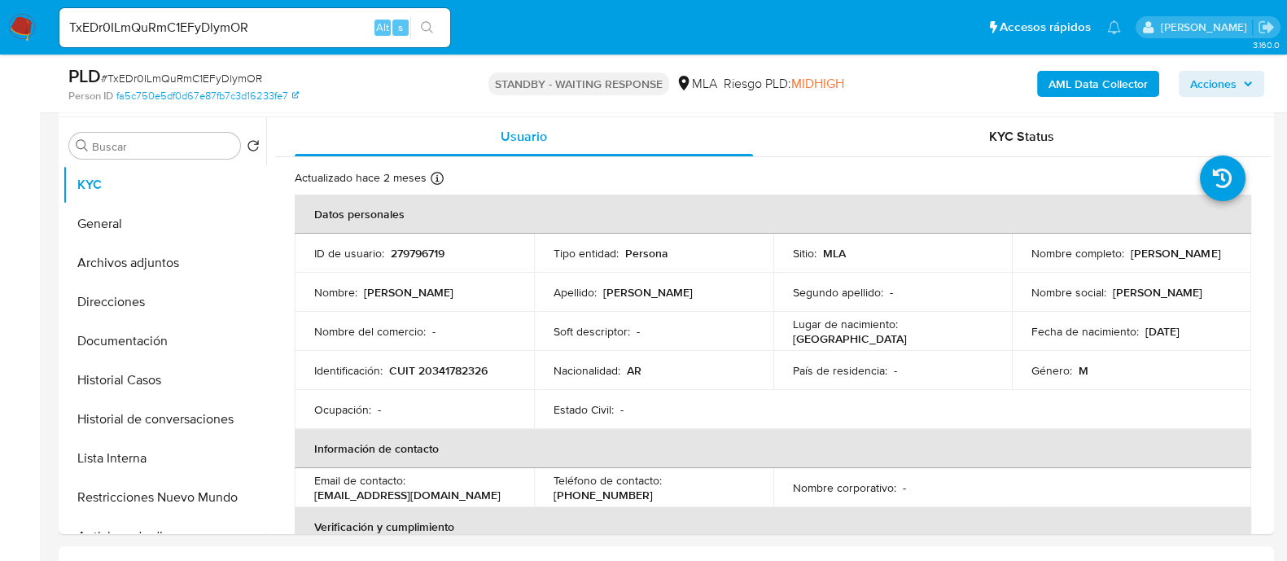
click at [346, 29] on input "TxEDr0ILmQuRmC1EFyDlymOR" at bounding box center [254, 27] width 391 height 21
paste input "PadEIZoGYpBSSxMNx29U9JSk"
type input "PadEIZoGYpBSSxMNx29U9JSk"
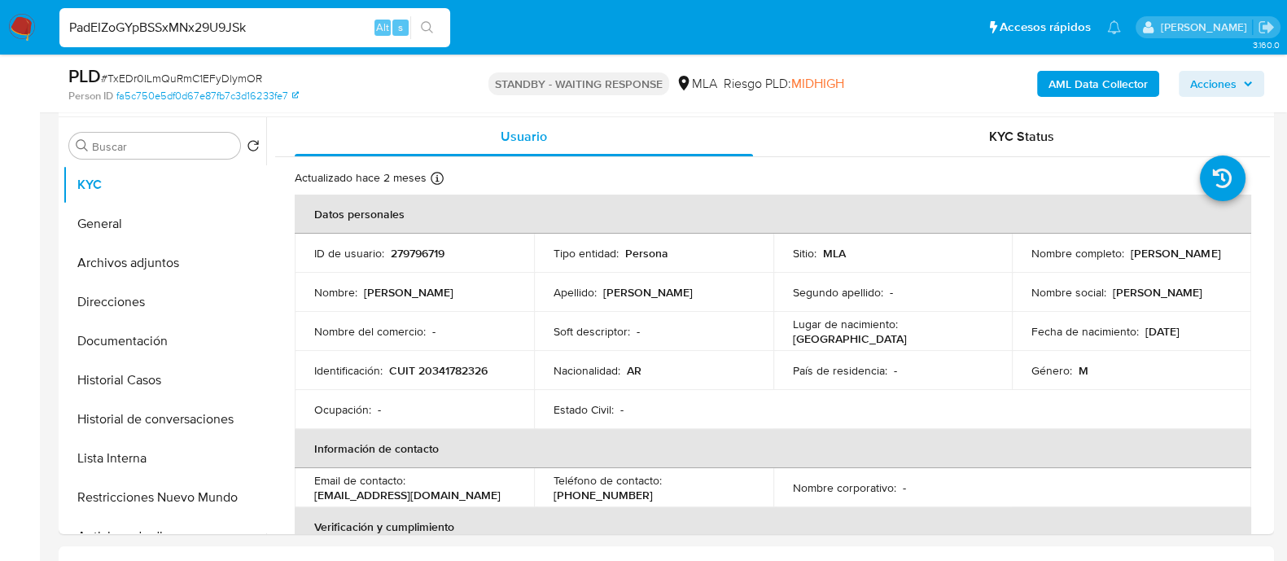
click at [435, 29] on button "search-icon" at bounding box center [426, 27] width 33 height 23
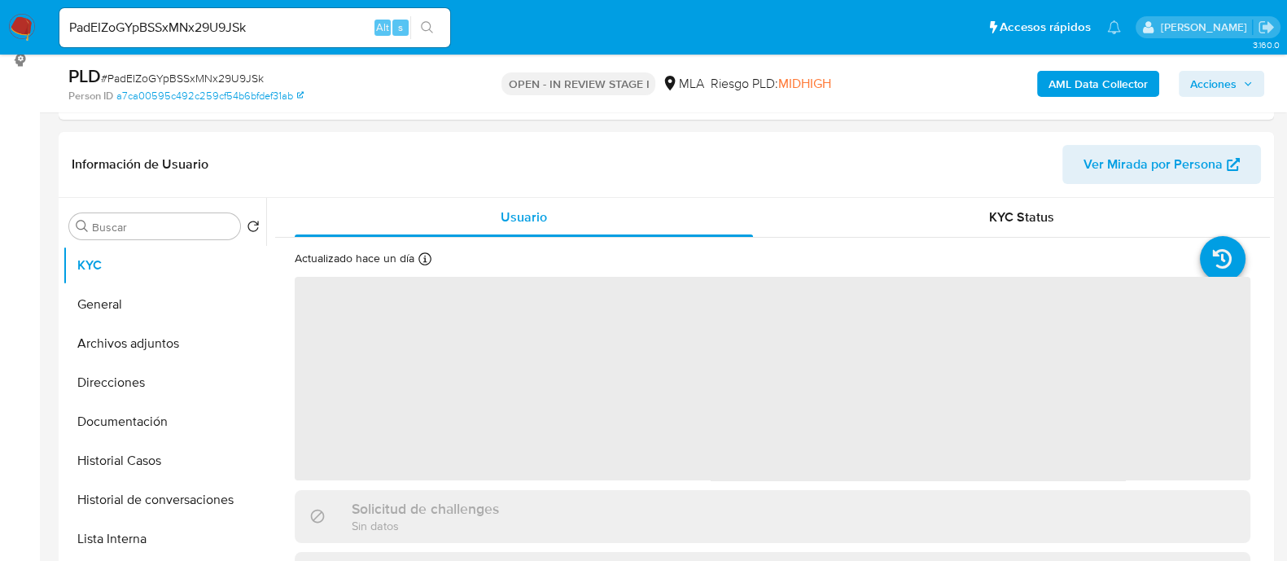
scroll to position [406, 0]
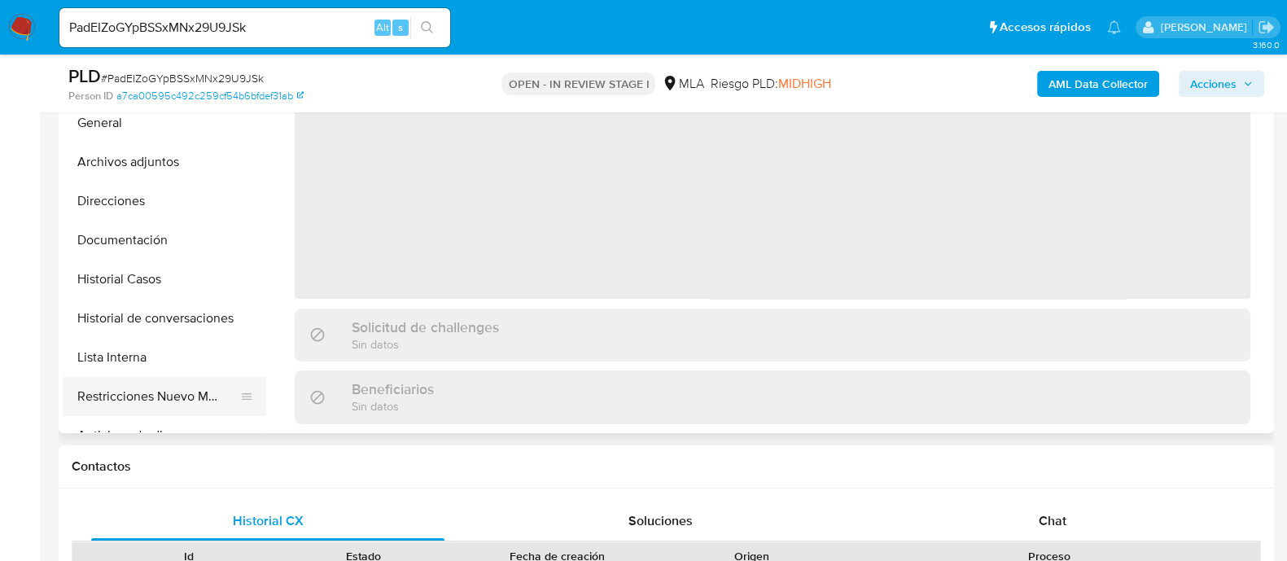
click at [196, 383] on button "Restricciones Nuevo Mundo" at bounding box center [158, 396] width 190 height 39
select select "10"
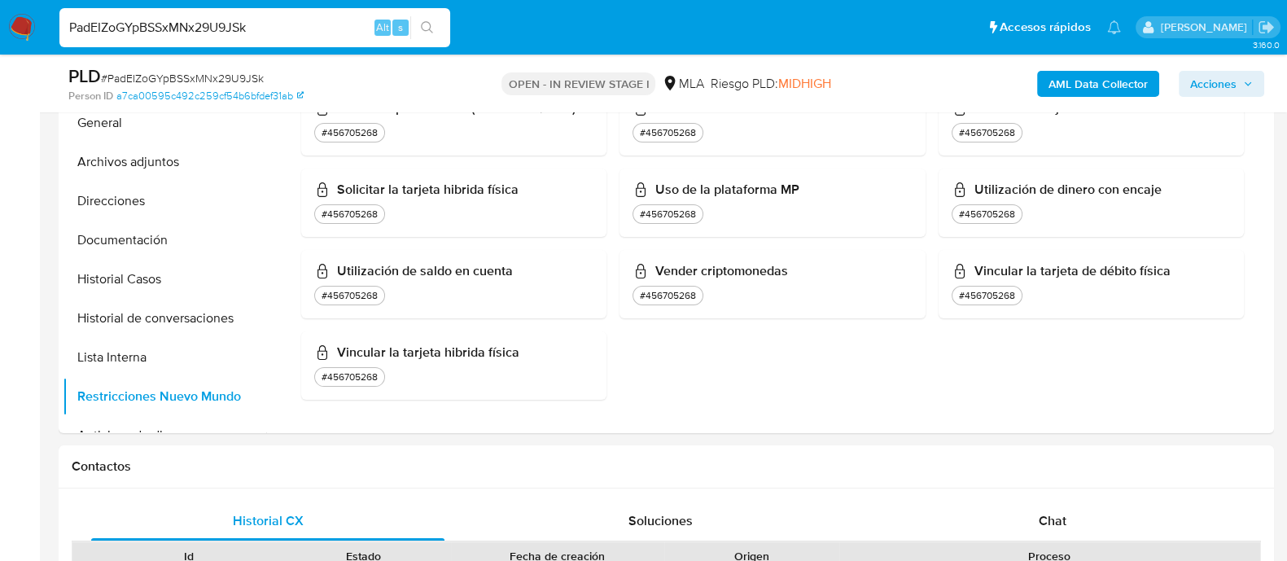
click at [242, 22] on input "PadEIZoGYpBSSxMNx29U9JSk" at bounding box center [254, 27] width 391 height 21
click at [424, 22] on icon "search-icon" at bounding box center [427, 27] width 12 height 12
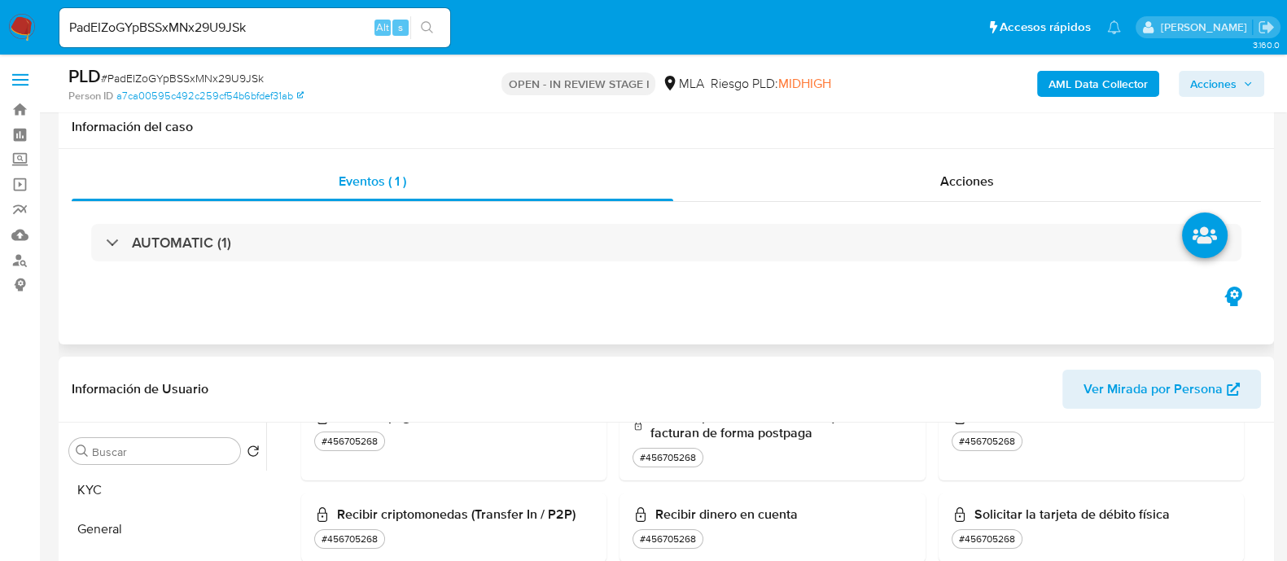
scroll to position [203, 0]
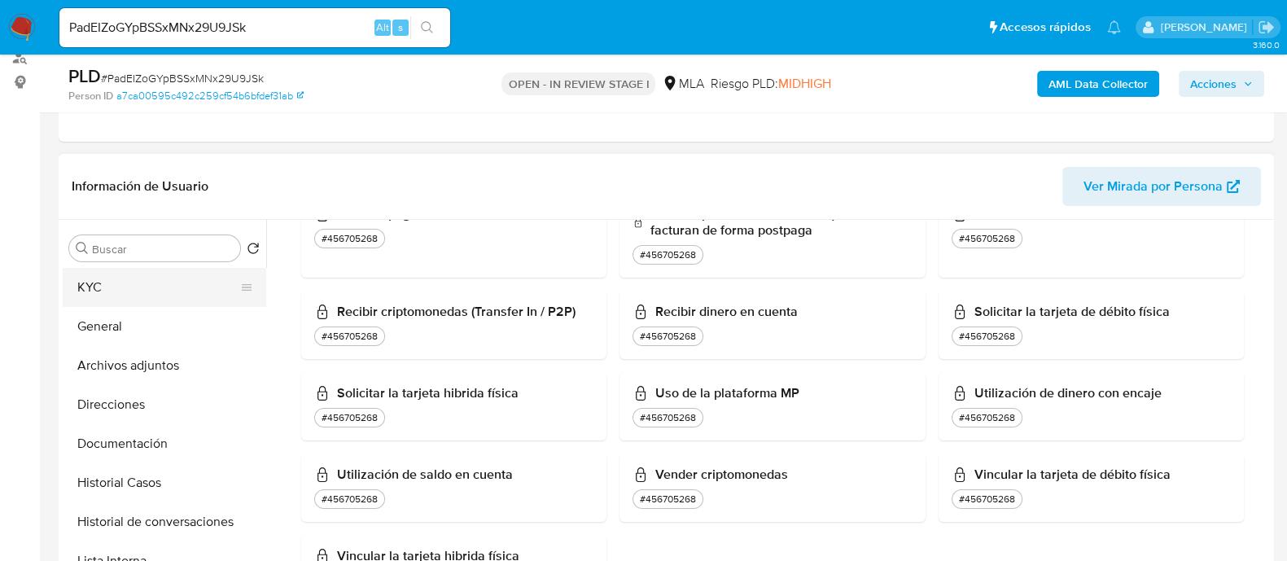
click at [142, 297] on button "KYC" at bounding box center [158, 287] width 190 height 39
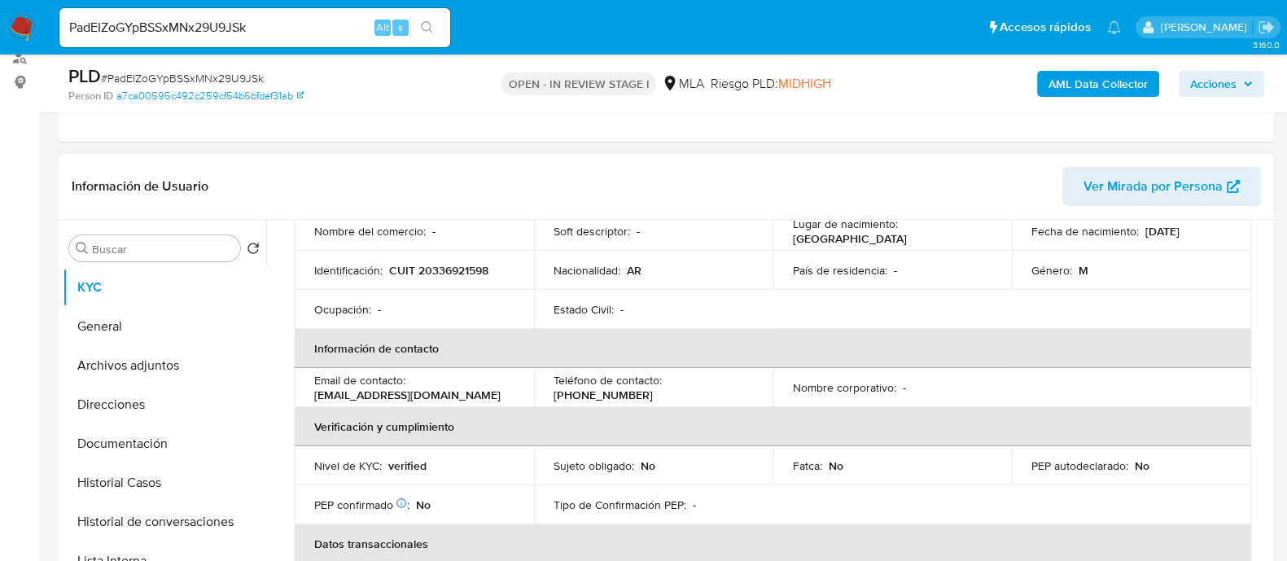
drag, startPoint x: 312, startPoint y: 395, endPoint x: 521, endPoint y: 395, distance: 209.1
click at [521, 395] on td "Email de contacto : trans_espositohnos@hotmail.com" at bounding box center [414, 387] width 239 height 39
copy p "trans_espositohnos@hotmail.com"
click at [308, 29] on input "PadEIZoGYpBSSxMNx29U9JSk" at bounding box center [254, 27] width 391 height 21
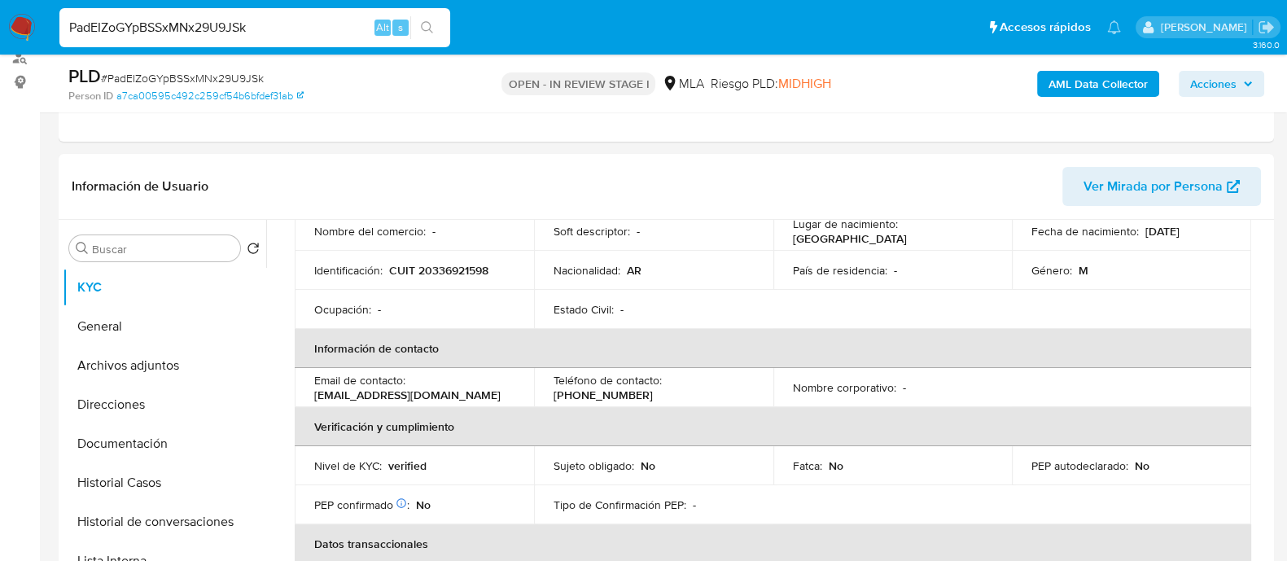
click at [308, 29] on input "PadEIZoGYpBSSxMNx29U9JSk" at bounding box center [254, 27] width 391 height 21
paste input "72lDOorbuWkEhtY5VtzHvOKy"
type input "72lDOorbuWkEhtY5VtzHvOKy"
click at [419, 30] on button "search-icon" at bounding box center [426, 27] width 33 height 23
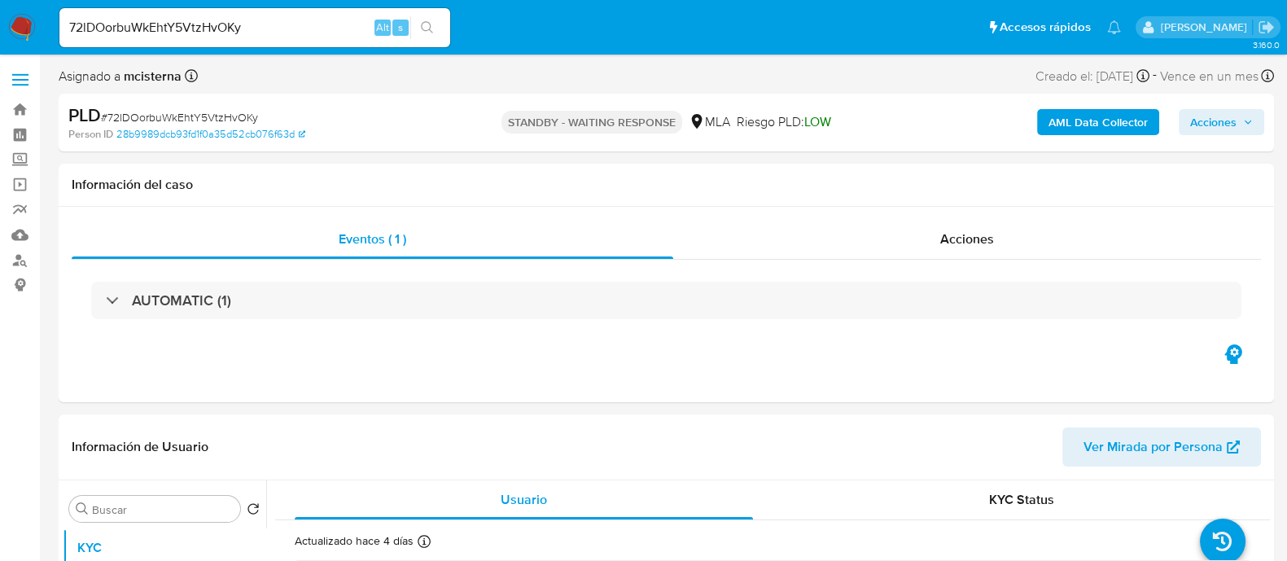
select select "10"
click at [355, 20] on input "72lDOorbuWkEhtY5VtzHvOKy" at bounding box center [254, 27] width 391 height 21
paste input "p1pojlu63lfZCfUgAP6oFd0f"
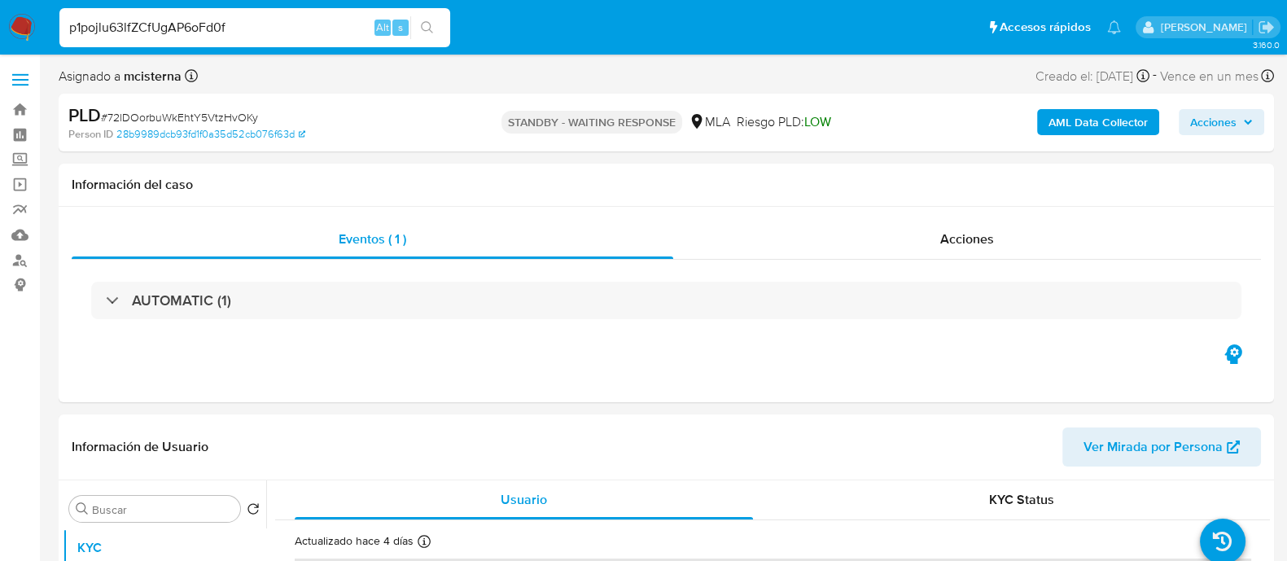
click at [444, 30] on input "p1pojlu63lfZCfUgAP6oFd0f" at bounding box center [254, 27] width 391 height 21
type input "p1pojlu63lfZCfUgAP6oFd0f"
click at [439, 32] on button "search-icon" at bounding box center [426, 27] width 33 height 23
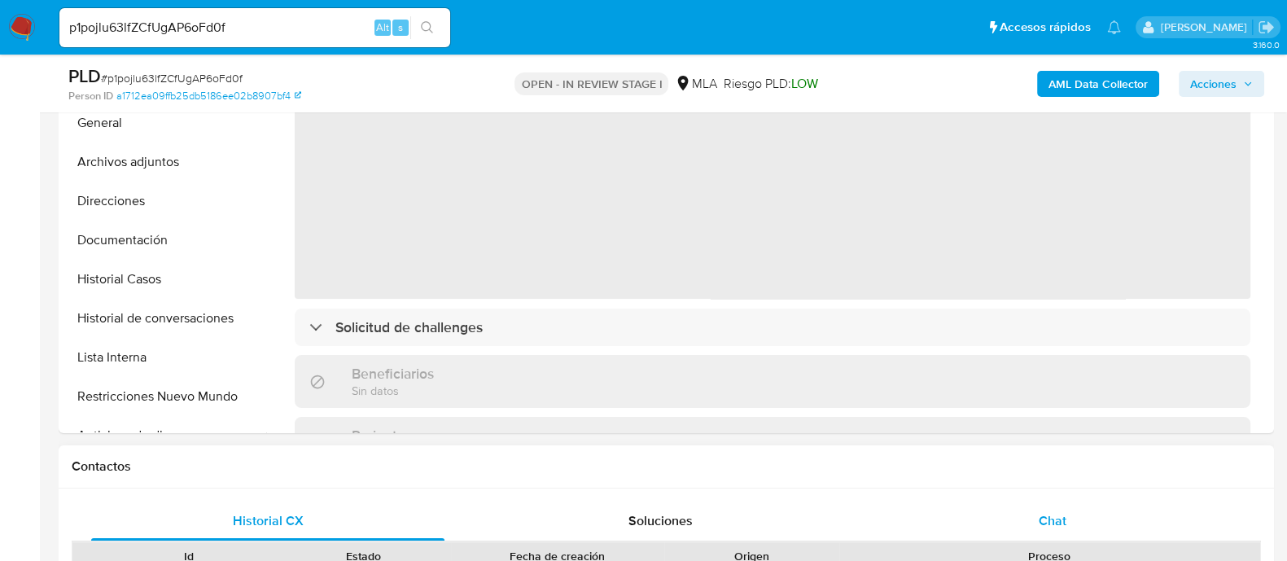
click at [1092, 534] on div "Chat" at bounding box center [1052, 520] width 353 height 39
select select "10"
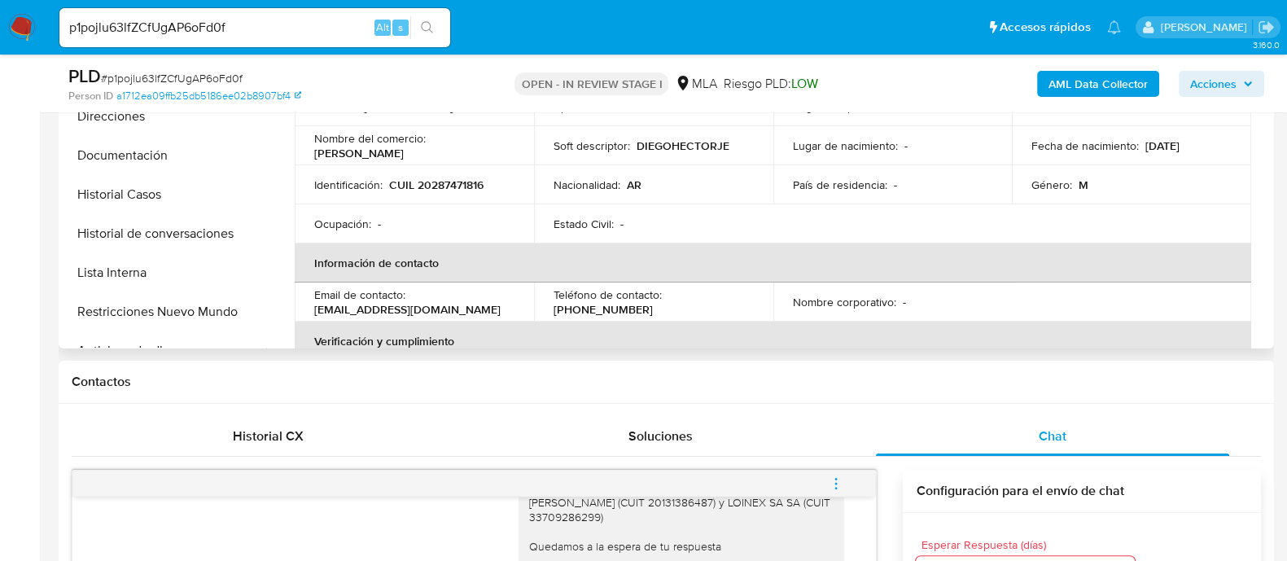
scroll to position [305, 0]
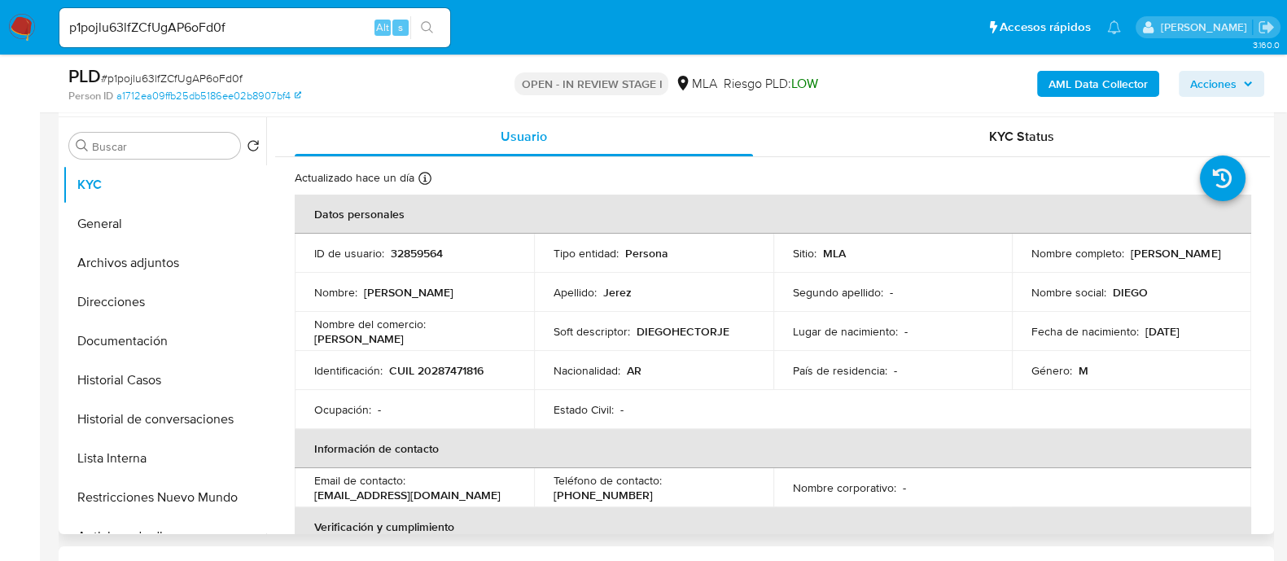
click at [426, 256] on p "32859564" at bounding box center [417, 253] width 52 height 15
copy p "32859564"
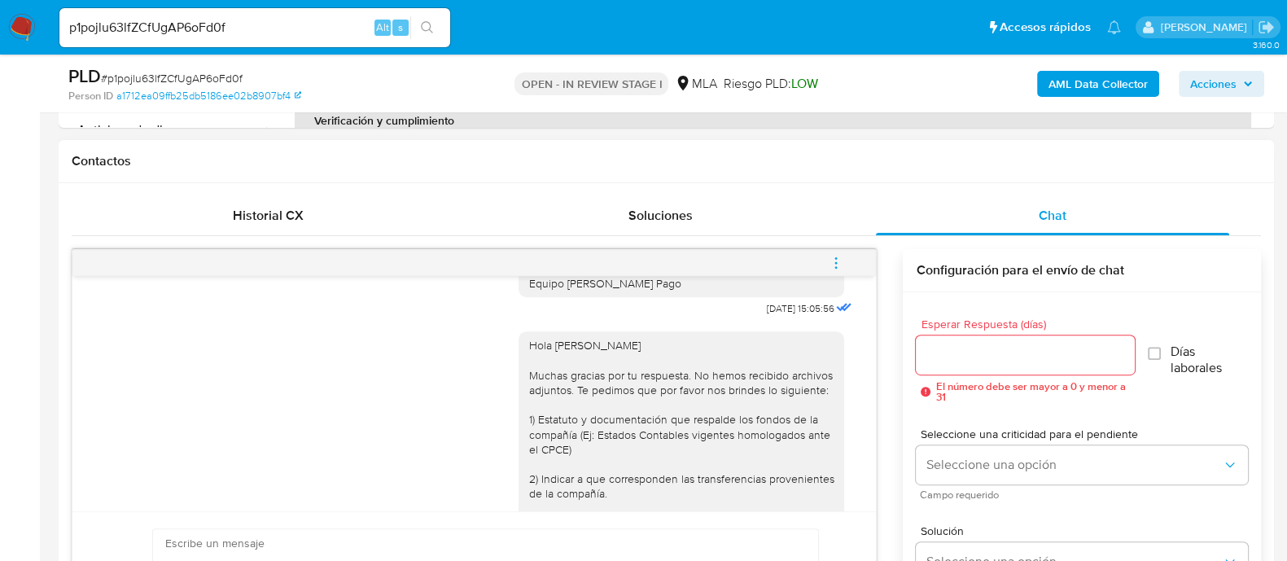
scroll to position [2076, 0]
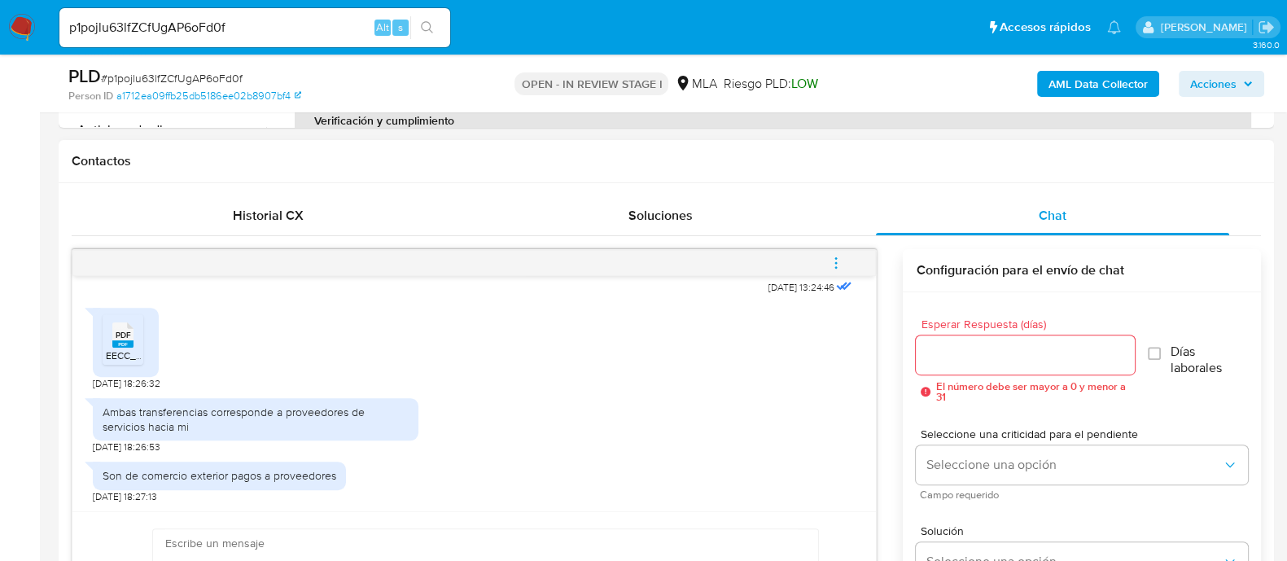
drag, startPoint x: 116, startPoint y: 341, endPoint x: 163, endPoint y: 352, distance: 48.4
click at [116, 341] on rect at bounding box center [122, 343] width 21 height 7
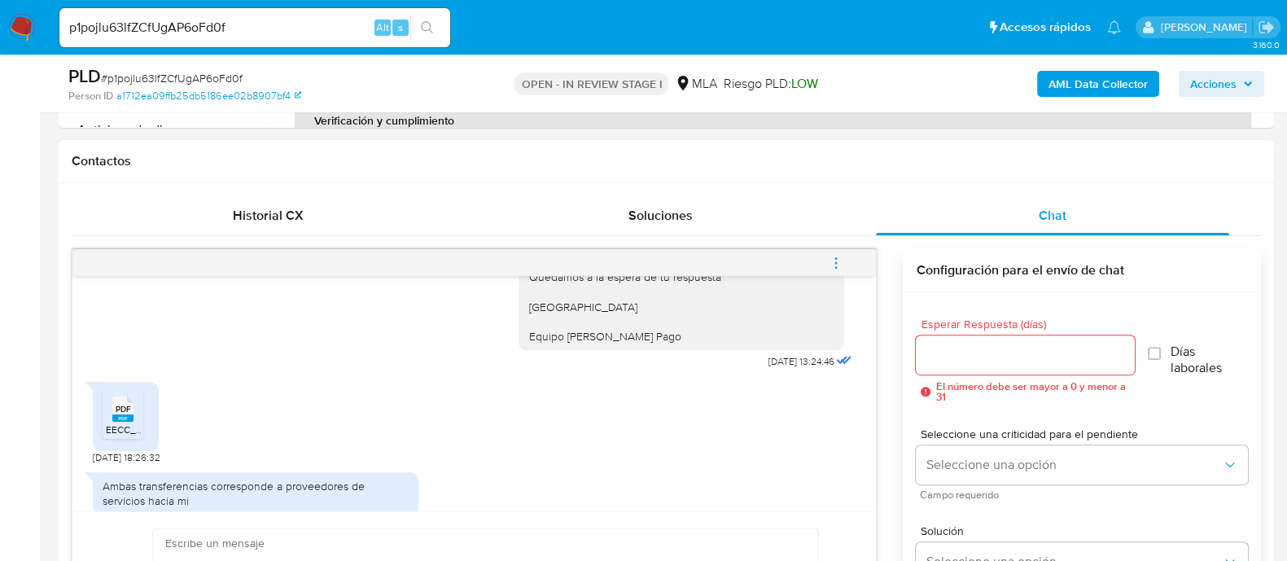
scroll to position [1771, 0]
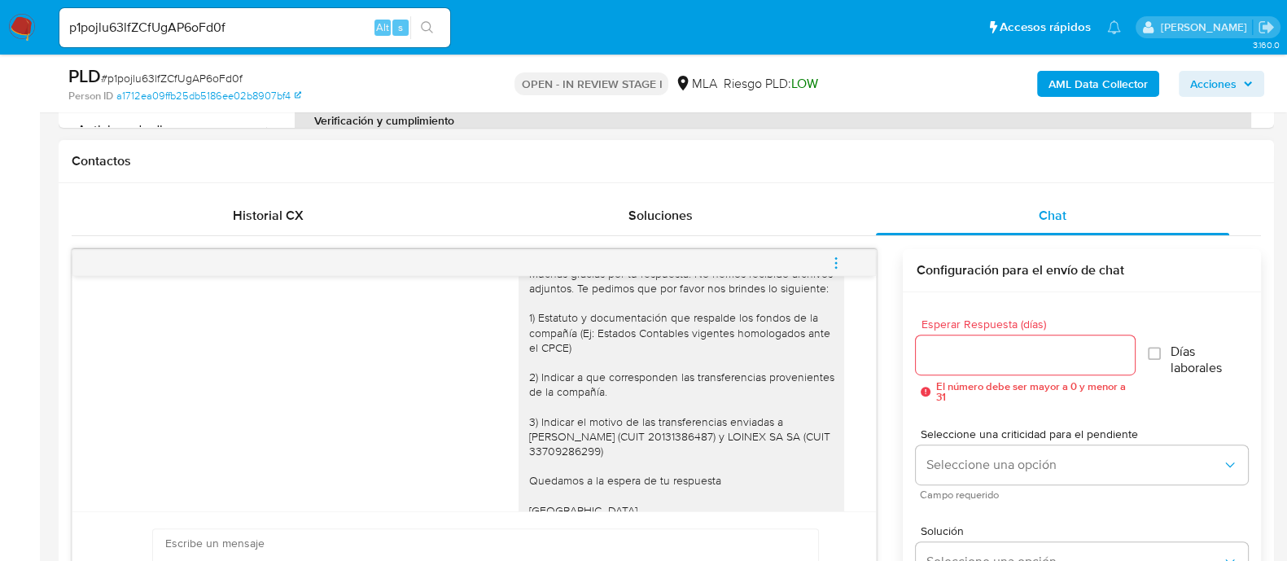
click at [572, 414] on div "Hola Diego Hector Jerez Muchas gracias por tu respuesta. No hemos recibido arch…" at bounding box center [681, 391] width 306 height 311
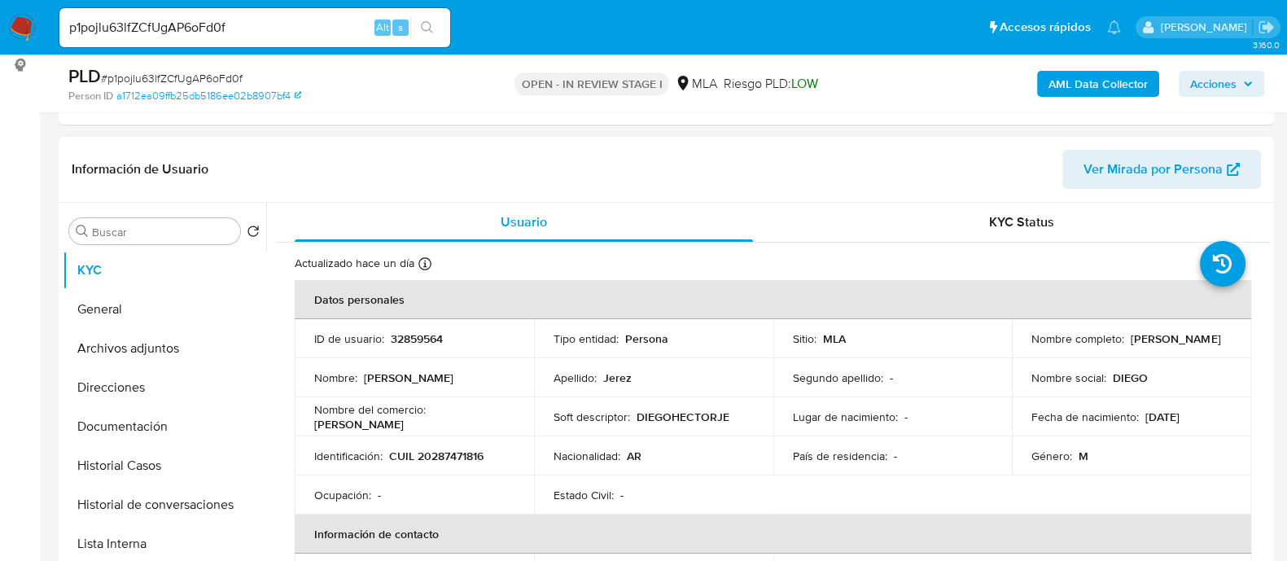
scroll to position [203, 0]
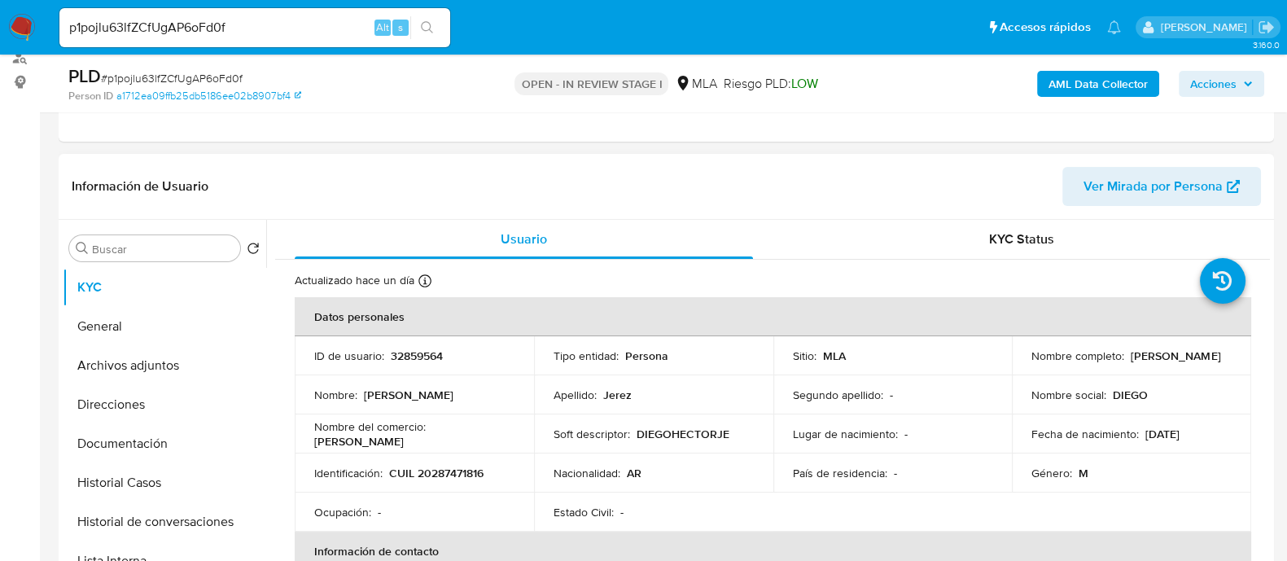
drag, startPoint x: 1021, startPoint y: 360, endPoint x: 1147, endPoint y: 364, distance: 126.2
click at [1147, 364] on td "Nombre completo : Diego Hector Jerez" at bounding box center [1131, 355] width 239 height 39
copy p "[PERSON_NAME]"
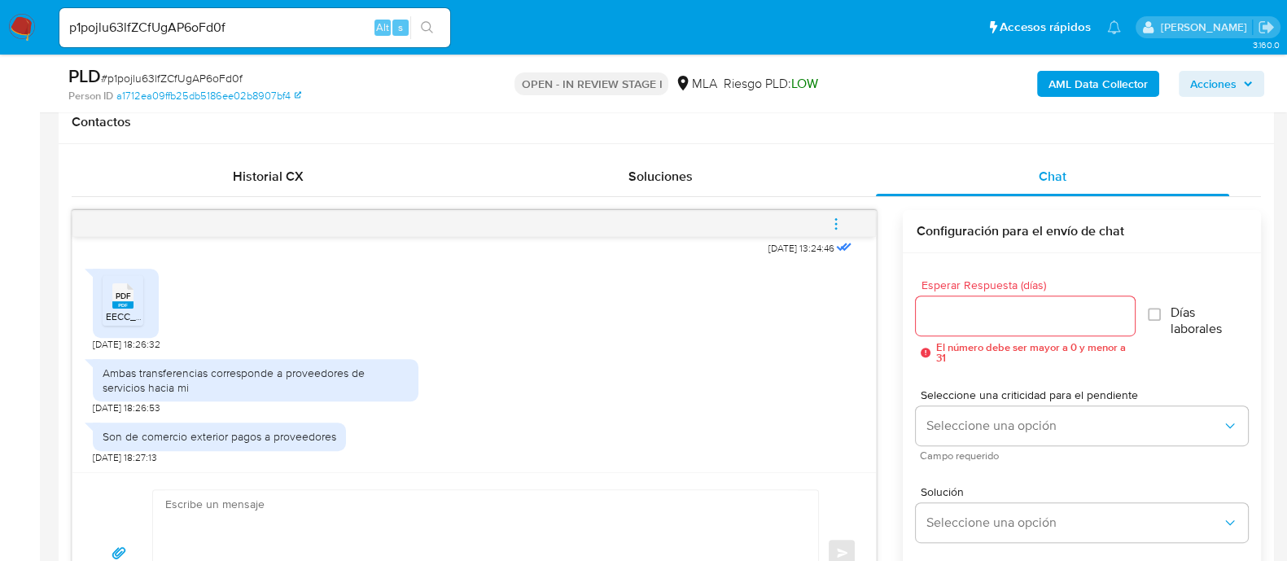
scroll to position [813, 0]
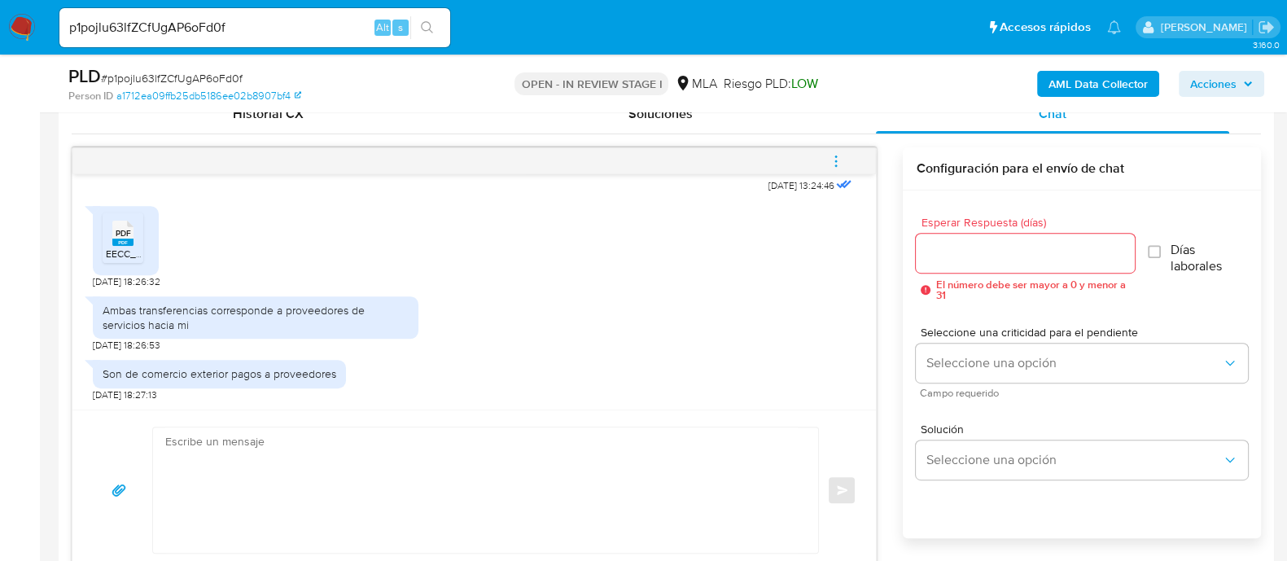
click at [483, 461] on textarea at bounding box center [481, 489] width 632 height 125
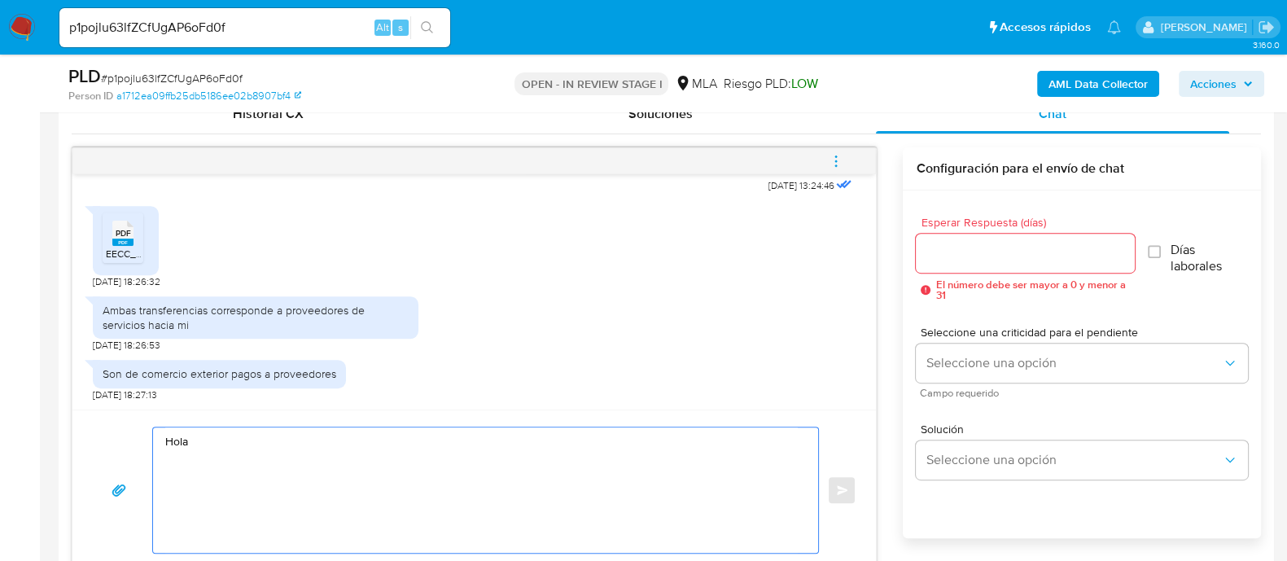
paste textarea "[PERSON_NAME]"
click at [365, 474] on textarea "Hola Diego Hector Jerez Muchas gracias por tu respuesta. Necesitamos la siguien…" at bounding box center [481, 489] width 632 height 125
click at [352, 491] on textarea "Hola Diego Hector Jerez Muchas gracias por tu respuesta. Atento a lo mencionado…" at bounding box center [481, 489] width 632 height 125
click at [735, 469] on textarea "Hola Diego Hector Jerez Muchas gracias por tu respuesta. Atento a lo mencionado…" at bounding box center [481, 489] width 632 height 125
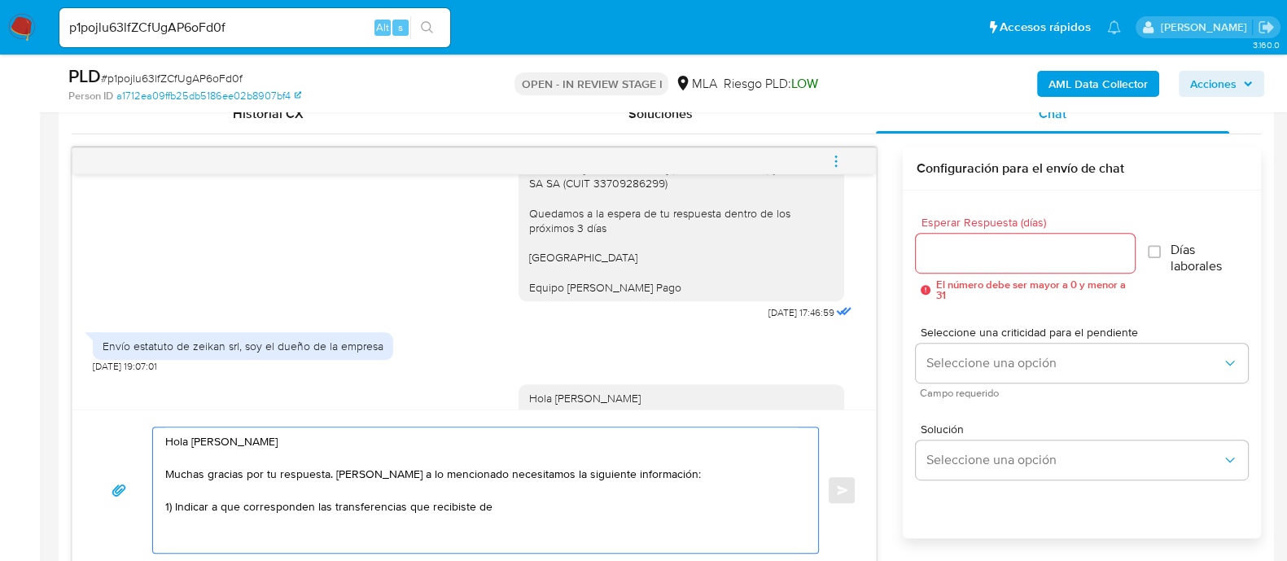
scroll to position [957, 0]
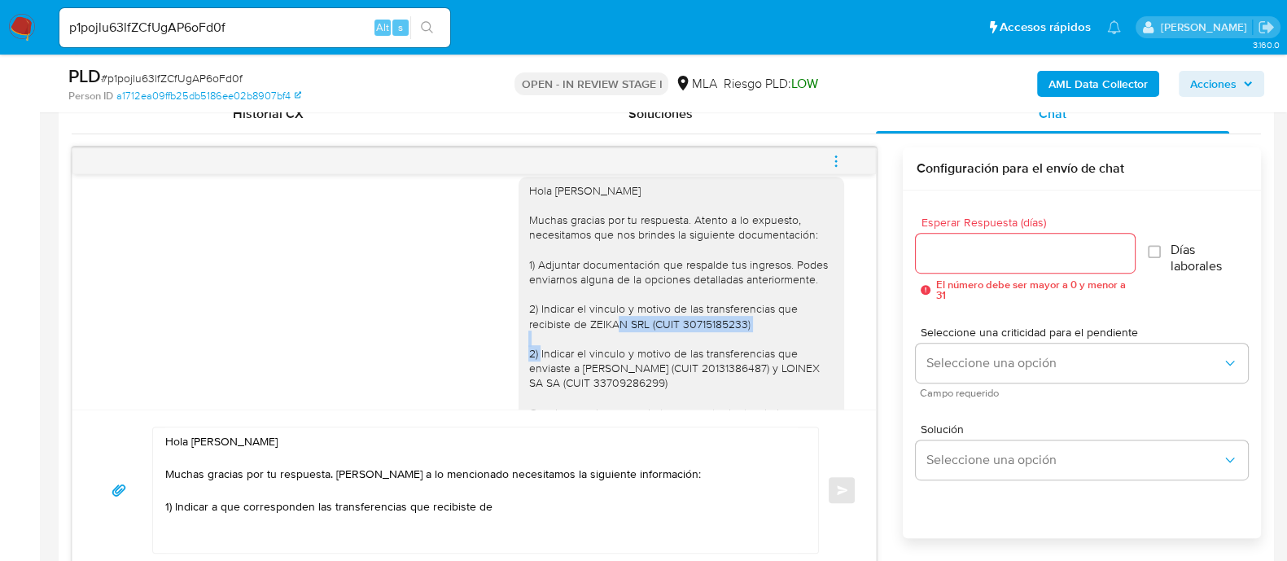
drag, startPoint x: 575, startPoint y: 354, endPoint x: 750, endPoint y: 354, distance: 174.2
click at [750, 354] on div "Hola Diego Hector Jerez Muchas gracias por tu respuesta. Atento a lo expuesto, …" at bounding box center [681, 338] width 306 height 311
copy div "ZEIKAN SRL (CUIT 30715185233)"
click at [559, 510] on textarea "Hola Diego Hector Jerez Muchas gracias por tu respuesta. Atento a lo mencionado…" at bounding box center [481, 489] width 632 height 125
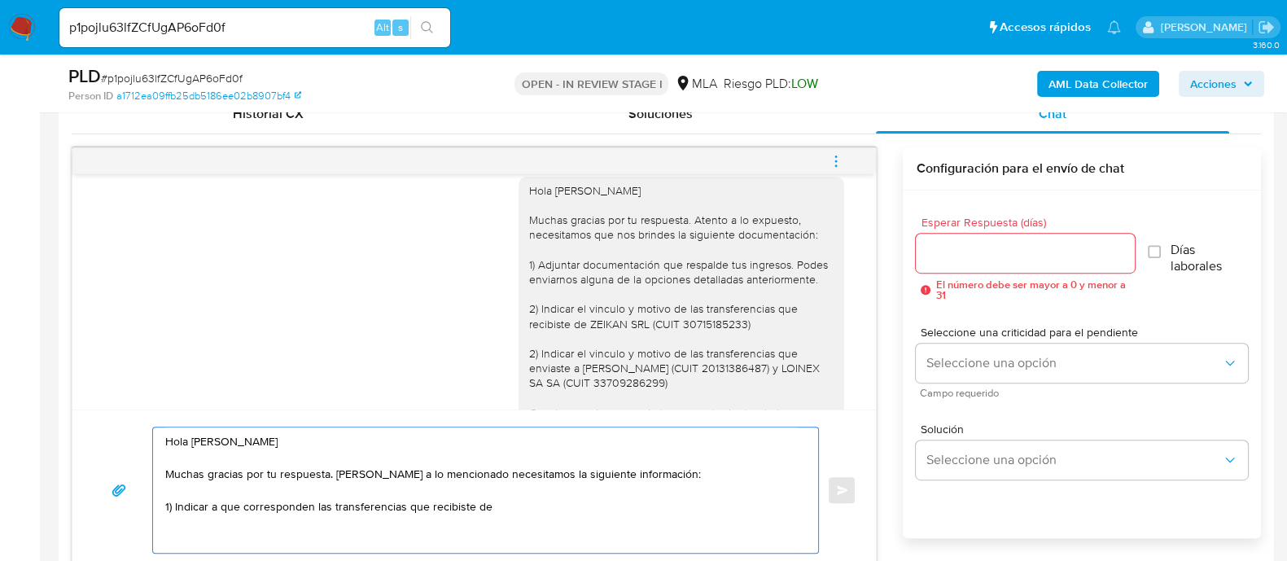
paste textarea "ZEIKAN SRL (CUIT 30715185233)"
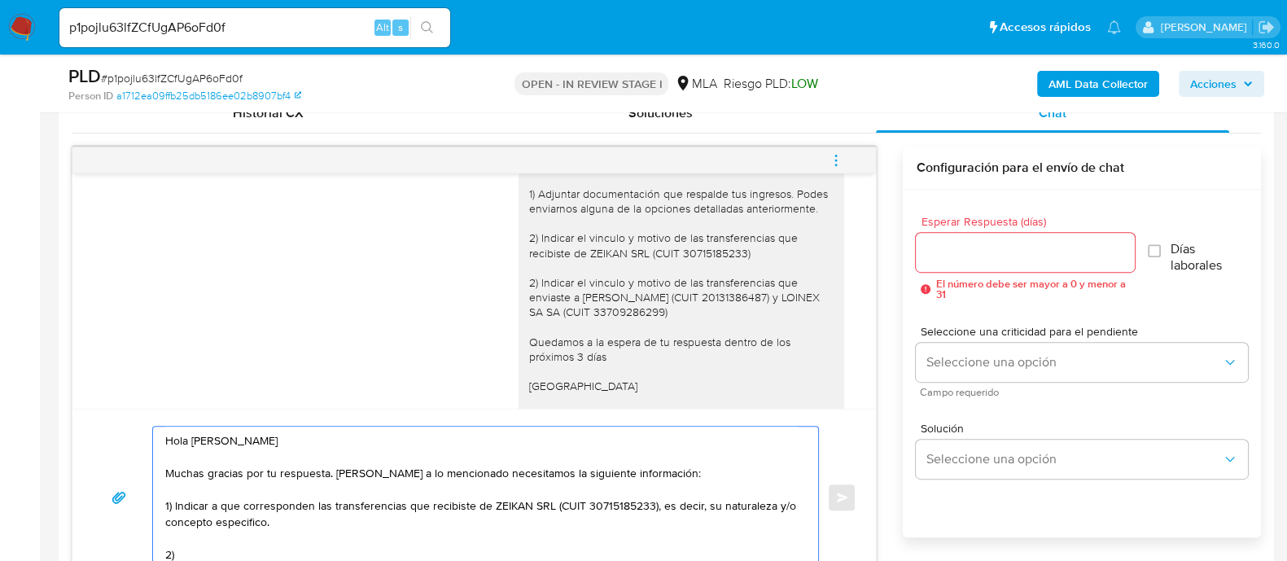
scroll to position [1059, 0]
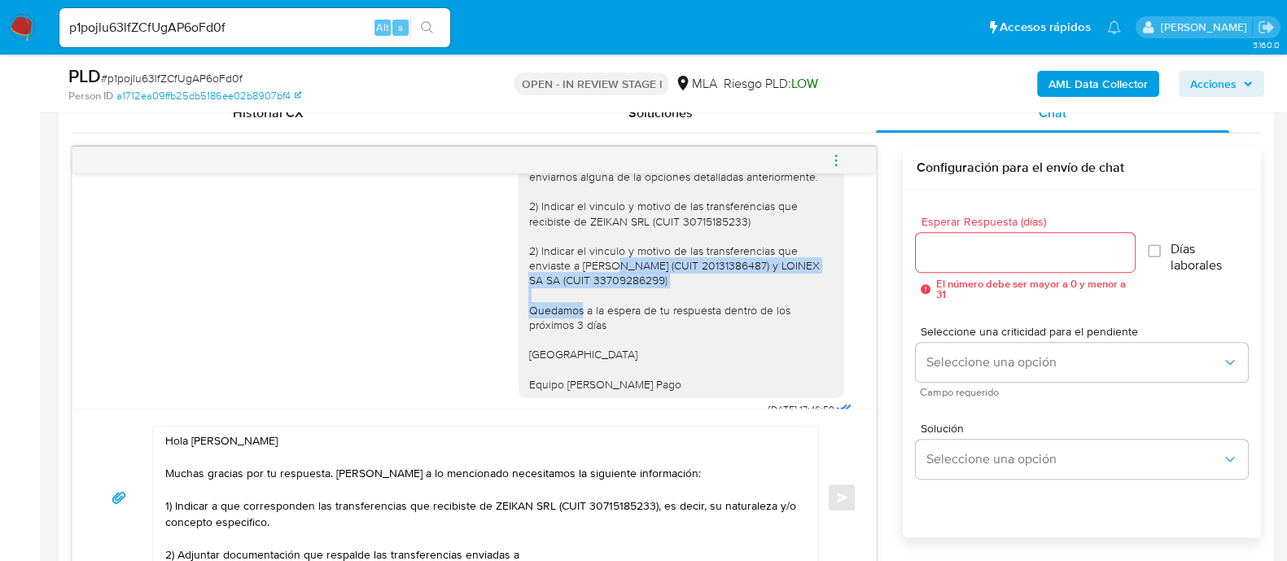
drag, startPoint x: 570, startPoint y: 295, endPoint x: 726, endPoint y: 318, distance: 158.0
click at [726, 318] on div "Hola Diego Hector Jerez Muchas gracias por tu respuesta. Atento a lo expuesto, …" at bounding box center [681, 236] width 306 height 311
copy div "ONELLI ALEJANDRO (CUIT 20131386487) y LOINEX SA SA (CUIT 33709286299)"
click at [544, 556] on textarea "Hola Diego Hector Jerez Muchas gracias por tu respuesta. Atento a lo mencionado…" at bounding box center [481, 497] width 632 height 142
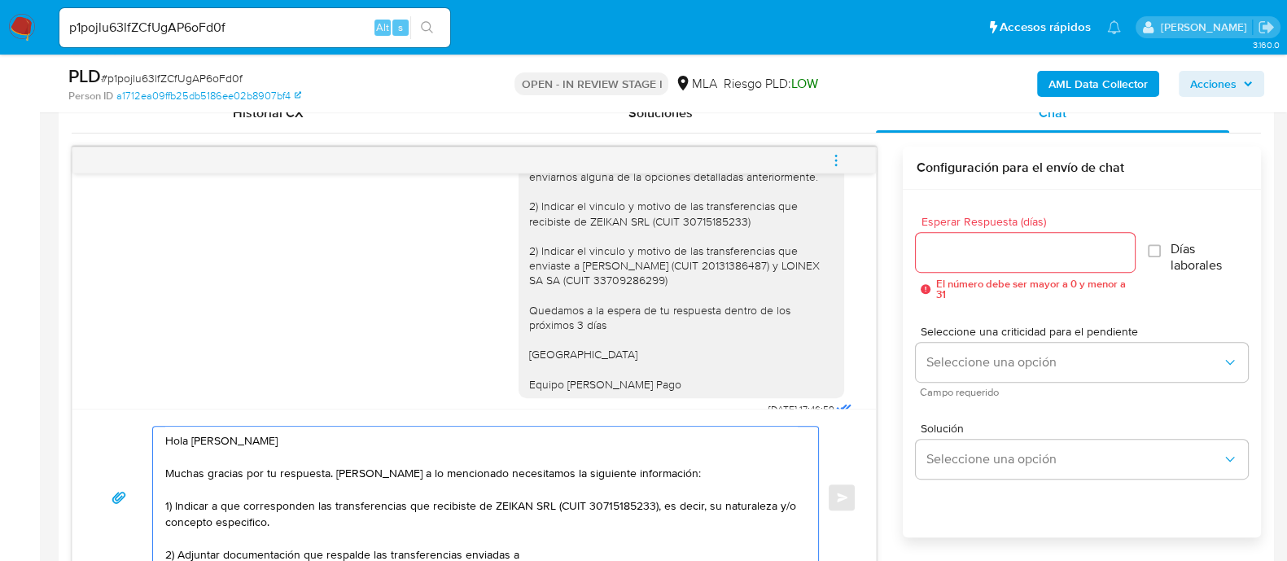
paste textarea "ONELLI ALEJANDRO (CUIT 20131386487) y LOINEX SA SA (CUIT 33709286299)"
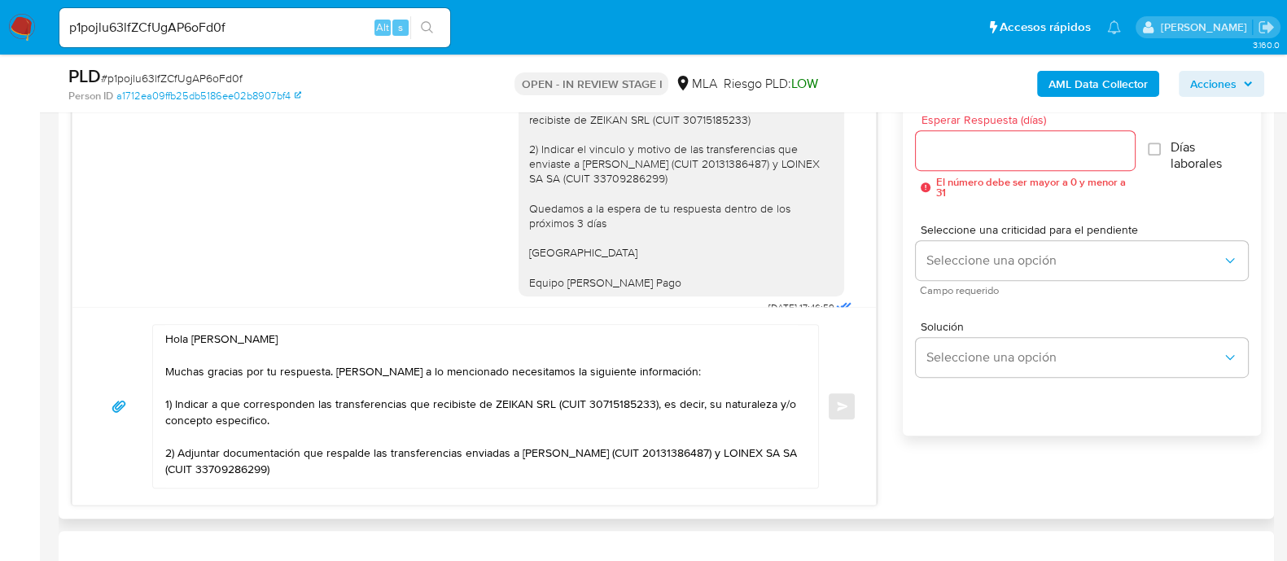
scroll to position [942, 0]
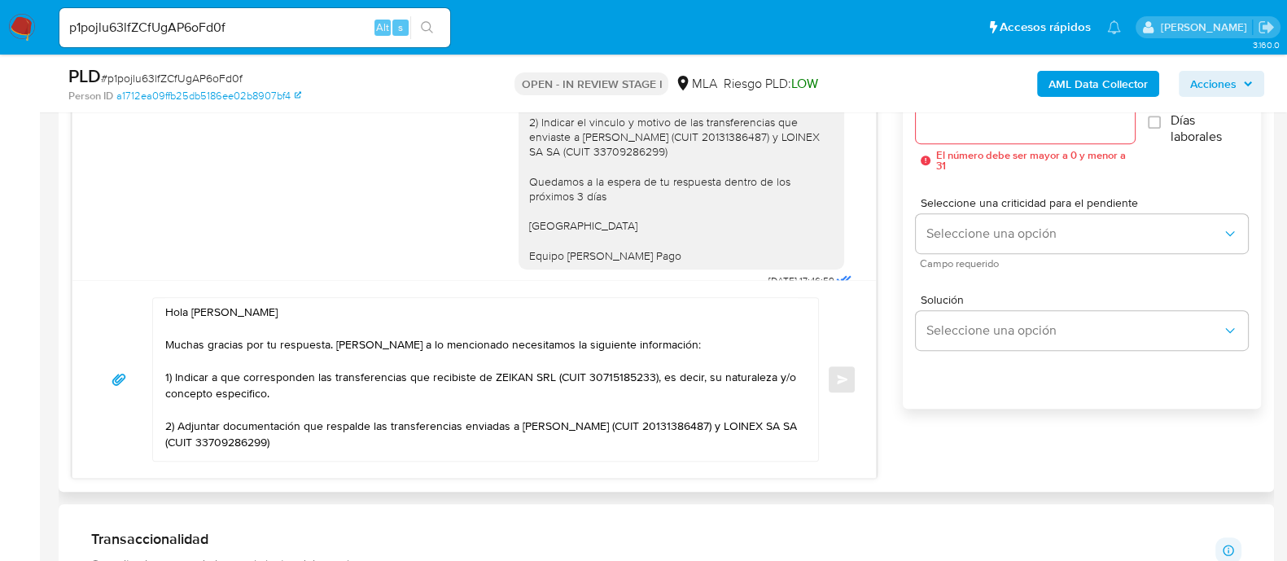
click at [320, 459] on div "Hola Diego Hector Jerez Muchas gracias por tu respuesta. Atento a lo mencionado…" at bounding box center [485, 379] width 667 height 164
click at [326, 445] on textarea "Hola Diego Hector Jerez Muchas gracias por tu respuesta. Atento a lo mencionado…" at bounding box center [481, 379] width 632 height 163
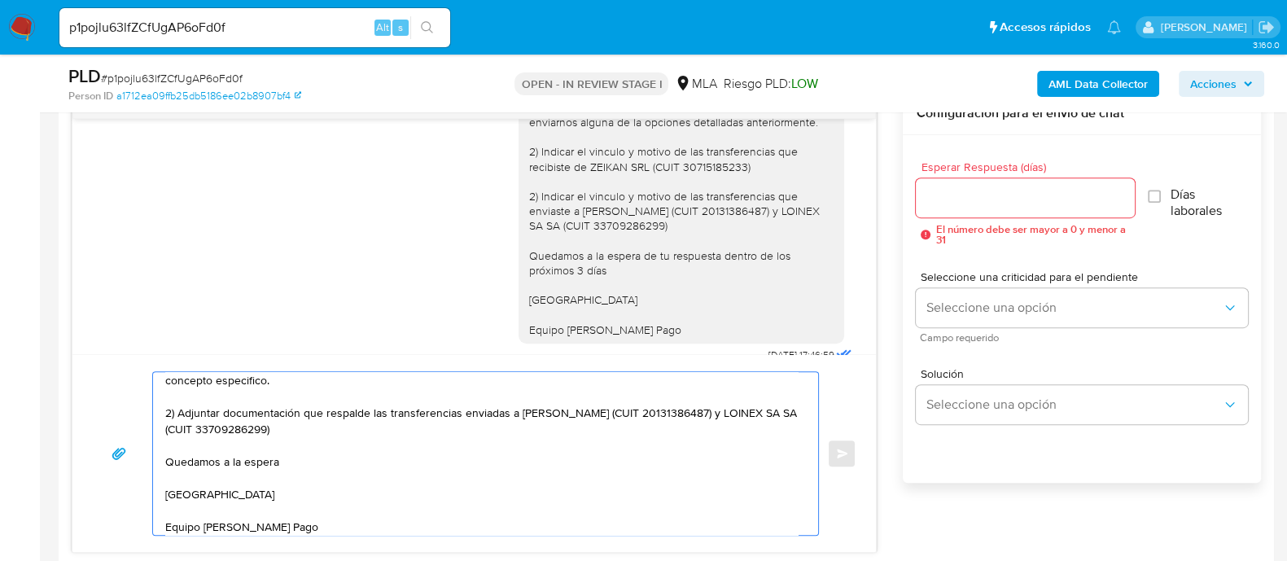
scroll to position [841, 0]
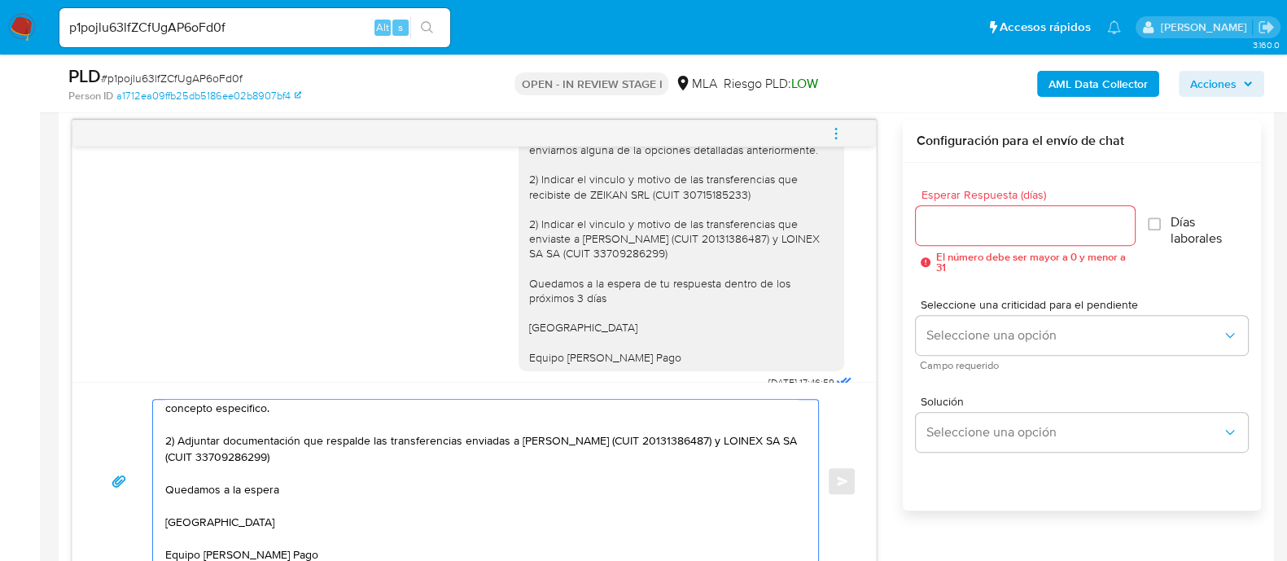
type textarea "Hola Diego Hector Jerez Muchas gracias por tu respuesta. Atento a lo mencionado…"
click at [957, 225] on input "Esperar Respuesta (días)" at bounding box center [1025, 225] width 218 height 21
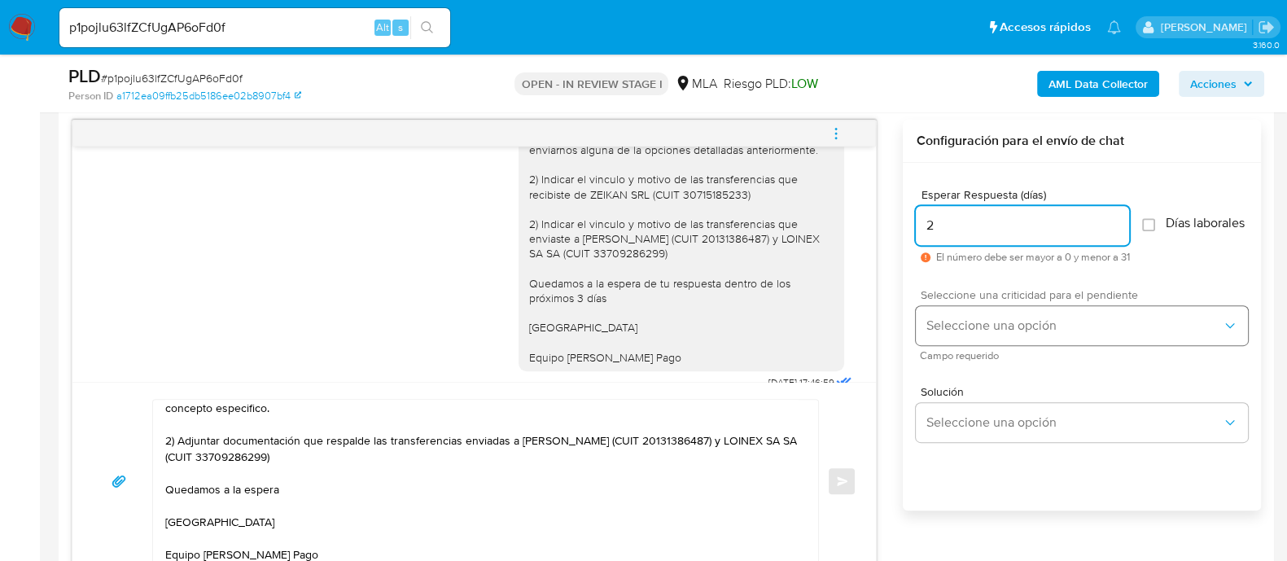
type input "2"
click at [971, 334] on span "Seleccione una opción" at bounding box center [1073, 325] width 296 height 16
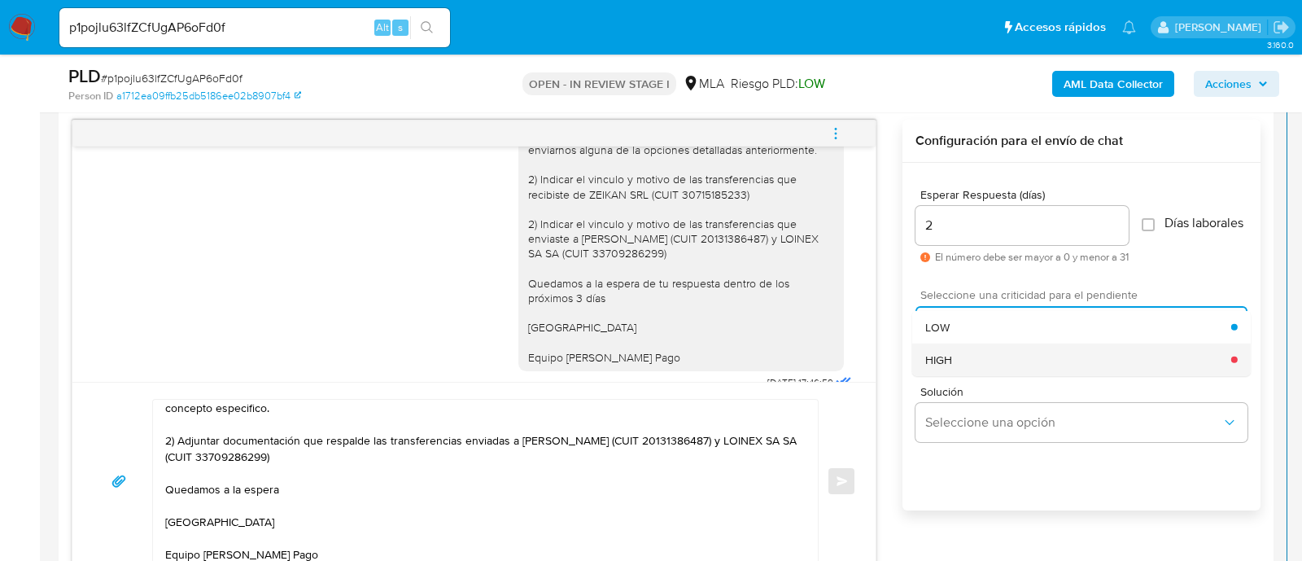
click at [968, 374] on div "HIGH" at bounding box center [1078, 359] width 306 height 33
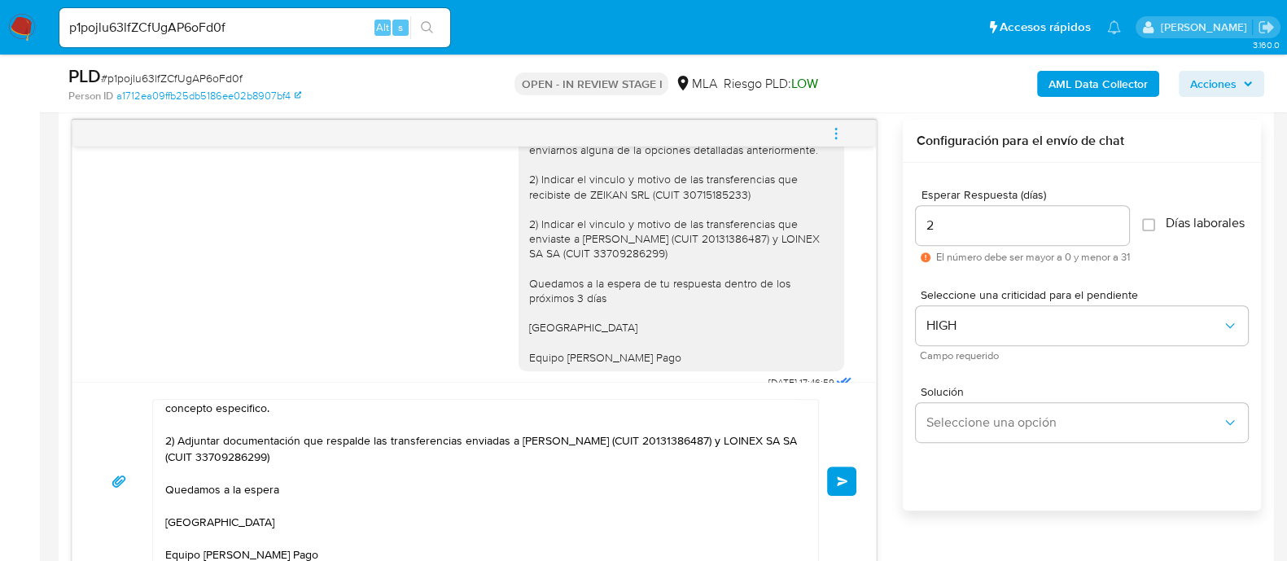
click at [849, 491] on button "Enviar" at bounding box center [841, 480] width 29 height 29
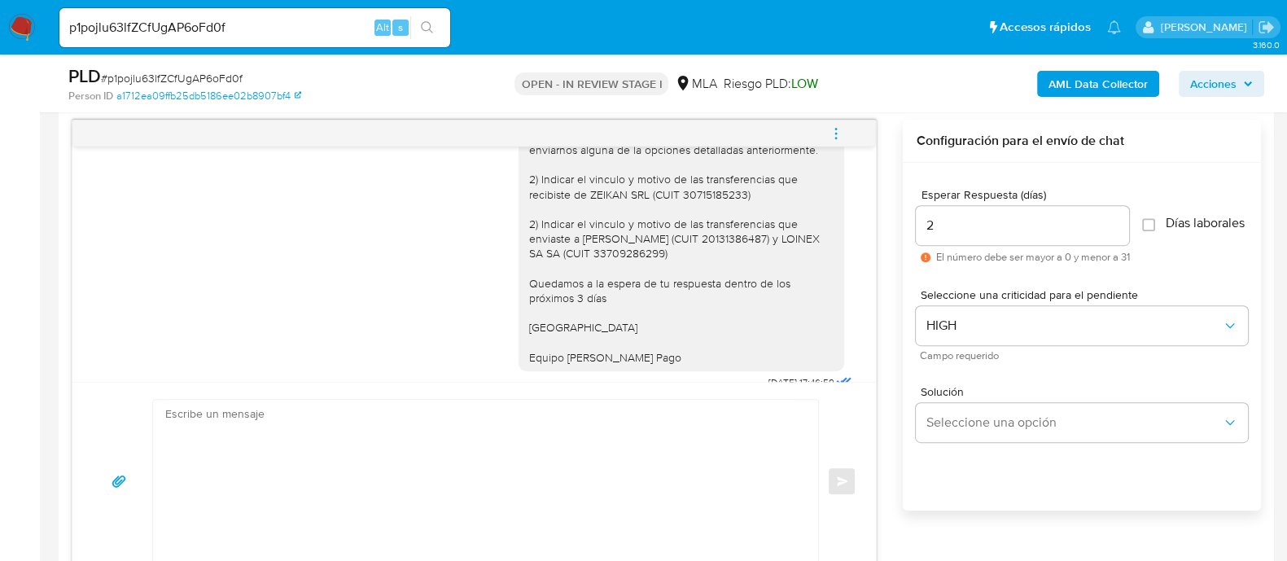
scroll to position [2389, 0]
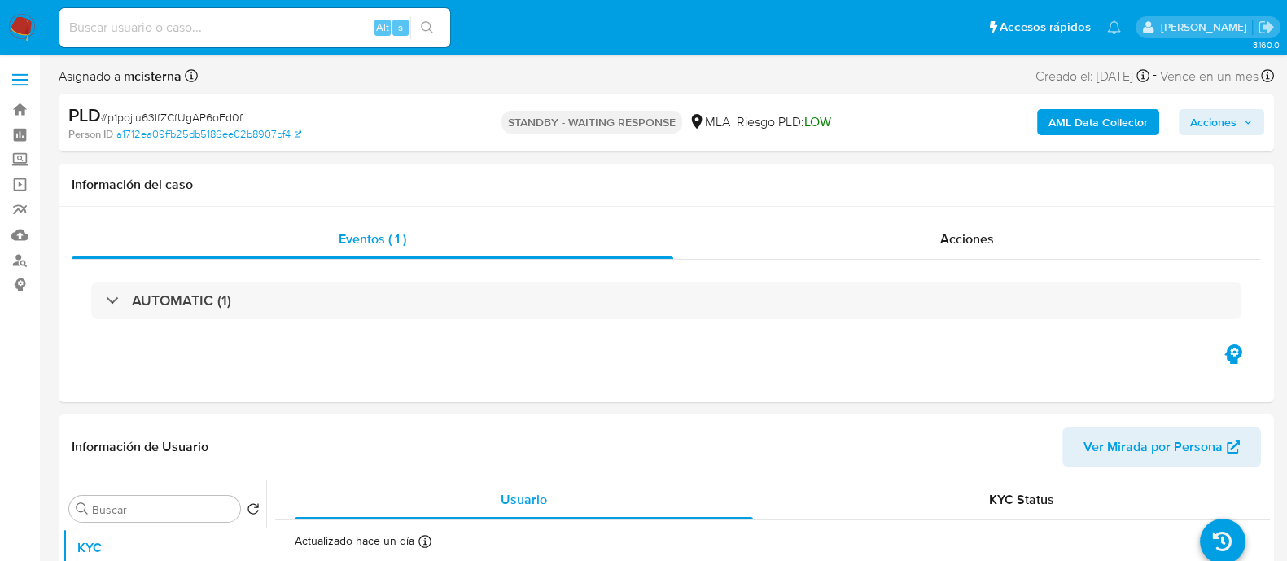
select select "10"
click at [286, 26] on input at bounding box center [254, 27] width 391 height 21
paste input "eIT0S1pIibSOAet7OjVs5vfZ"
type input "eIT0S1pIibSOAet7OjVs5vfZ"
drag, startPoint x: 426, startPoint y: 29, endPoint x: 514, endPoint y: 94, distance: 109.4
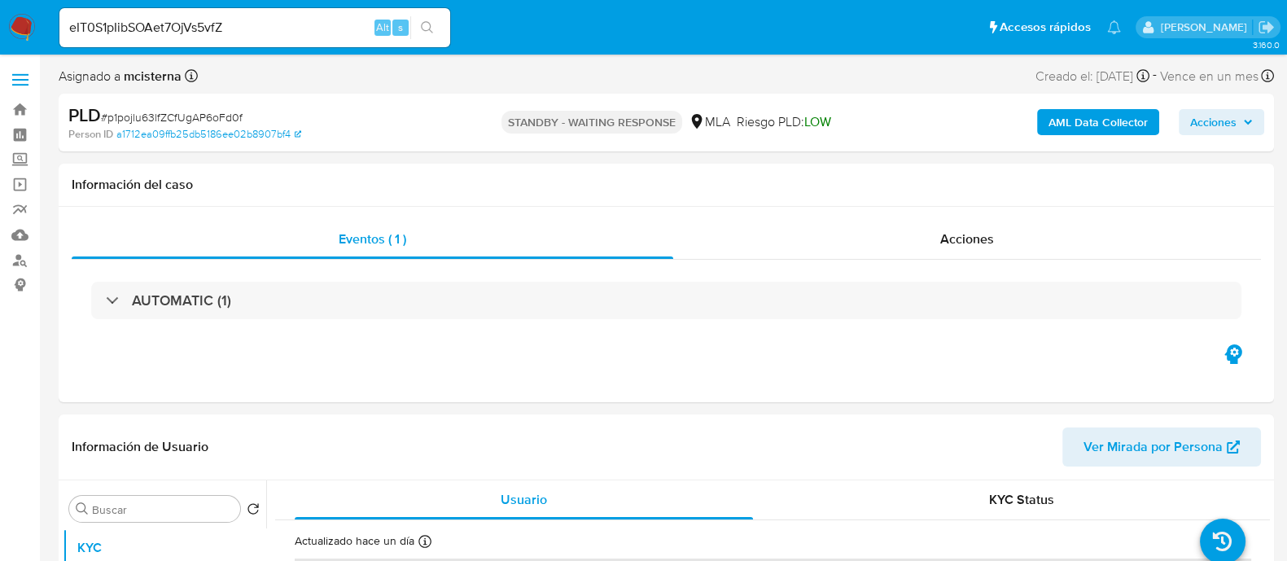
click at [426, 29] on icon "search-icon" at bounding box center [427, 27] width 13 height 13
select select "10"
click at [361, 20] on input "eIT0S1pIibSOAet7OjVs5vfZ" at bounding box center [254, 27] width 391 height 21
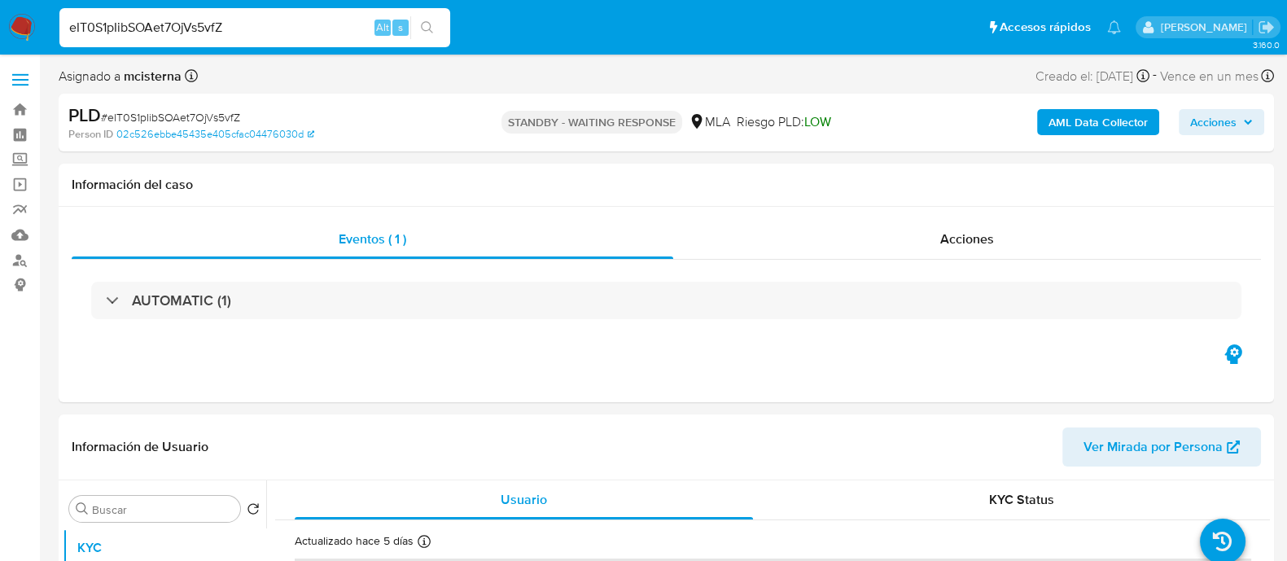
paste input "7dexlDFtYRNiZOTsuuCm9jSA"
type input "7dexlDFtYRNiZOTsuuCm9jSA"
click at [435, 22] on button "search-icon" at bounding box center [426, 27] width 33 height 23
select select "10"
click at [325, 27] on input "7dexlDFtYRNiZOTsuuCm9jSA" at bounding box center [254, 27] width 391 height 21
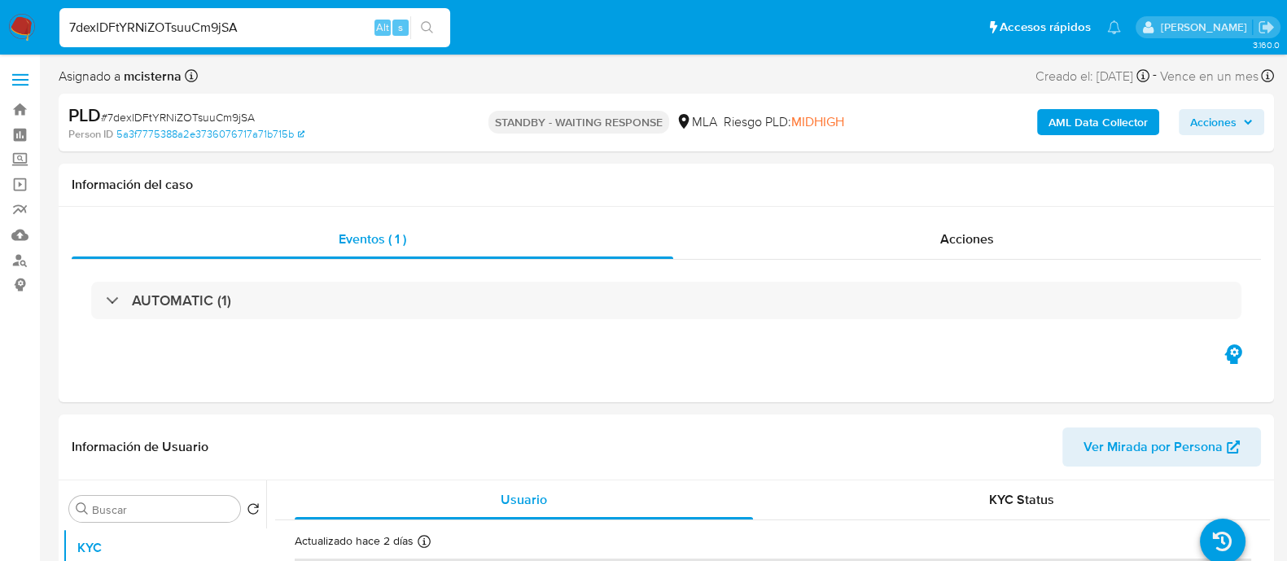
click at [325, 27] on input "7dexlDFtYRNiZOTsuuCm9jSA" at bounding box center [254, 27] width 391 height 21
paste input "8bzVVzaD0YNUmLofk8ZKqWUx"
type input "8bzVVzaD0YNUmLofk8ZKqWUx"
click at [439, 27] on button "search-icon" at bounding box center [426, 27] width 33 height 23
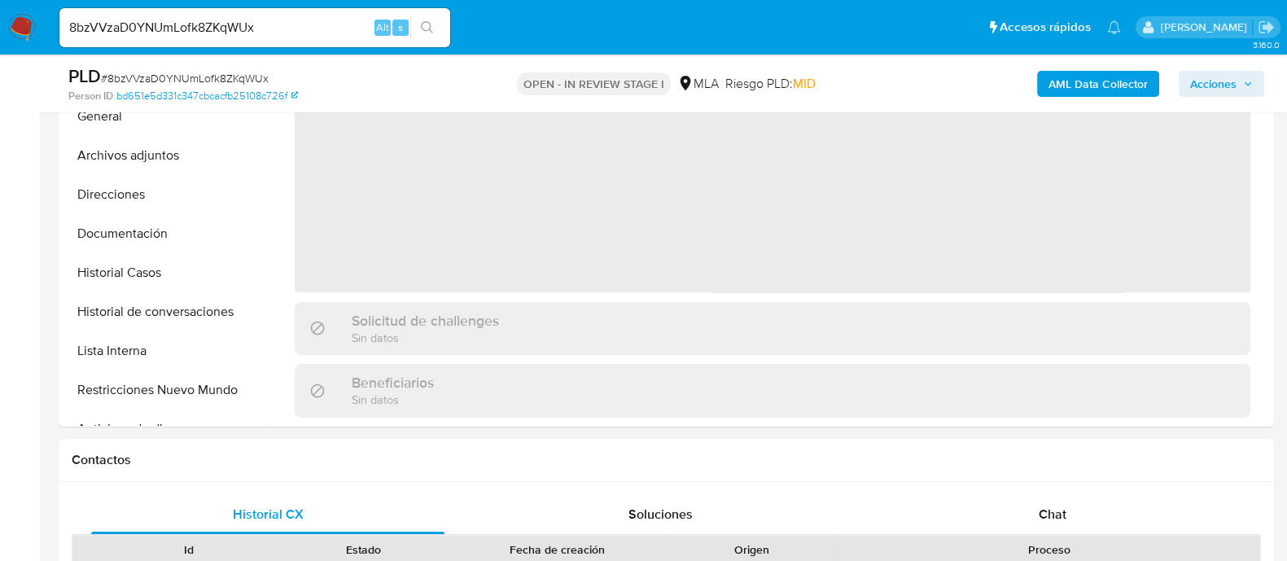
scroll to position [610, 0]
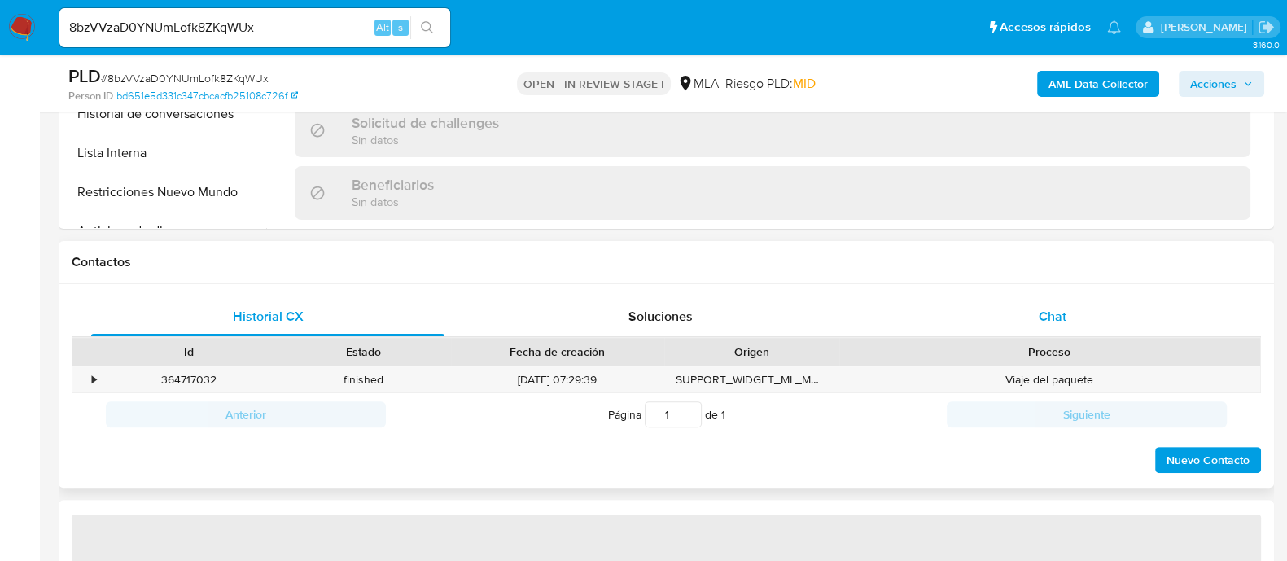
drag, startPoint x: 1051, startPoint y: 317, endPoint x: 981, endPoint y: 328, distance: 70.9
click at [1051, 315] on span "Chat" at bounding box center [1052, 316] width 28 height 19
select select "10"
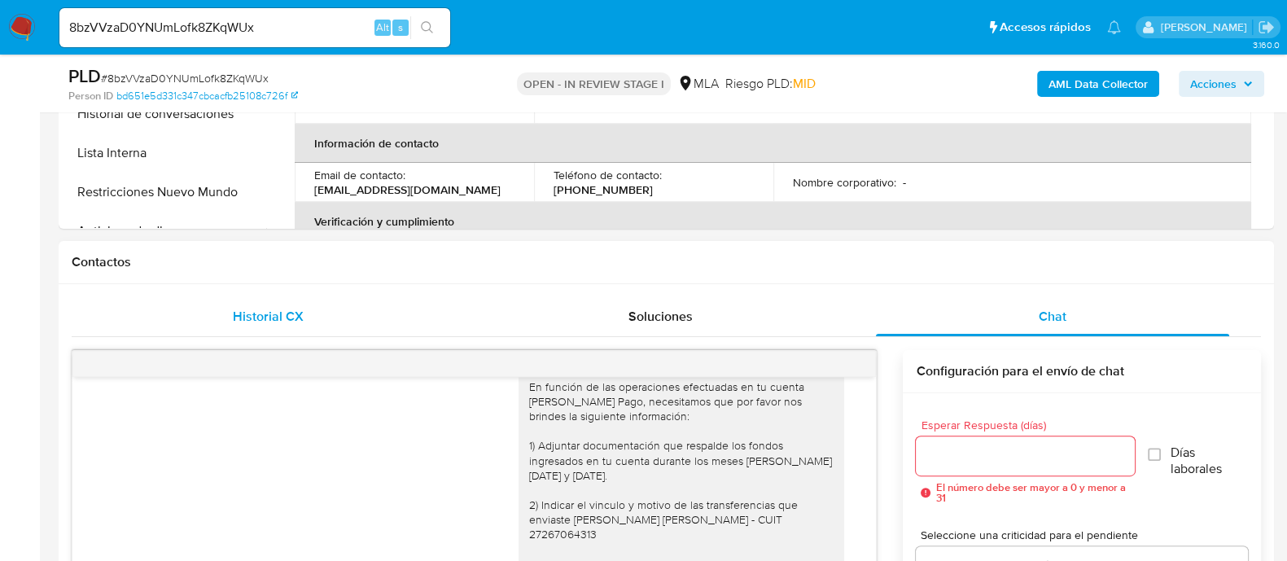
click at [336, 323] on div "Historial CX" at bounding box center [267, 316] width 353 height 39
